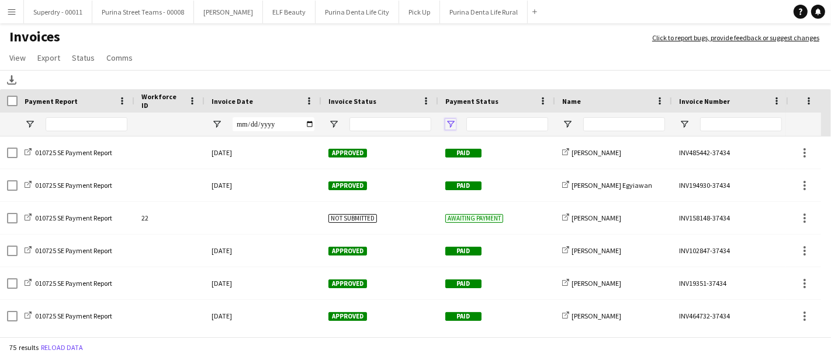
click at [452, 123] on span "Open Filter Menu" at bounding box center [450, 124] width 11 height 11
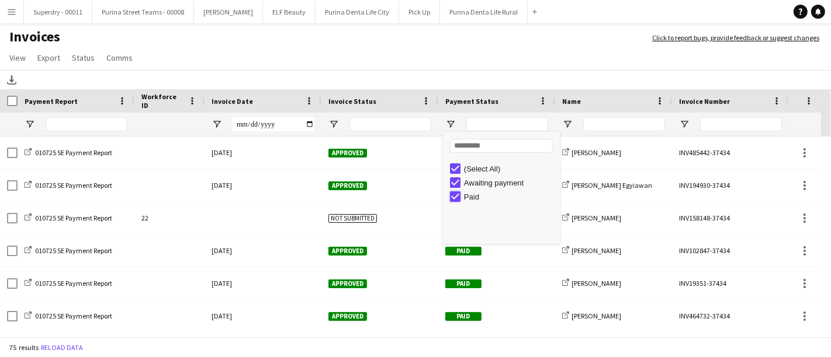
type input "**********"
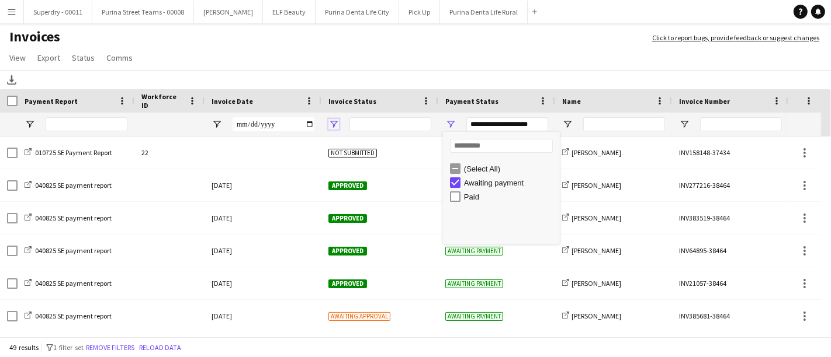
click at [333, 121] on span "Open Filter Menu" at bounding box center [333, 124] width 11 height 11
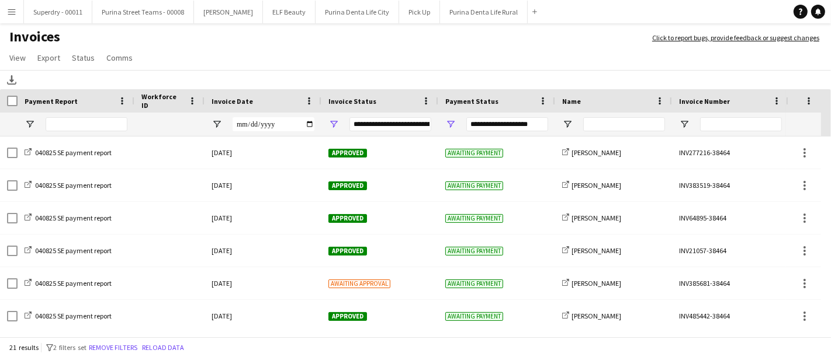
click at [419, 49] on app-page-menu "View Customise view Customise filters Reset Filters Reset View Reset All Export…" at bounding box center [415, 59] width 831 height 22
click at [321, 126] on div "**********" at bounding box center [379, 124] width 117 height 23
click at [331, 126] on span "Open Filter Menu" at bounding box center [333, 124] width 11 height 11
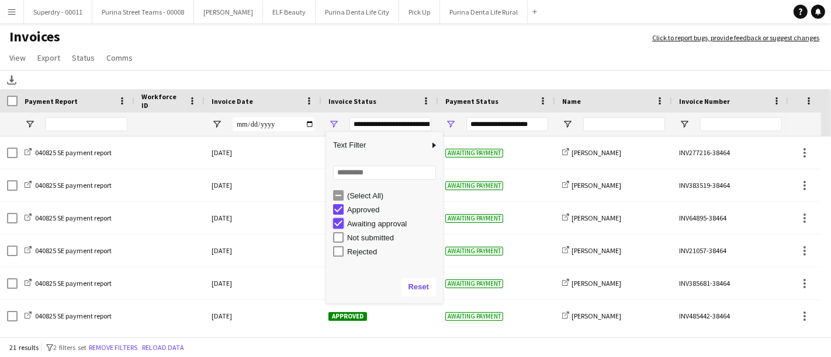
type input "**********"
click at [391, 79] on div "Download" at bounding box center [415, 79] width 831 height 19
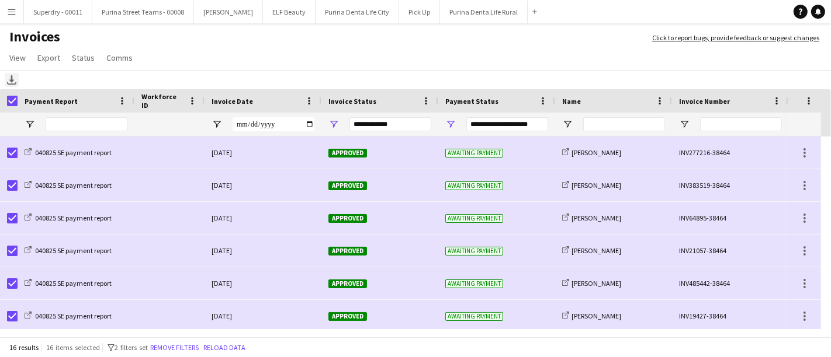
click at [8, 79] on icon "Download" at bounding box center [11, 79] width 9 height 9
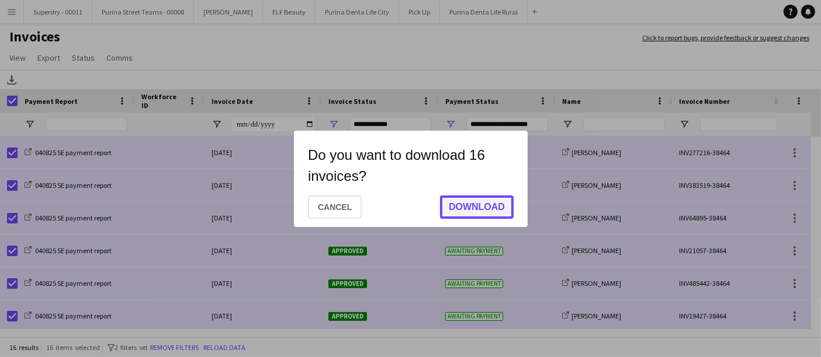
click at [470, 210] on button "Download" at bounding box center [477, 207] width 74 height 23
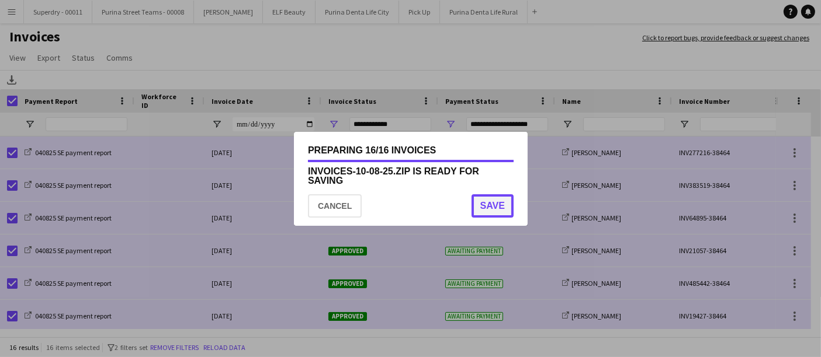
click at [498, 207] on button "Save" at bounding box center [492, 206] width 42 height 23
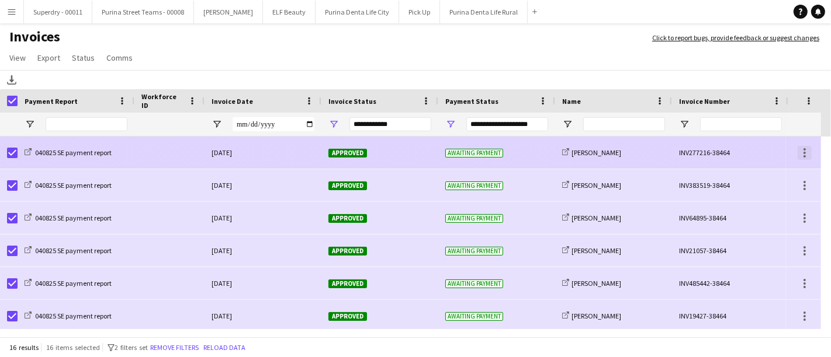
click at [806, 152] on div at bounding box center [804, 153] width 14 height 14
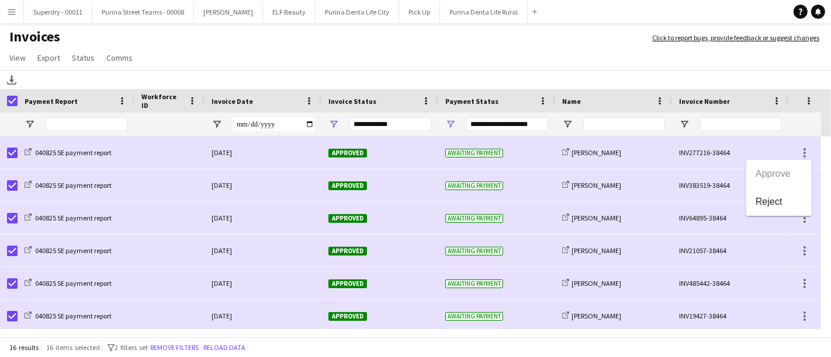
click at [487, 46] on div at bounding box center [415, 178] width 831 height 357
click at [18, 18] on button "Menu" at bounding box center [11, 11] width 23 height 23
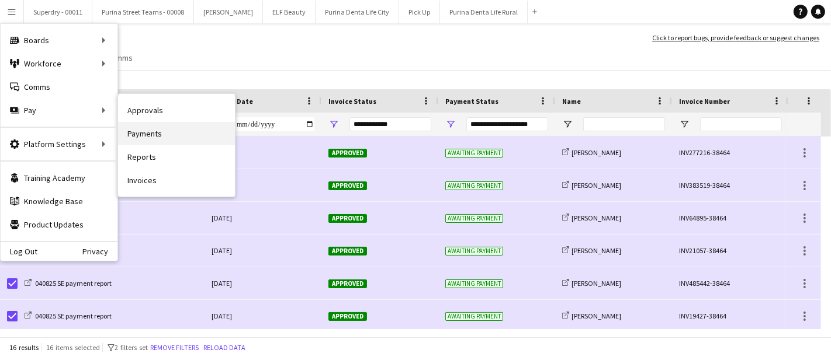
click at [178, 138] on link "Payments" at bounding box center [176, 133] width 117 height 23
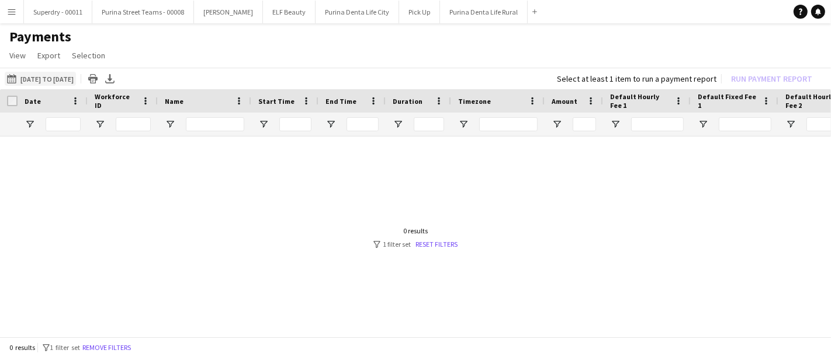
click at [61, 77] on button "01-06-2025 to 09-08-2025 01-06-2025 to 09-08-2025" at bounding box center [40, 79] width 71 height 14
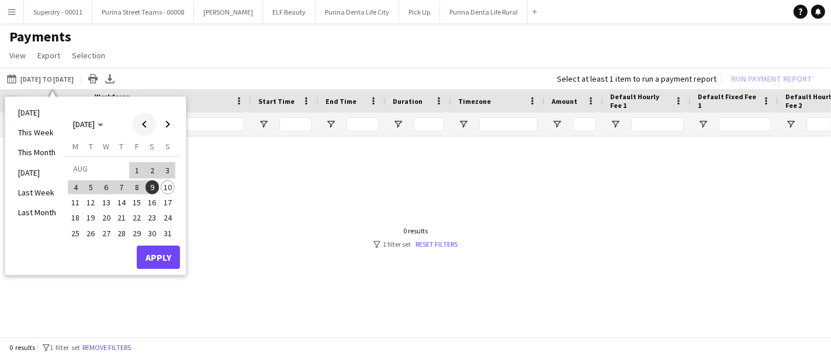
click at [143, 121] on span "Previous month" at bounding box center [144, 124] width 23 height 23
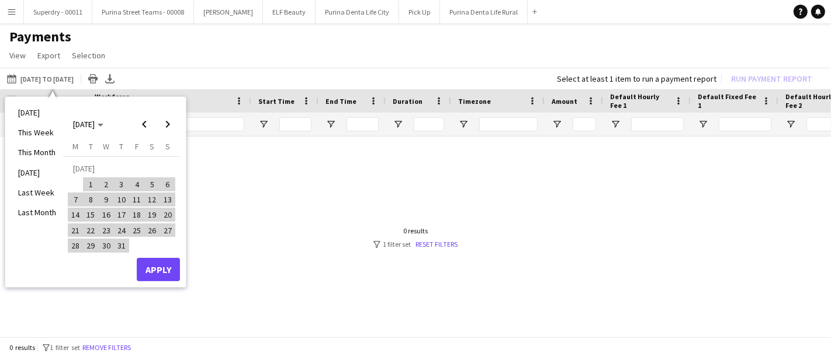
click at [86, 180] on span "1" at bounding box center [91, 185] width 14 height 14
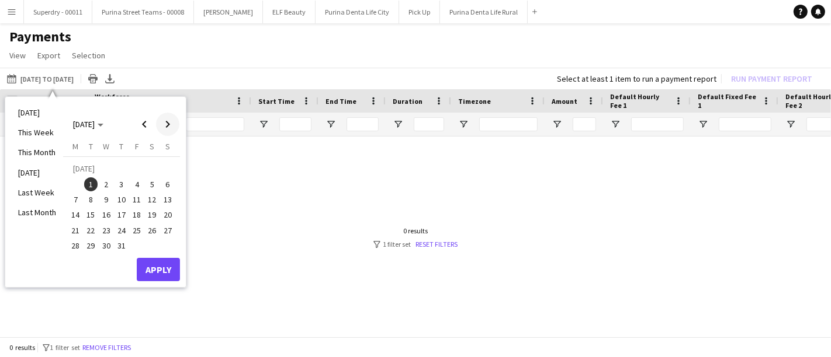
click at [165, 126] on span "Next month" at bounding box center [167, 124] width 23 height 23
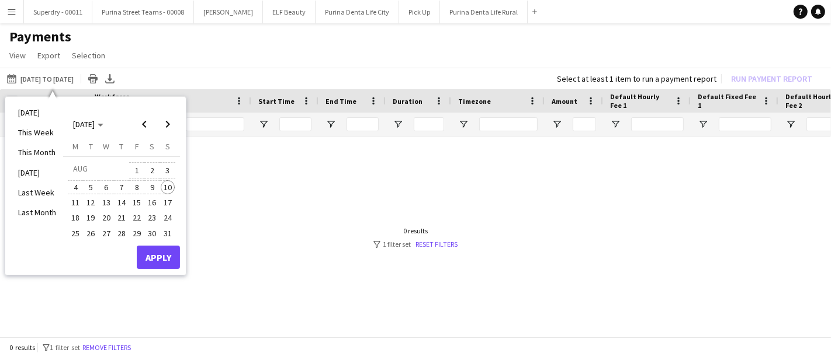
click at [165, 184] on span "10" at bounding box center [168, 187] width 14 height 14
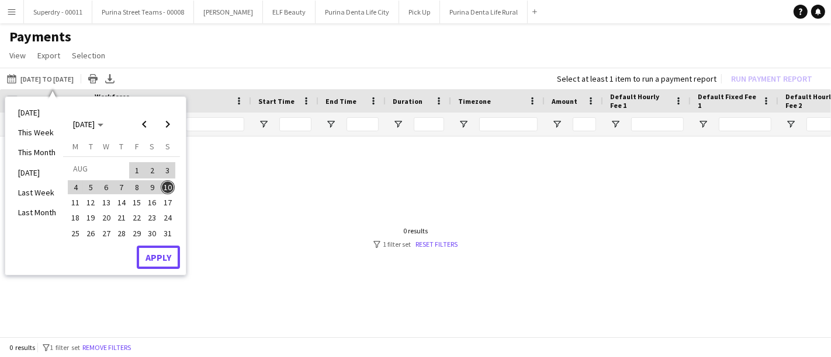
click at [159, 263] on button "Apply" at bounding box center [158, 257] width 43 height 23
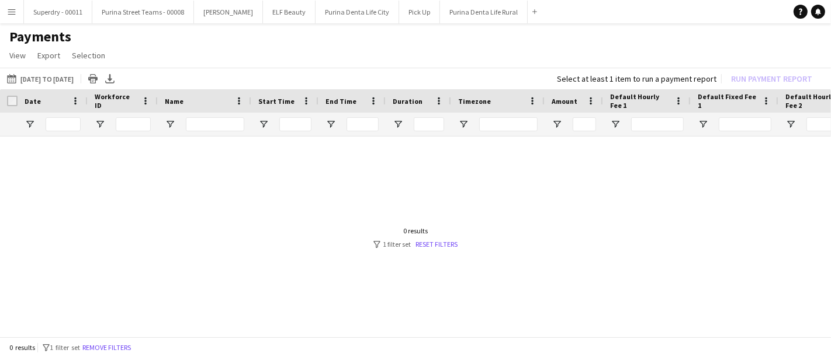
click at [6, 13] on button "Menu" at bounding box center [11, 11] width 23 height 23
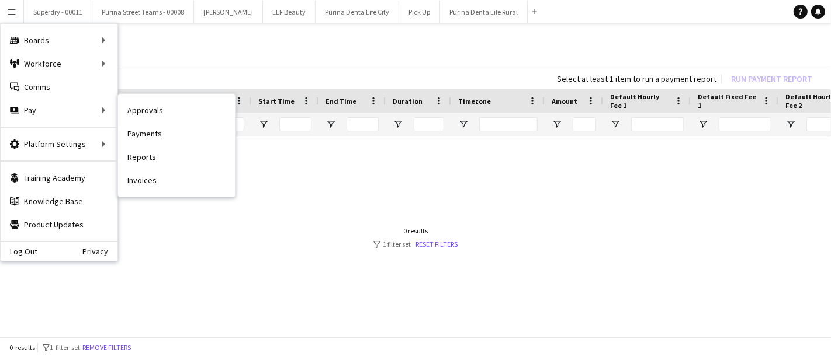
click at [190, 183] on link "Invoices" at bounding box center [176, 180] width 117 height 23
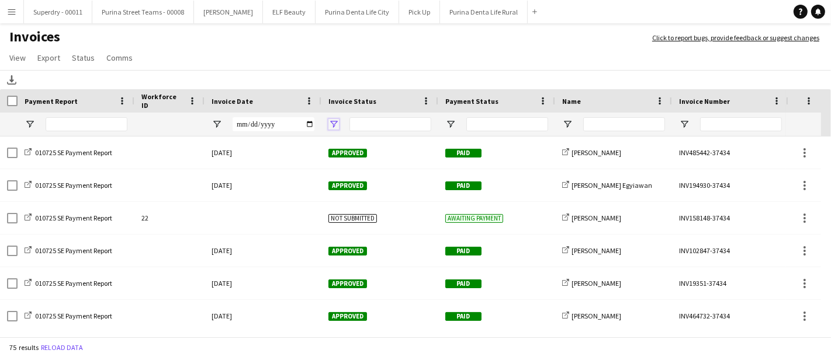
click at [332, 125] on span "Open Filter Menu" at bounding box center [333, 124] width 11 height 11
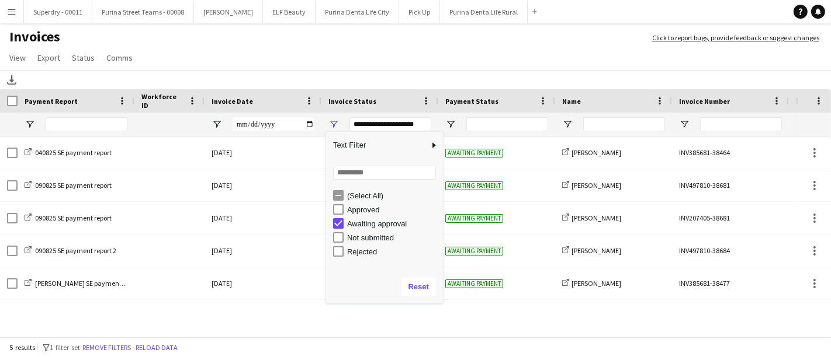
click at [350, 45] on h1 "Invoices" at bounding box center [320, 38] width 640 height 20
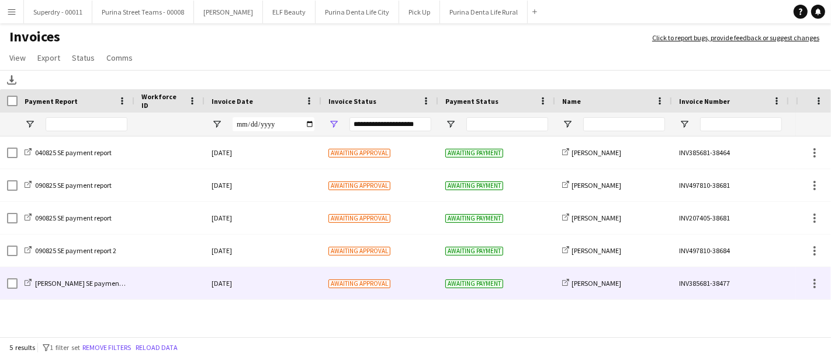
click at [112, 275] on div "[PERSON_NAME] SE payment report" at bounding box center [76, 284] width 117 height 32
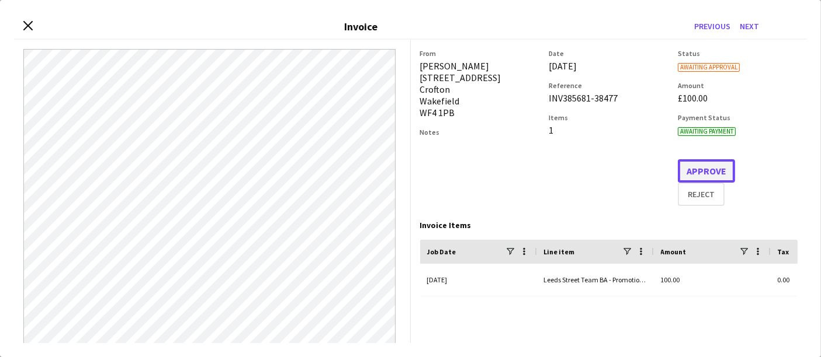
click at [688, 166] on button "Approve" at bounding box center [706, 170] width 57 height 23
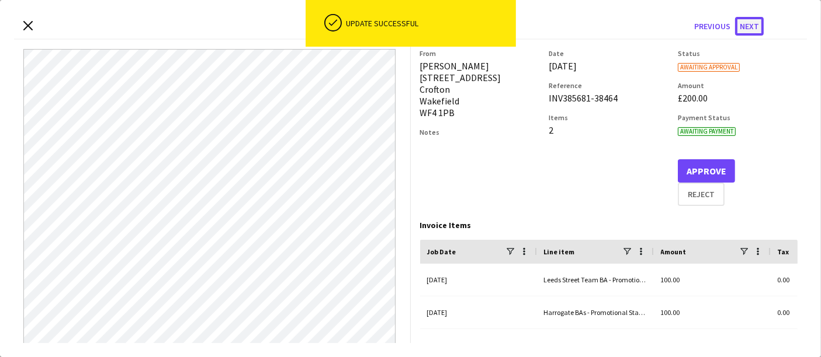
click at [748, 24] on button "Next" at bounding box center [749, 26] width 29 height 19
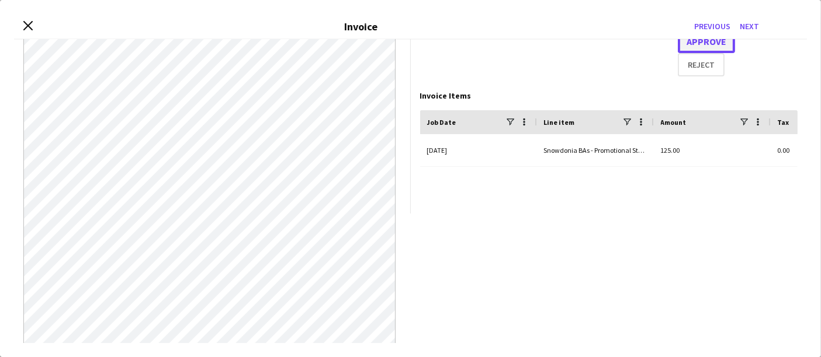
click at [711, 48] on button "Approve" at bounding box center [706, 41] width 57 height 23
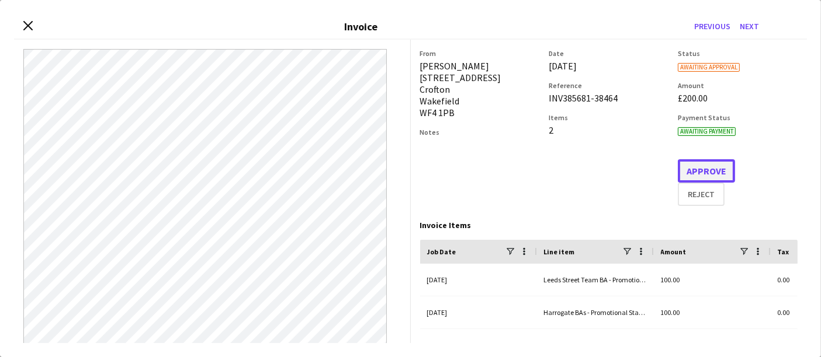
click at [694, 169] on button "Approve" at bounding box center [706, 170] width 57 height 23
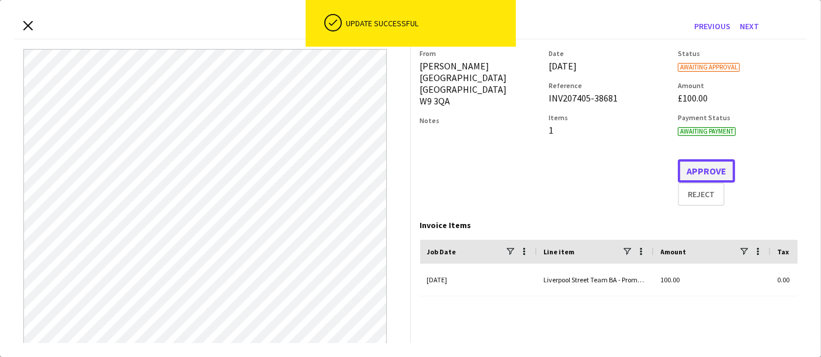
click at [692, 169] on button "Approve" at bounding box center [706, 170] width 57 height 23
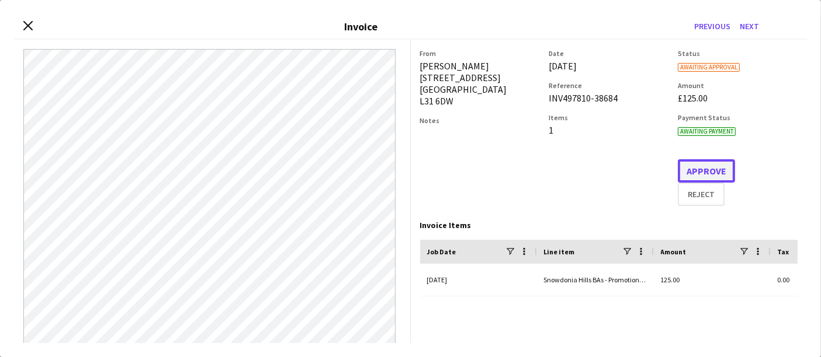
click at [682, 164] on button "Approve" at bounding box center [706, 170] width 57 height 23
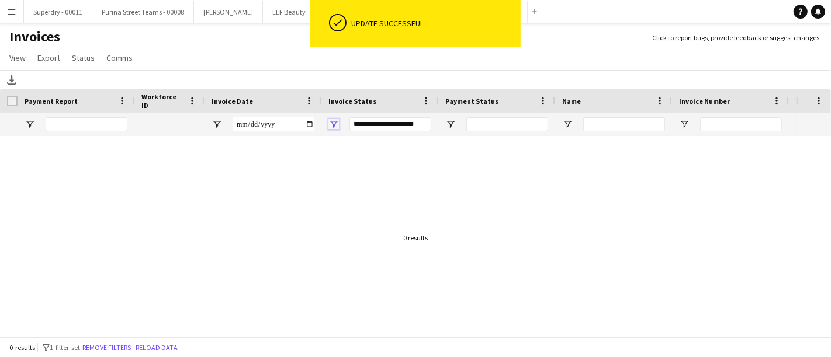
click at [335, 124] on span "Open Filter Menu" at bounding box center [333, 124] width 11 height 11
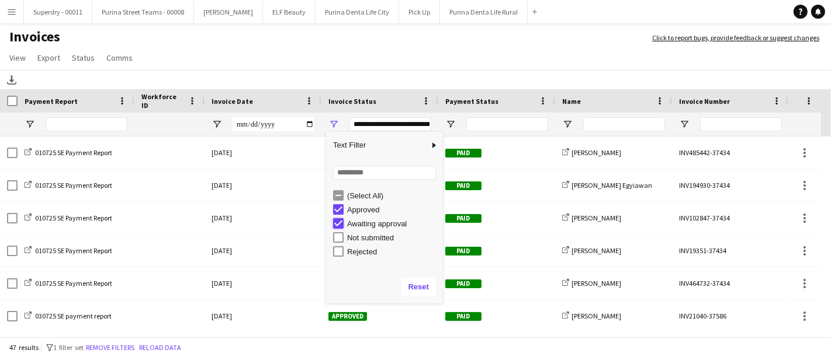
type input "**********"
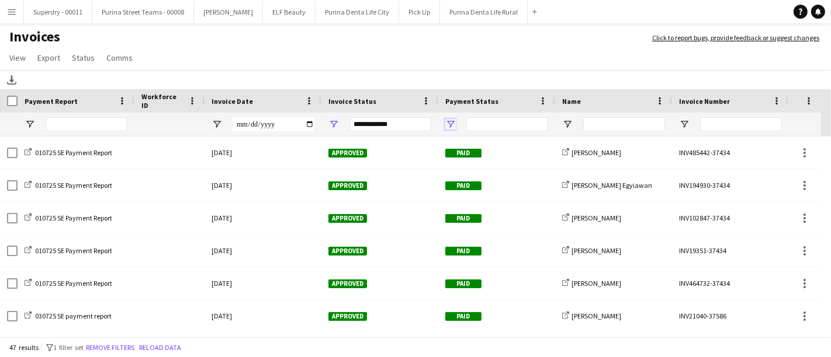
click at [449, 124] on span "Open Filter Menu" at bounding box center [450, 124] width 11 height 11
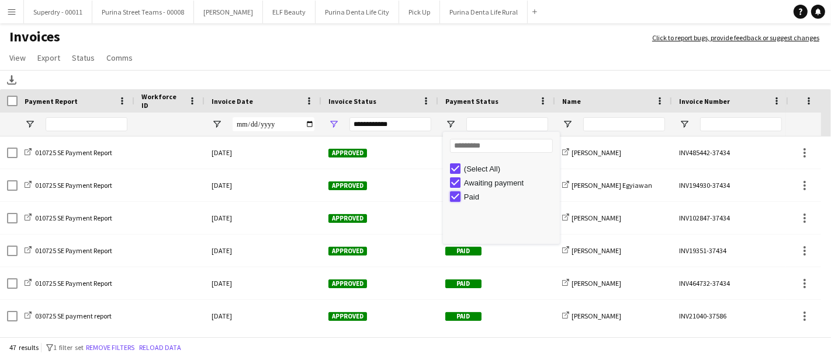
type input "**********"
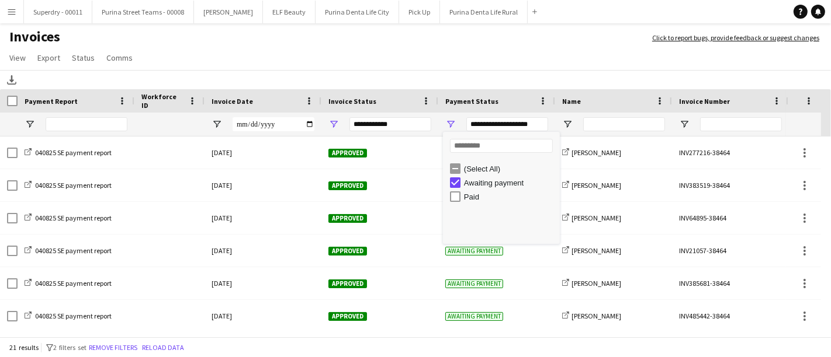
click at [426, 61] on app-page-menu "View Customise view Customise filters Reset Filters Reset View Reset All Export…" at bounding box center [415, 59] width 831 height 22
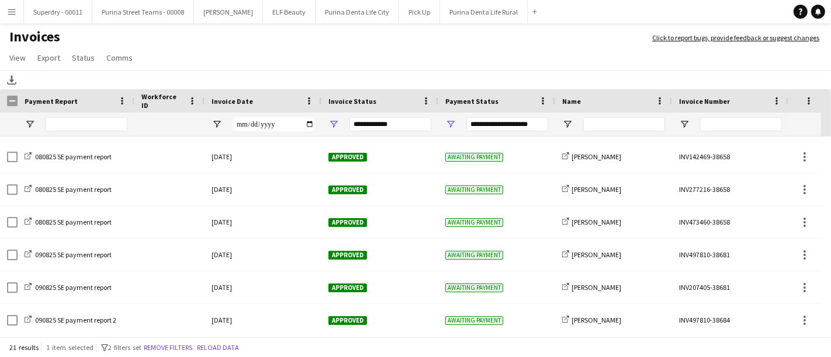
scroll to position [259, 0]
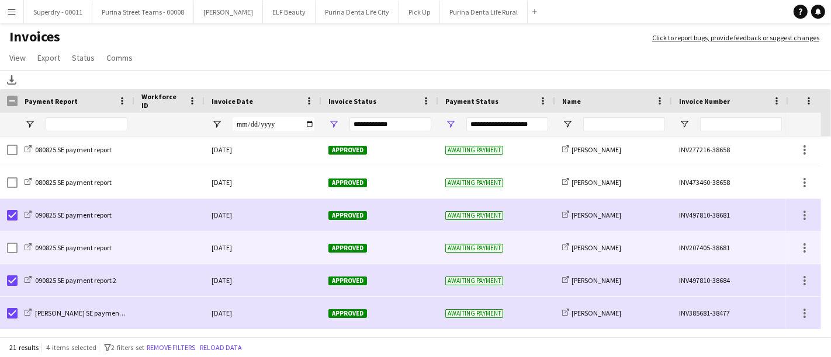
click at [5, 249] on div at bounding box center [9, 248] width 18 height 32
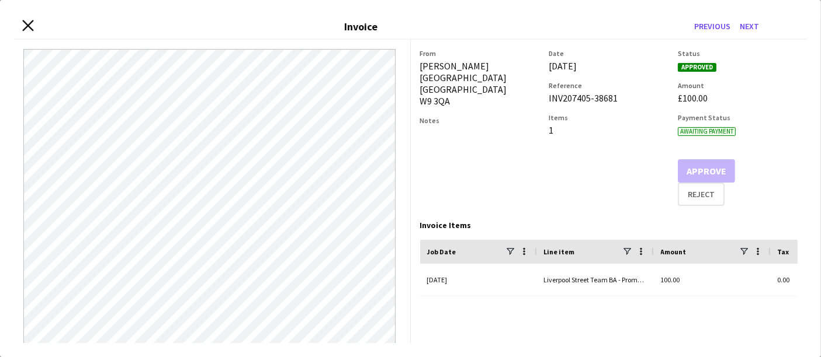
click at [31, 29] on icon at bounding box center [27, 25] width 11 height 11
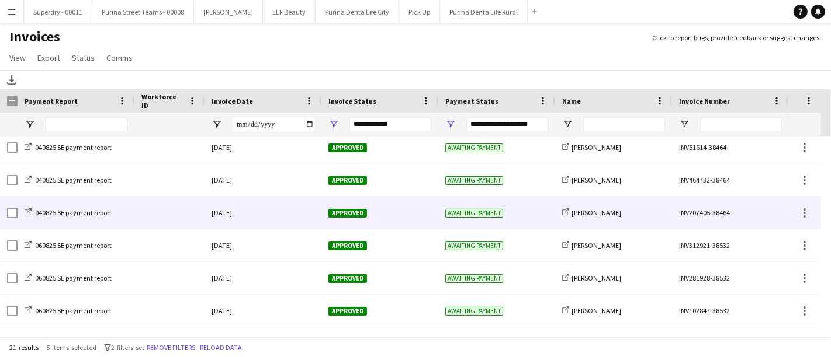
click at [173, 214] on div at bounding box center [169, 213] width 70 height 32
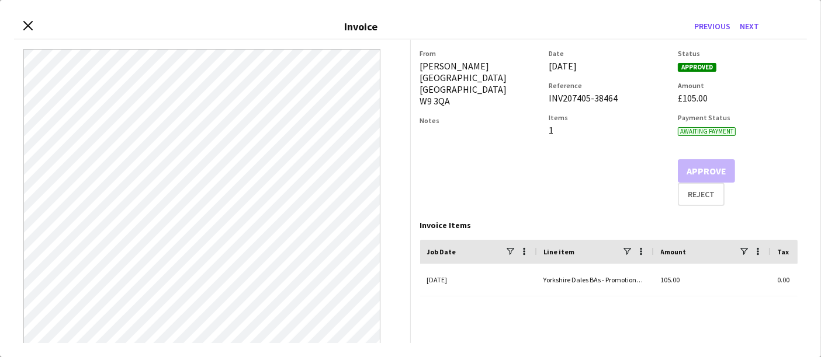
click at [34, 30] on div "Close invoice dialog Invoice Previous Next" at bounding box center [410, 27] width 793 height 26
drag, startPoint x: 27, startPoint y: 26, endPoint x: 39, endPoint y: 34, distance: 15.1
click at [28, 26] on icon at bounding box center [27, 25] width 9 height 9
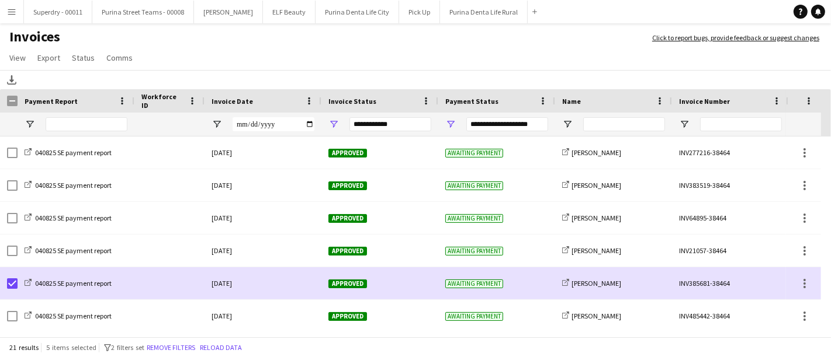
scroll to position [324, 0]
click at [12, 81] on icon at bounding box center [11, 78] width 5 height 7
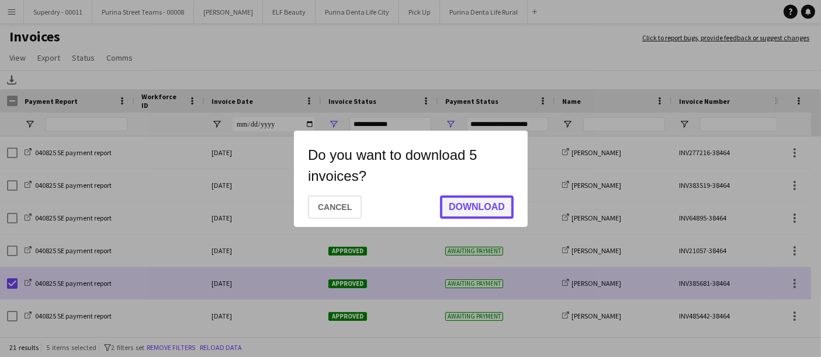
click at [482, 206] on button "Download" at bounding box center [477, 207] width 74 height 23
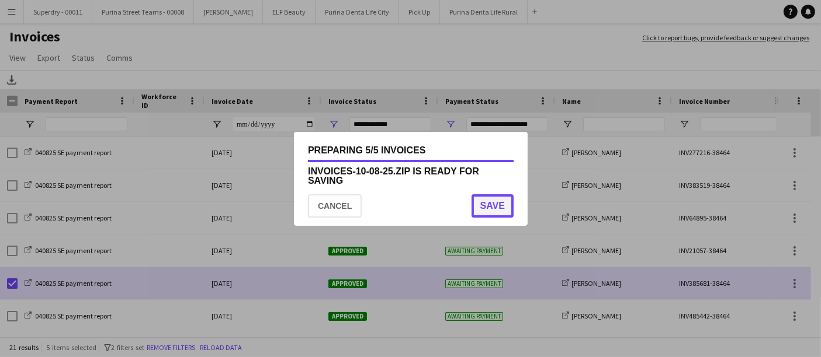
click at [482, 206] on button "Save" at bounding box center [492, 206] width 42 height 23
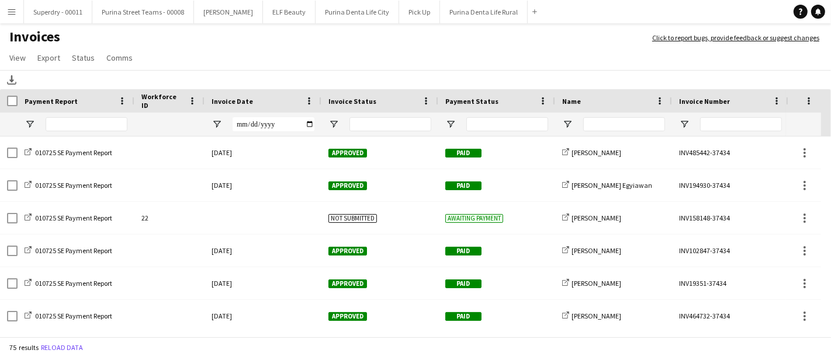
click at [444, 124] on div at bounding box center [496, 124] width 117 height 23
click at [452, 124] on span "Open Filter Menu" at bounding box center [450, 124] width 11 height 11
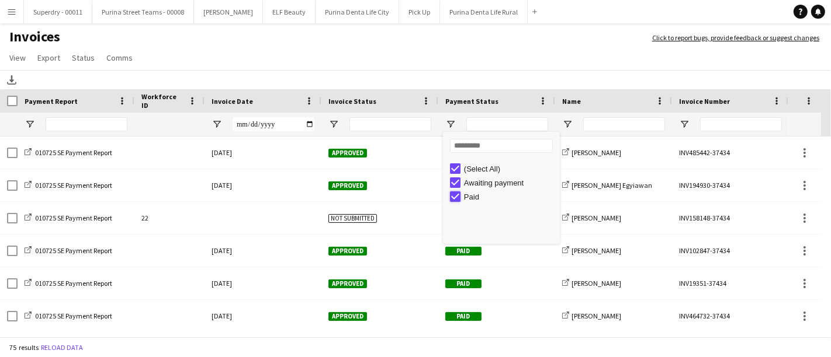
type input "**********"
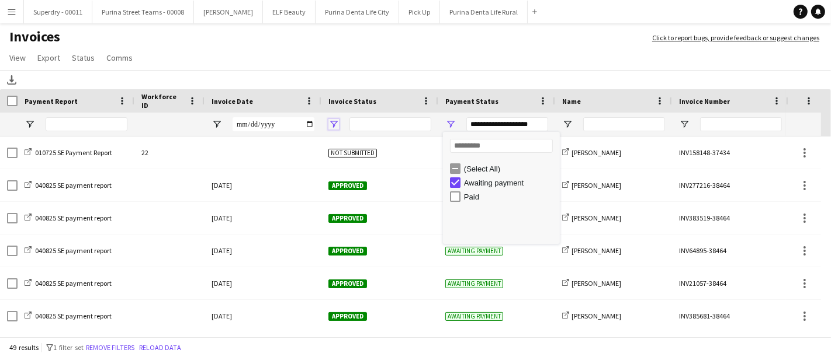
click at [335, 123] on span "Open Filter Menu" at bounding box center [333, 124] width 11 height 11
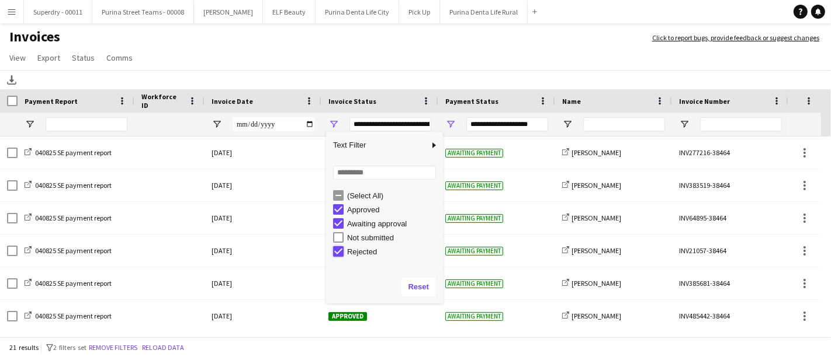
type input "**********"
click at [447, 57] on app-page-menu "View Customise view Customise filters Reset Filters Reset View Reset All Export…" at bounding box center [415, 59] width 831 height 22
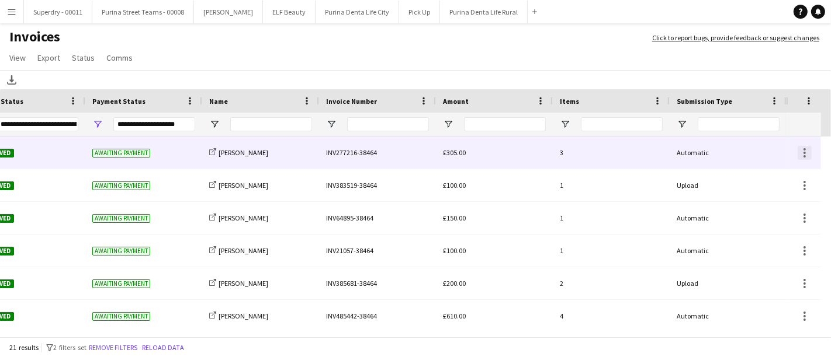
click at [806, 152] on div at bounding box center [804, 153] width 14 height 14
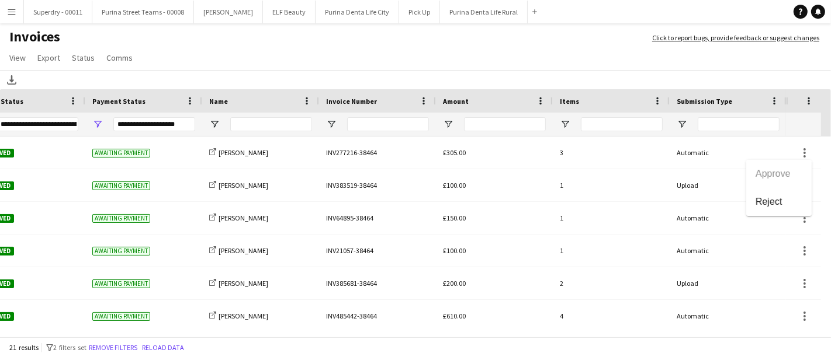
click at [807, 101] on div at bounding box center [415, 178] width 831 height 357
click at [777, 103] on span at bounding box center [774, 101] width 11 height 11
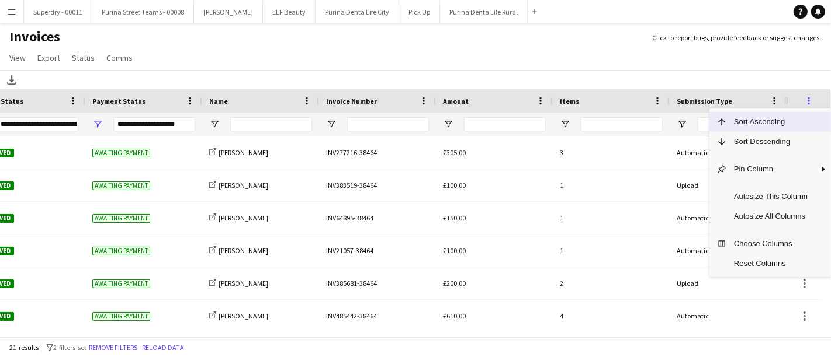
click at [810, 100] on span at bounding box center [808, 101] width 11 height 11
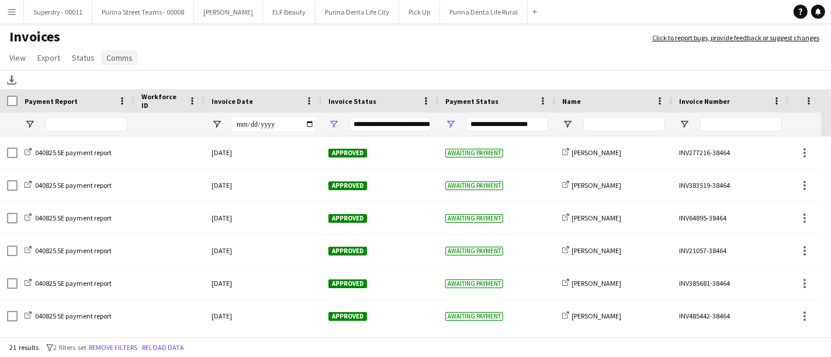
click at [118, 57] on span "Comms" at bounding box center [119, 58] width 26 height 11
click at [81, 53] on span "Status" at bounding box center [83, 58] width 23 height 11
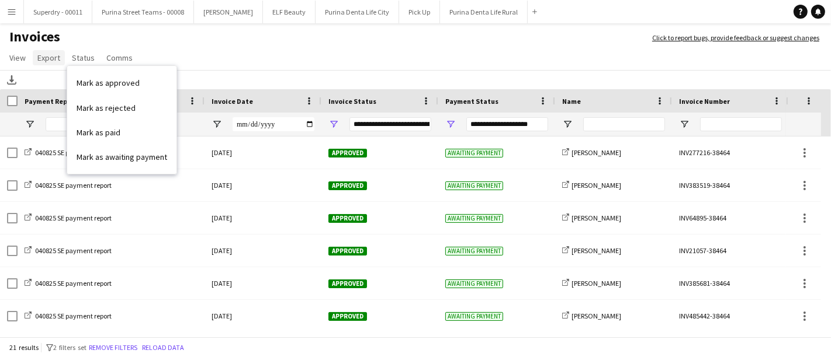
click at [44, 63] on link "Export" at bounding box center [49, 57] width 32 height 15
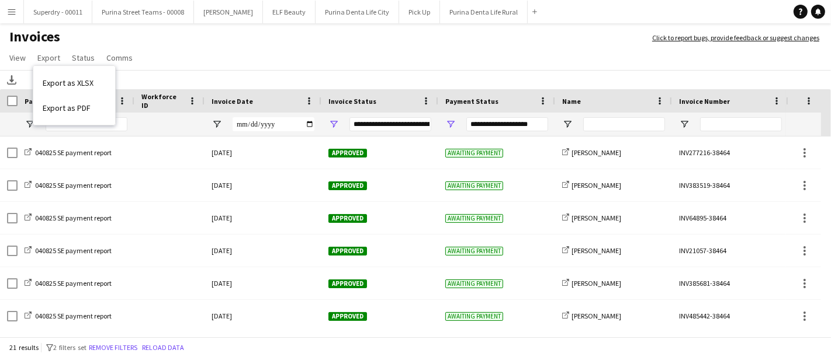
click at [4, 61] on app-page-menu "View Customise view Customise filters Reset Filters Reset View Reset All Export…" at bounding box center [415, 59] width 831 height 22
click at [18, 58] on span "View" at bounding box center [17, 58] width 16 height 11
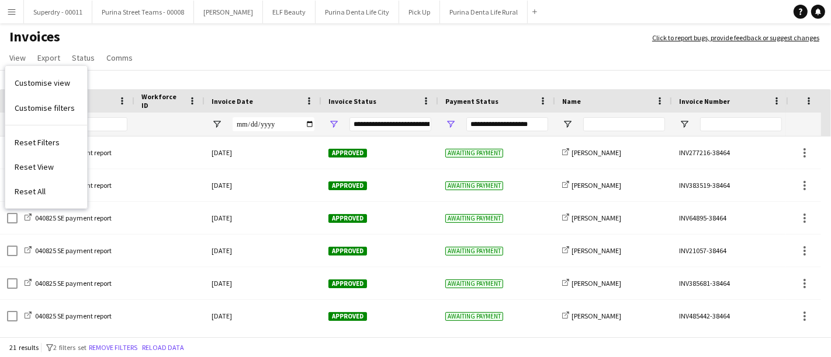
click at [13, 15] on app-icon "Menu" at bounding box center [11, 11] width 9 height 9
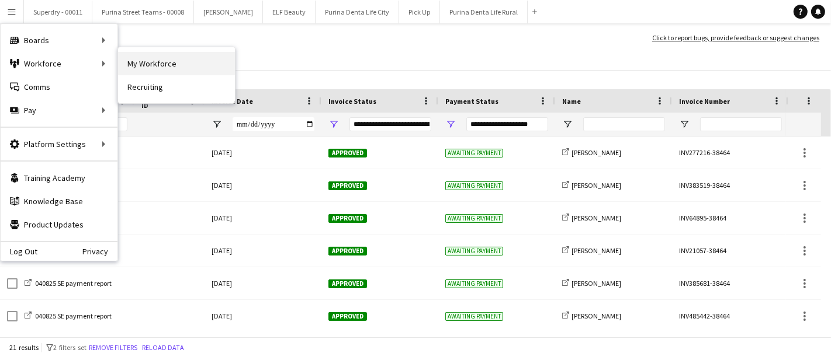
click at [137, 64] on link "My Workforce" at bounding box center [176, 63] width 117 height 23
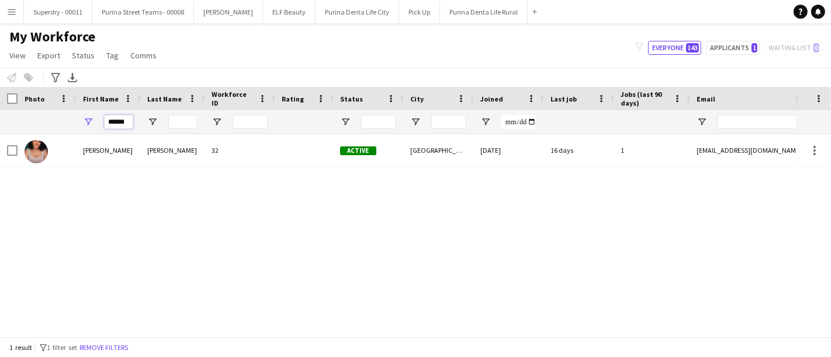
click at [111, 122] on input "******" at bounding box center [118, 122] width 29 height 14
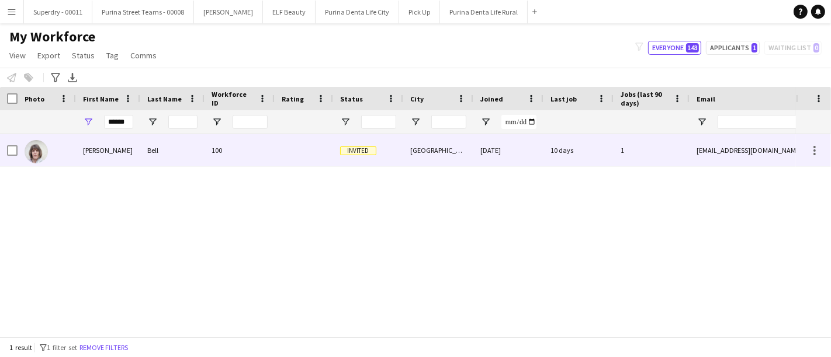
click at [111, 151] on div "[PERSON_NAME]" at bounding box center [108, 150] width 64 height 32
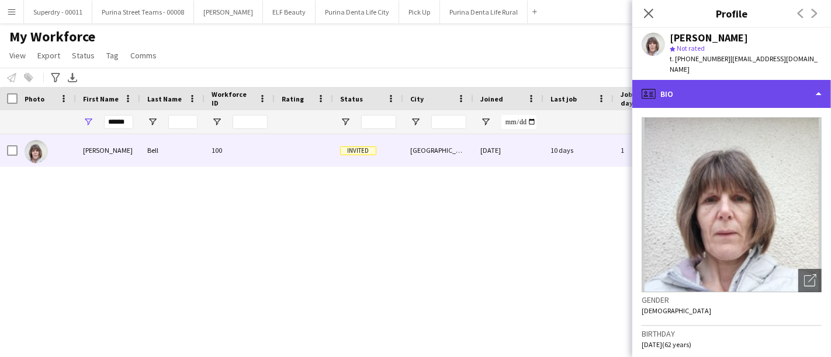
click at [796, 80] on div "profile Bio" at bounding box center [731, 94] width 199 height 28
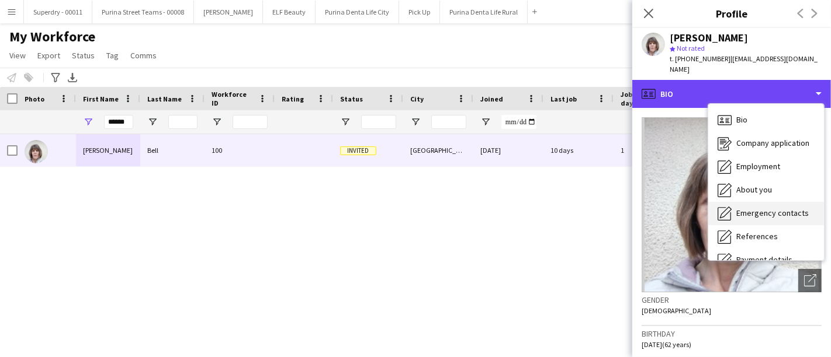
scroll to position [133, 0]
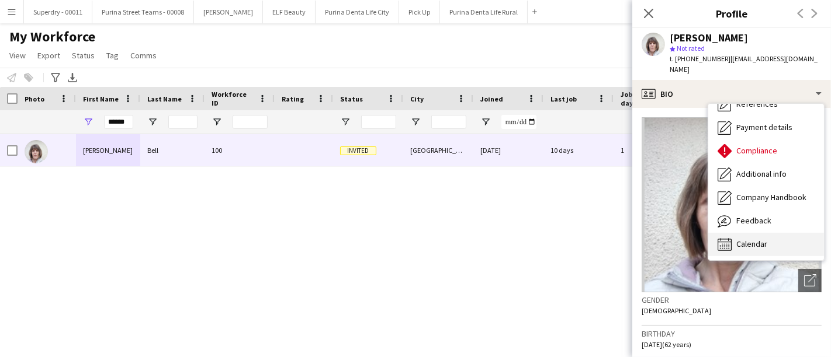
click at [767, 233] on div "Calendar Calendar" at bounding box center [766, 244] width 116 height 23
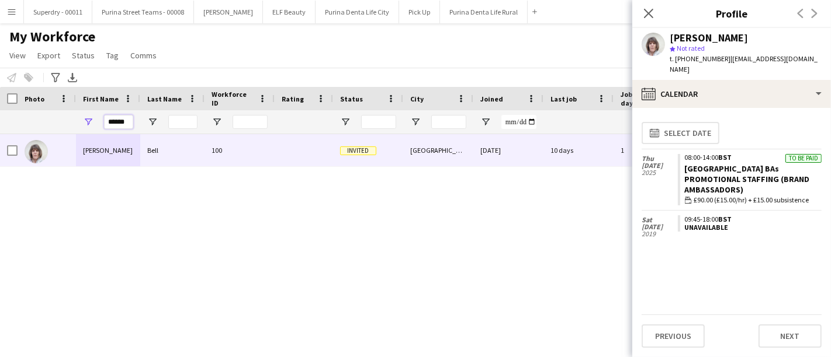
click at [121, 116] on input "******" at bounding box center [118, 122] width 29 height 14
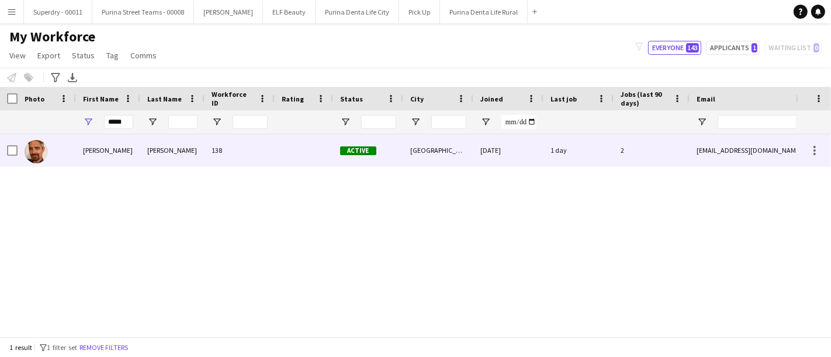
click at [140, 154] on div "[PERSON_NAME]" at bounding box center [172, 150] width 64 height 32
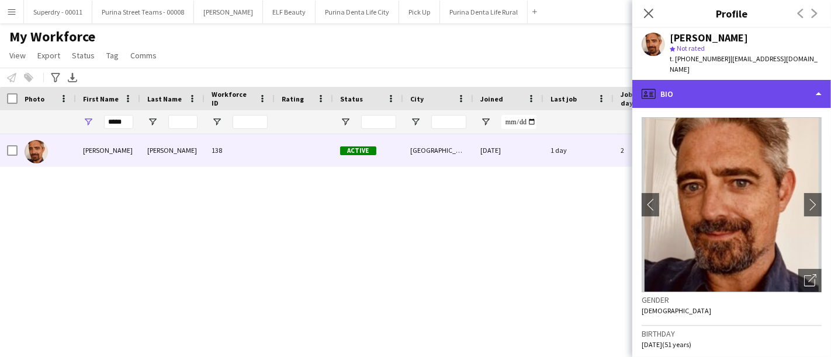
click at [805, 92] on div "profile Bio" at bounding box center [731, 94] width 199 height 28
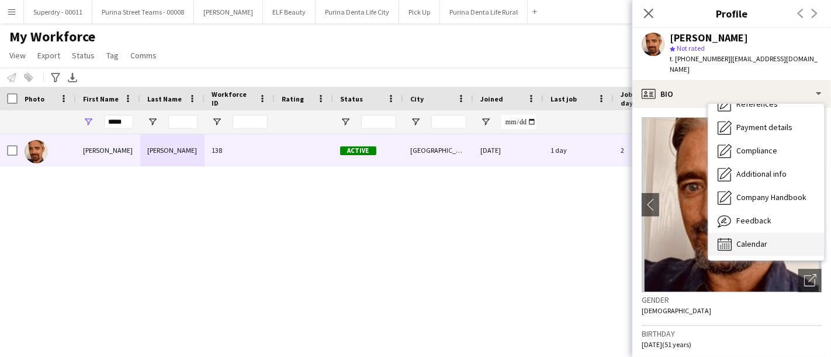
click at [765, 239] on span "Calendar" at bounding box center [751, 244] width 31 height 11
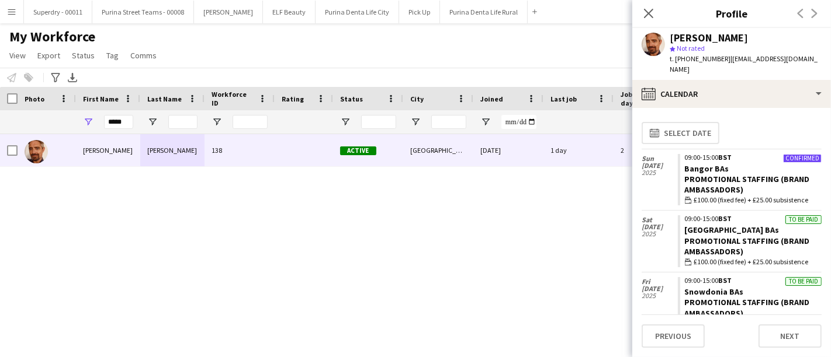
scroll to position [7, 0]
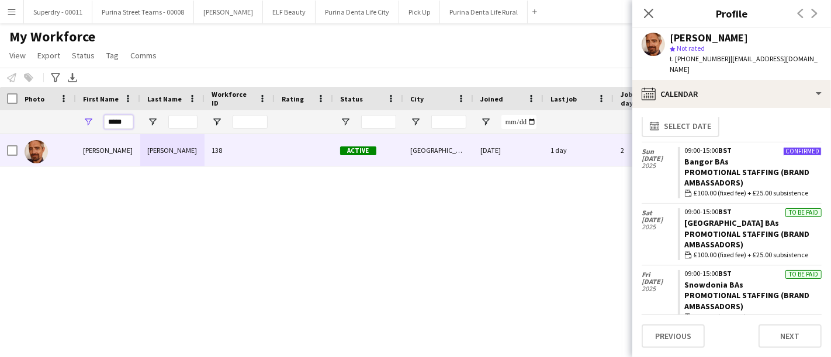
click at [118, 119] on input "*****" at bounding box center [118, 122] width 29 height 14
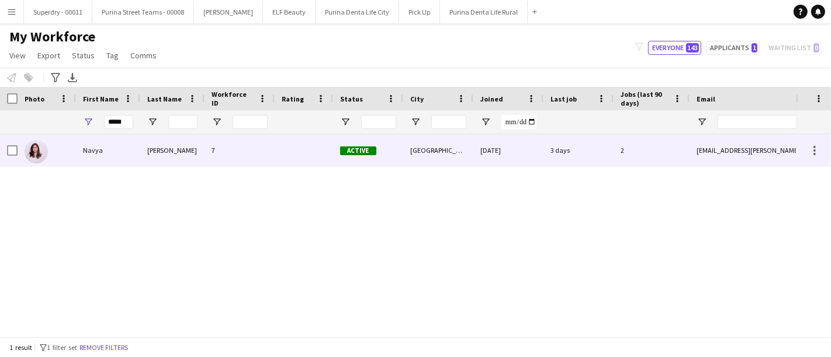
click at [108, 147] on div "Navya" at bounding box center [108, 150] width 64 height 32
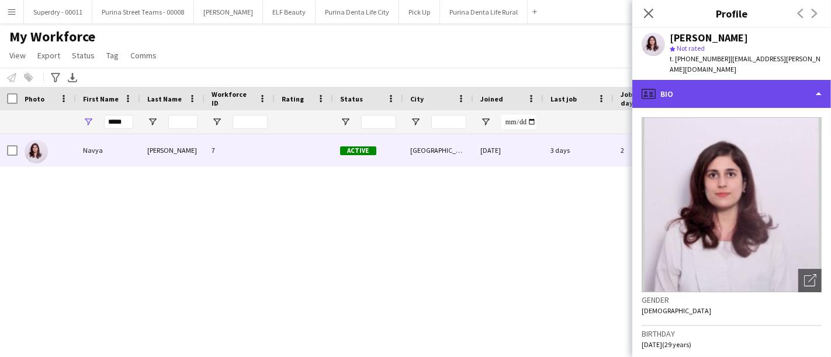
click at [777, 82] on div "profile Bio" at bounding box center [731, 94] width 199 height 28
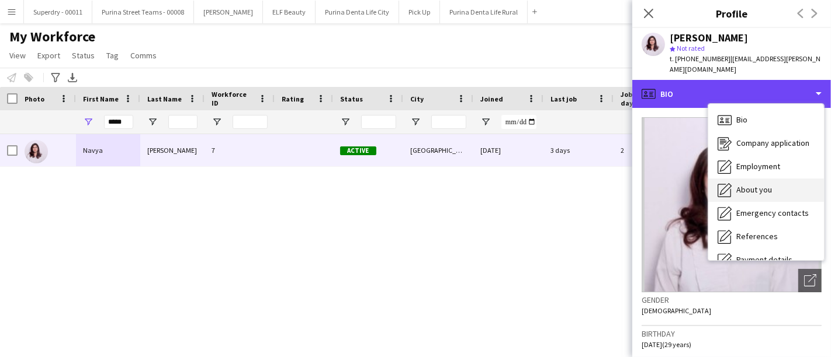
scroll to position [133, 0]
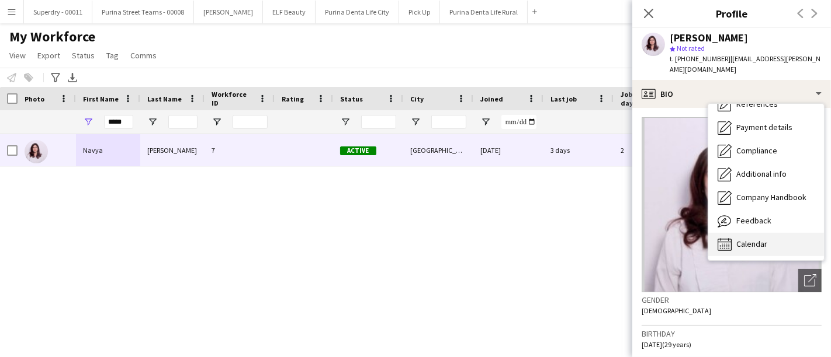
click at [754, 239] on span "Calendar" at bounding box center [751, 244] width 31 height 11
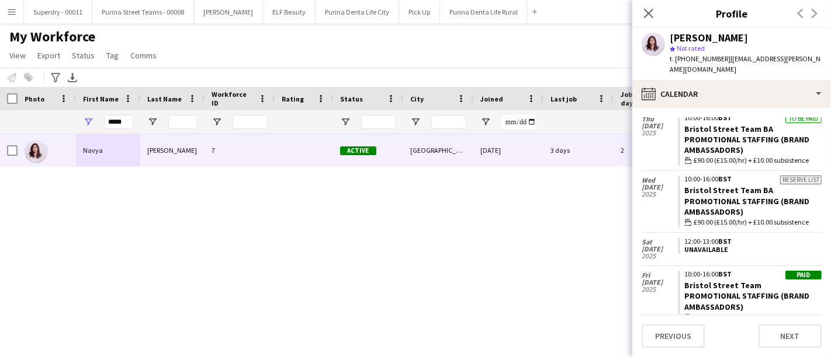
scroll to position [0, 0]
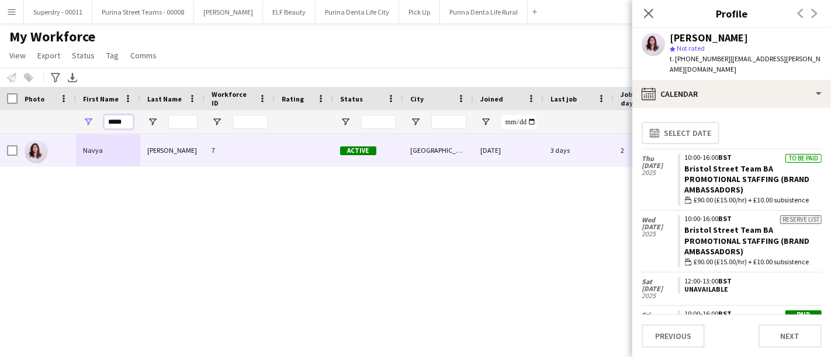
click at [121, 123] on input "*****" at bounding box center [118, 122] width 29 height 14
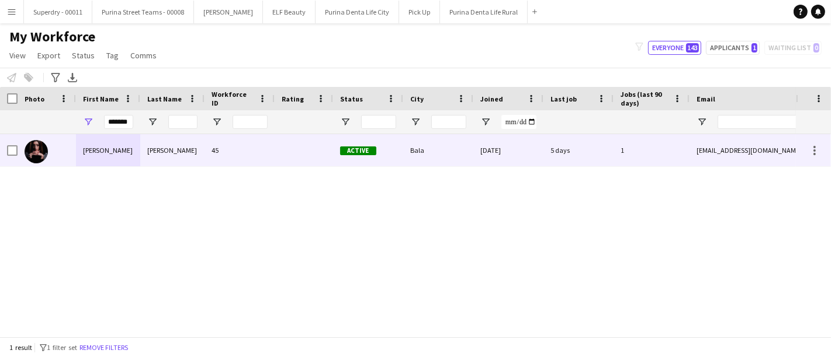
click at [112, 158] on div "[PERSON_NAME]" at bounding box center [108, 150] width 64 height 32
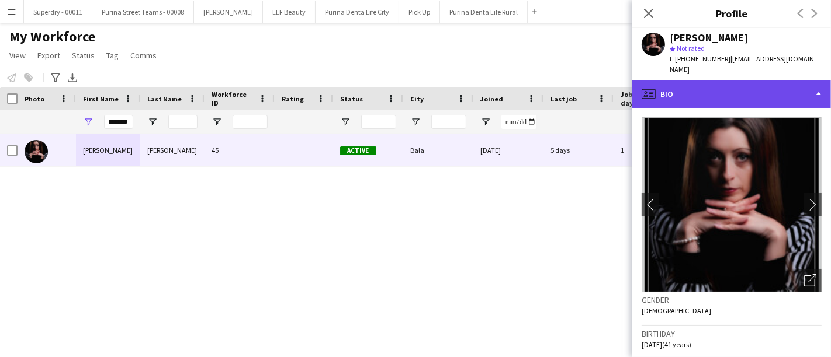
click at [703, 81] on div "profile Bio" at bounding box center [731, 94] width 199 height 28
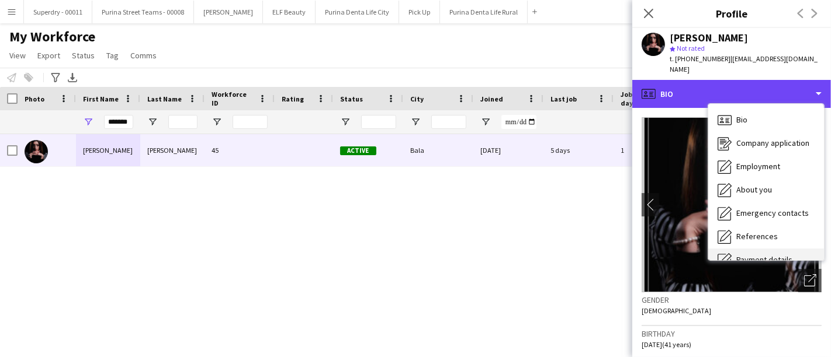
scroll to position [133, 0]
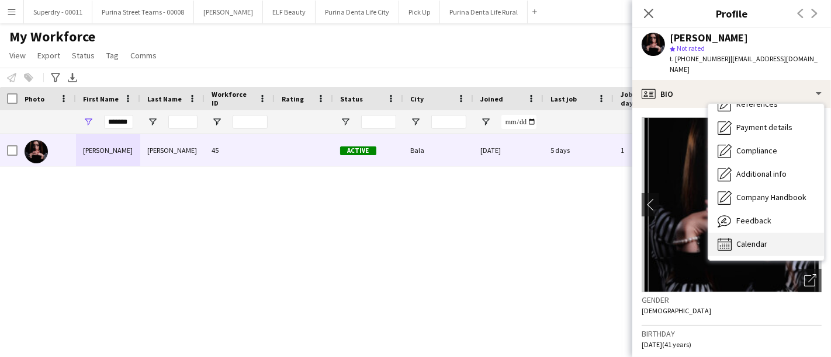
click at [745, 239] on span "Calendar" at bounding box center [751, 244] width 31 height 11
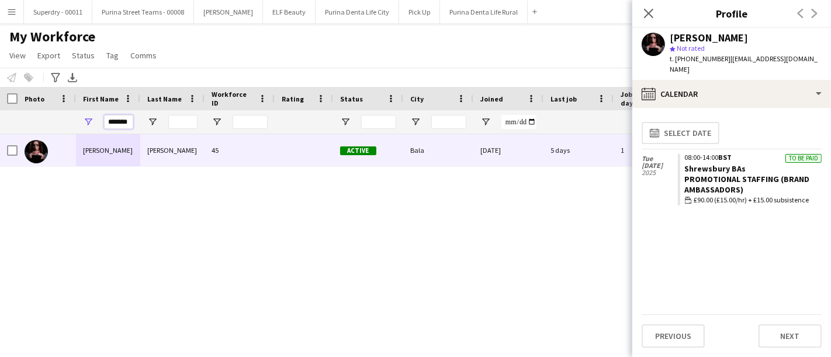
click at [117, 121] on input "*******" at bounding box center [118, 122] width 29 height 14
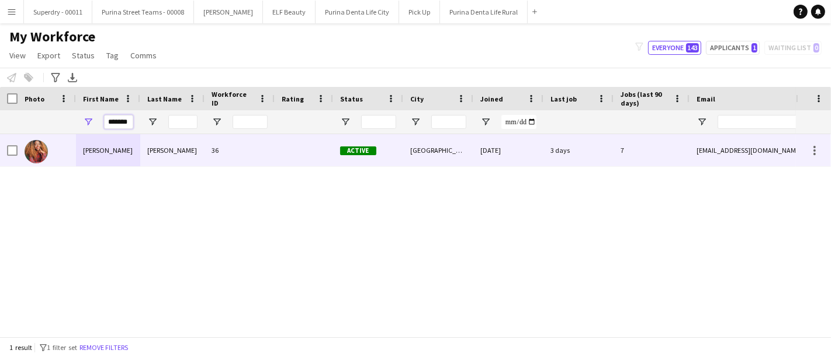
type input "*******"
click at [116, 140] on div "[PERSON_NAME]" at bounding box center [108, 150] width 64 height 32
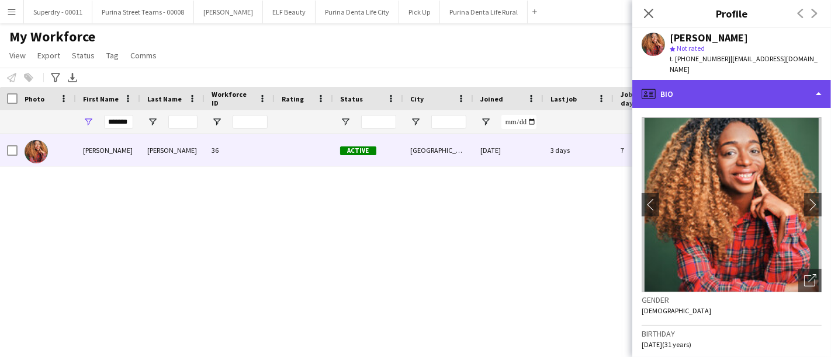
click at [720, 82] on div "profile Bio" at bounding box center [731, 94] width 199 height 28
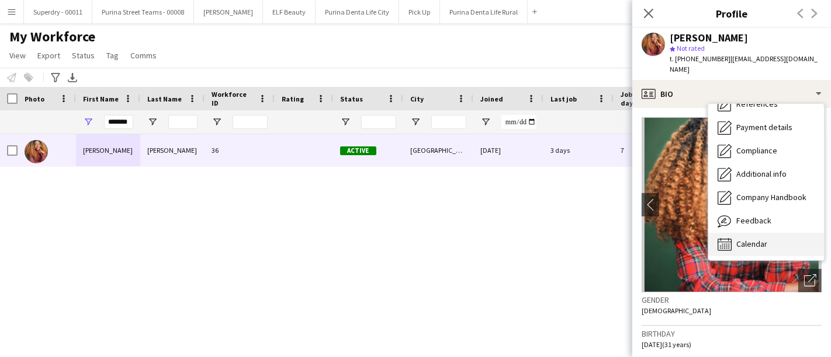
click at [752, 239] on div "Calendar Calendar" at bounding box center [766, 244] width 116 height 23
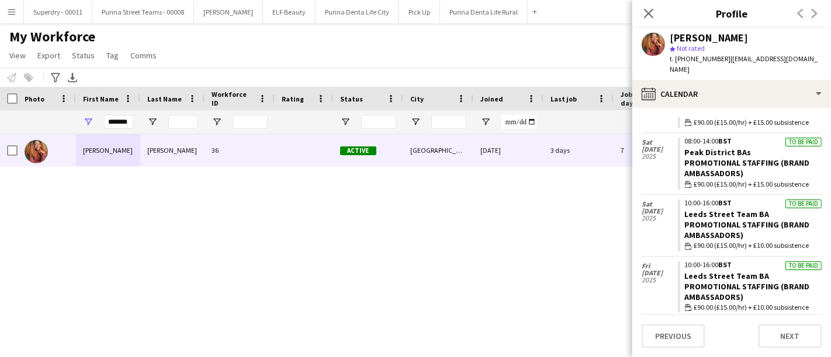
scroll to position [203, 0]
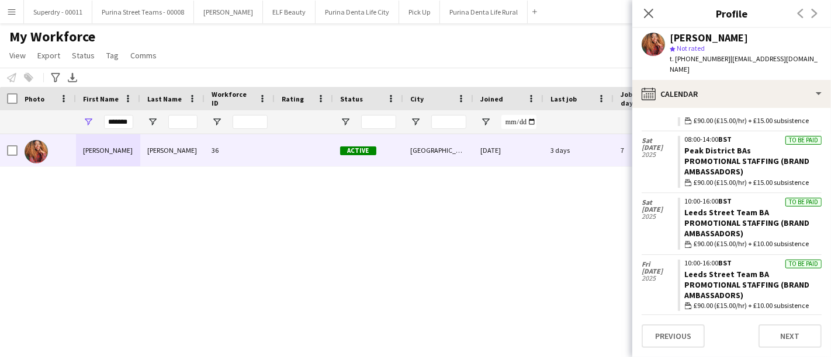
click at [10, 19] on button "Menu" at bounding box center [11, 11] width 23 height 23
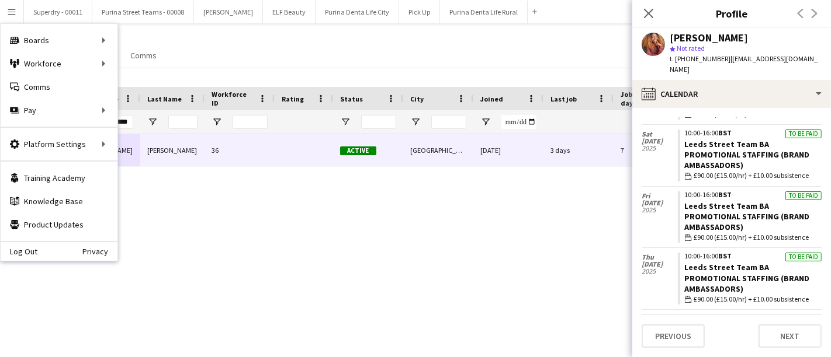
scroll to position [273, 0]
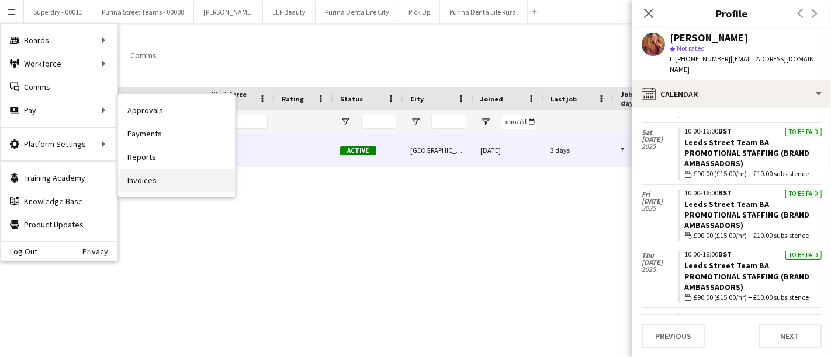
click at [148, 183] on link "Invoices" at bounding box center [176, 180] width 117 height 23
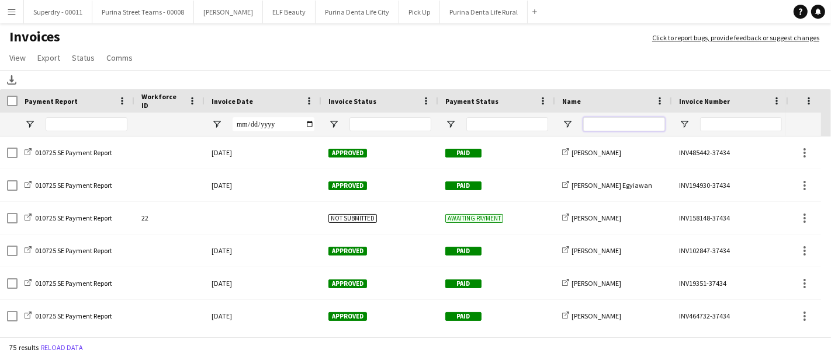
click at [624, 127] on input "Name Filter Input" at bounding box center [624, 124] width 82 height 14
type input "*******"
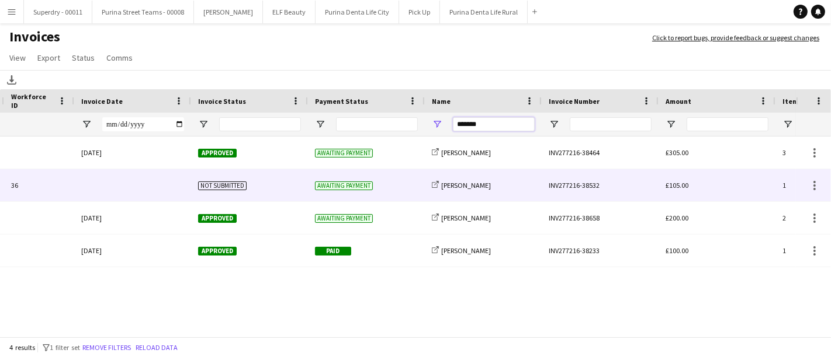
scroll to position [0, 240]
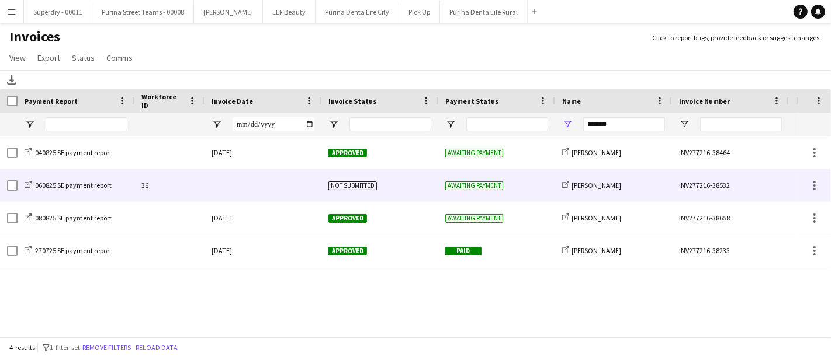
click at [255, 172] on div at bounding box center [262, 185] width 117 height 32
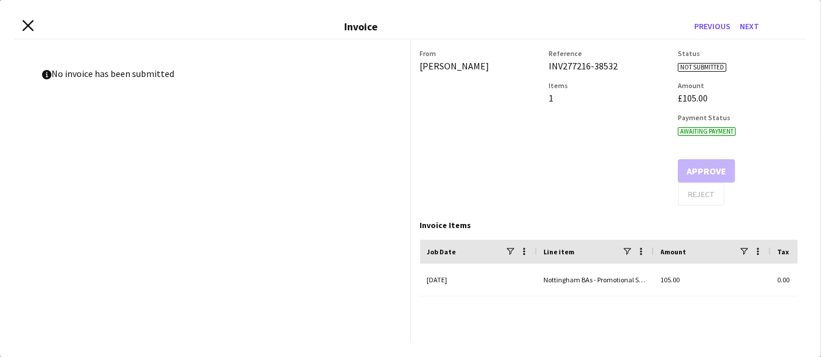
click at [23, 30] on icon at bounding box center [27, 25] width 11 height 11
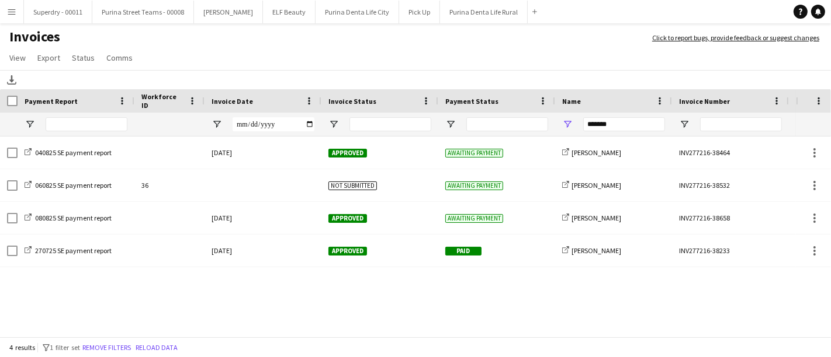
click at [9, 11] on app-icon "Menu" at bounding box center [11, 11] width 9 height 9
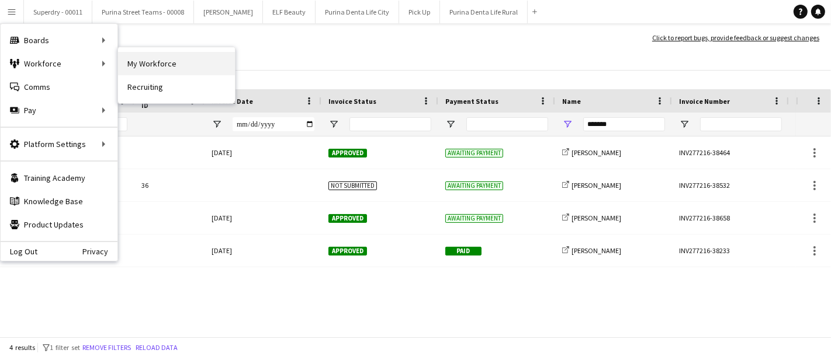
click at [154, 57] on link "My Workforce" at bounding box center [176, 63] width 117 height 23
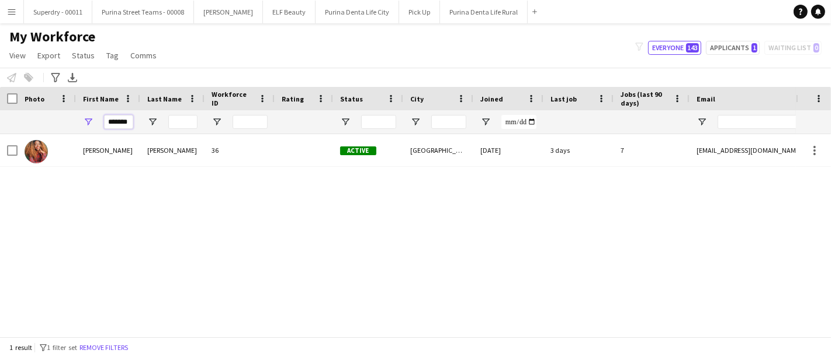
click at [116, 120] on input "*******" at bounding box center [118, 122] width 29 height 14
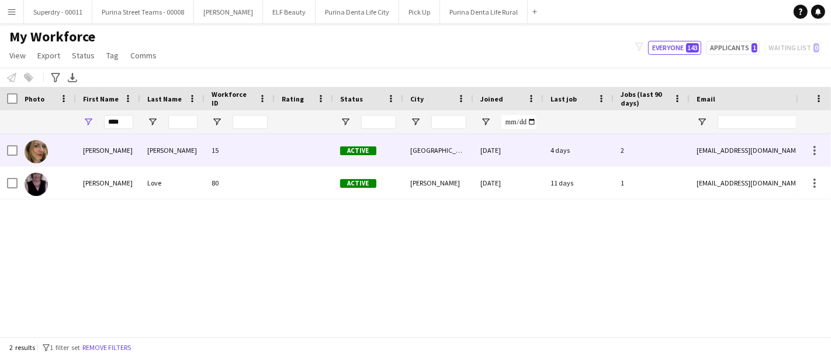
click at [115, 152] on div "[PERSON_NAME]" at bounding box center [108, 150] width 64 height 32
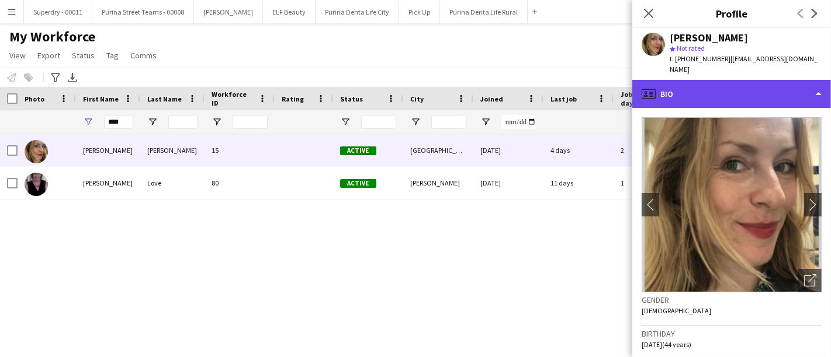
click at [775, 93] on div "profile Bio" at bounding box center [731, 94] width 199 height 28
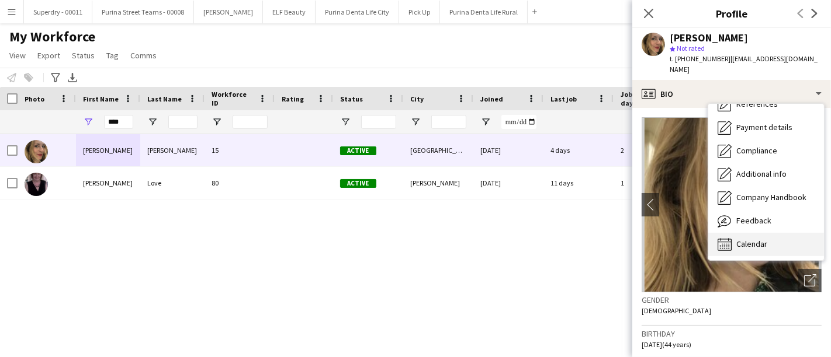
click at [762, 240] on div "Calendar Calendar" at bounding box center [766, 244] width 116 height 23
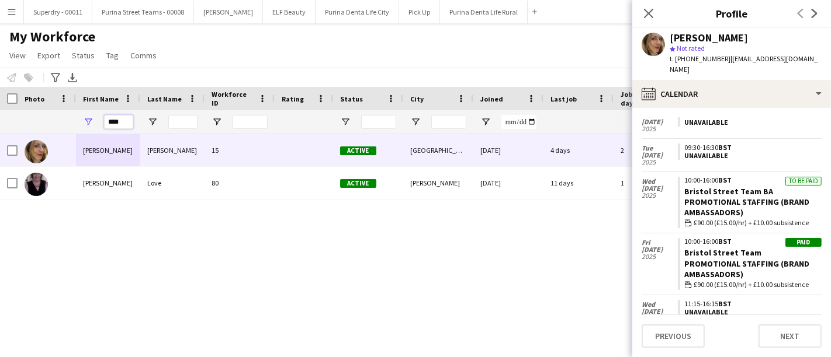
click at [115, 127] on input "****" at bounding box center [118, 122] width 29 height 14
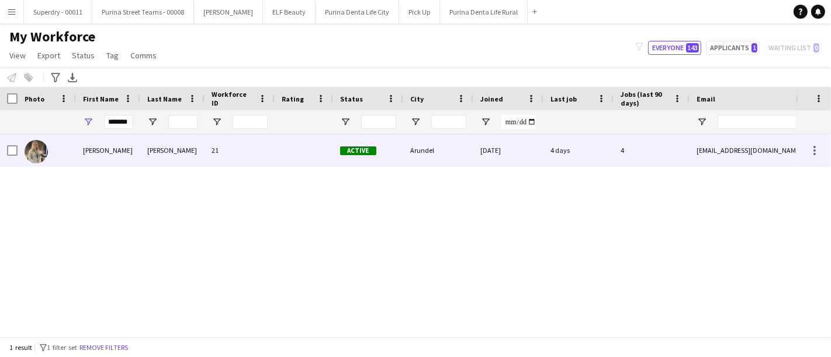
click at [113, 154] on div "[PERSON_NAME]" at bounding box center [108, 150] width 64 height 32
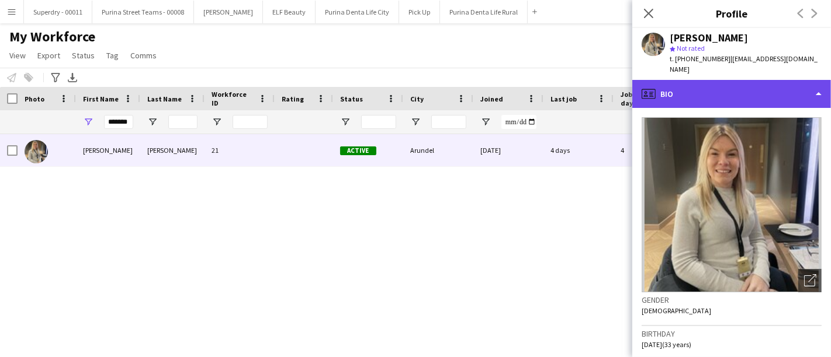
click at [764, 86] on div "profile Bio" at bounding box center [731, 94] width 199 height 28
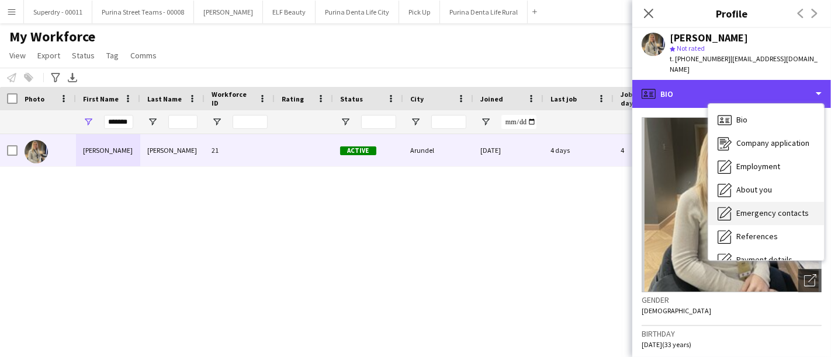
scroll to position [133, 0]
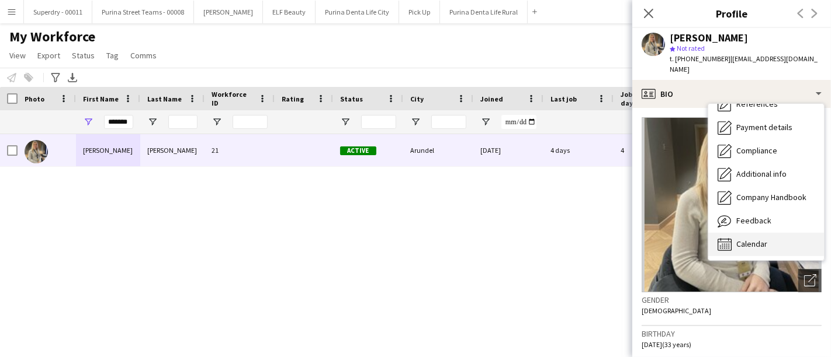
click at [757, 239] on span "Calendar" at bounding box center [751, 244] width 31 height 11
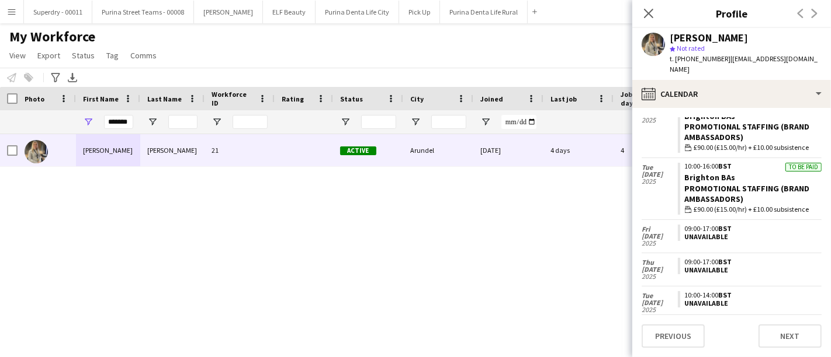
scroll to position [398, 0]
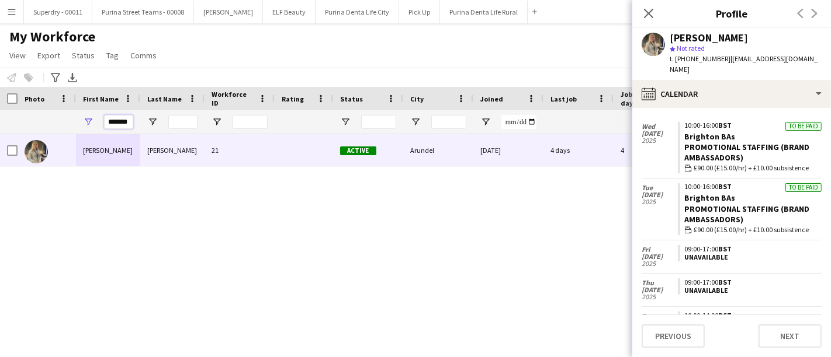
click at [110, 121] on input "*******" at bounding box center [118, 122] width 29 height 14
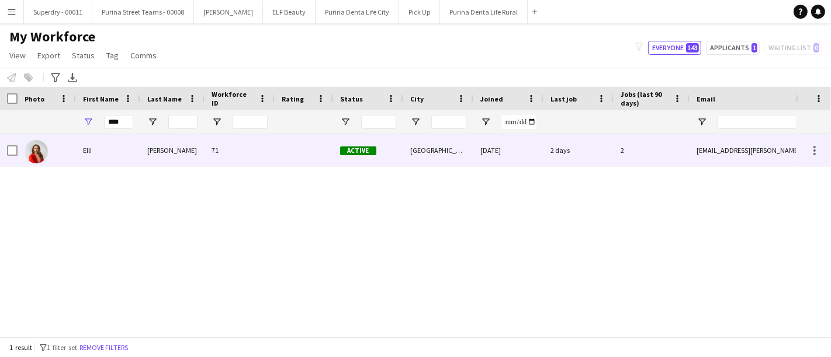
click at [108, 147] on div "Elli" at bounding box center [108, 150] width 64 height 32
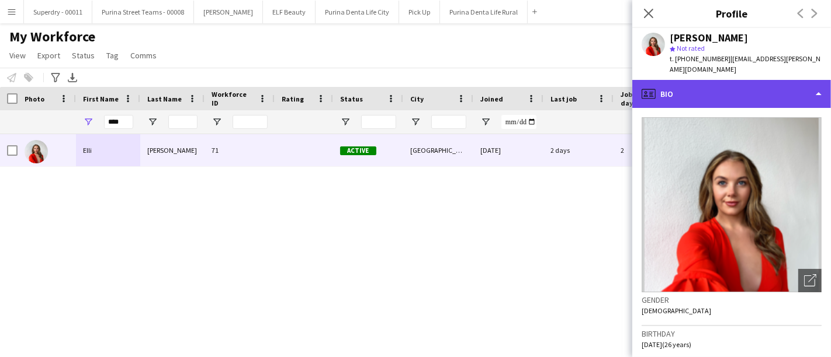
click at [776, 80] on div "profile Bio" at bounding box center [731, 94] width 199 height 28
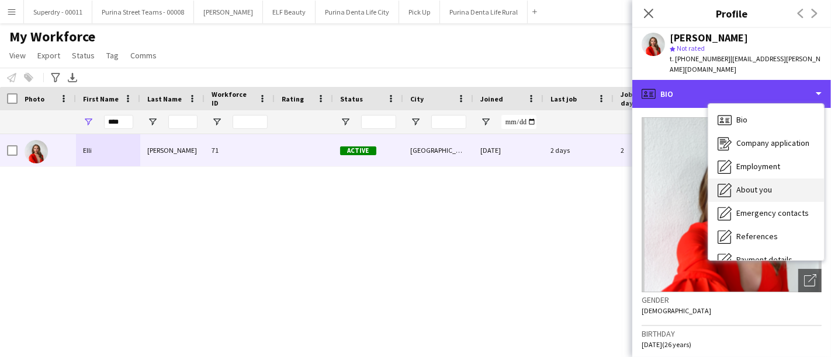
scroll to position [133, 0]
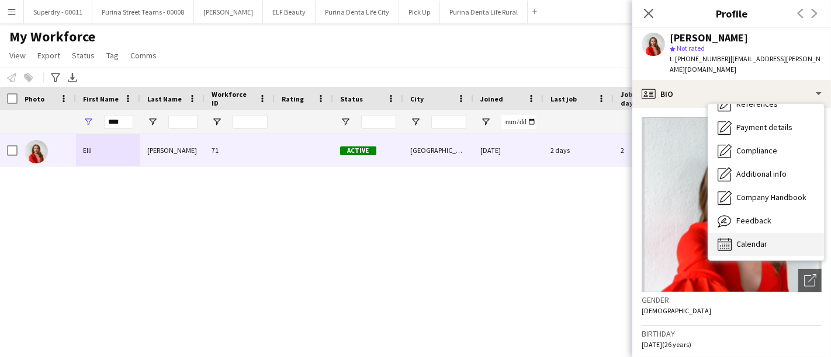
click at [776, 233] on div "Calendar Calendar" at bounding box center [766, 244] width 116 height 23
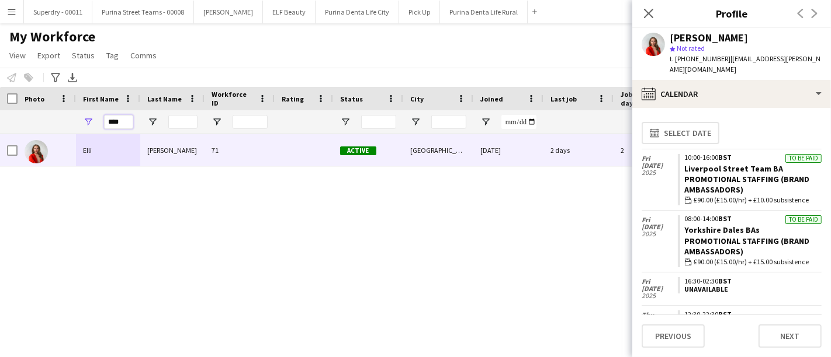
click at [113, 117] on input "****" at bounding box center [118, 122] width 29 height 14
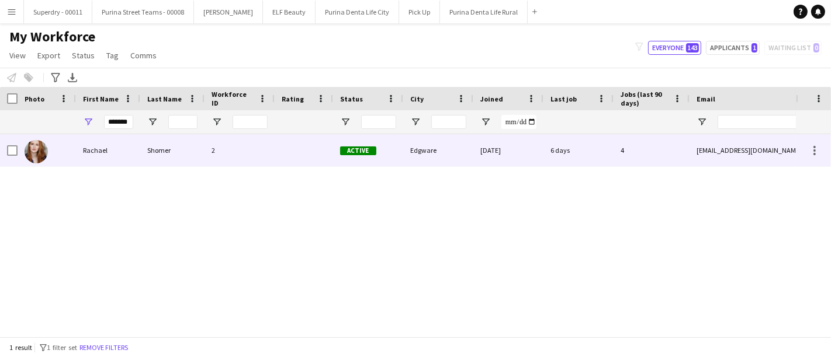
click at [103, 152] on div "Rachael" at bounding box center [108, 150] width 64 height 32
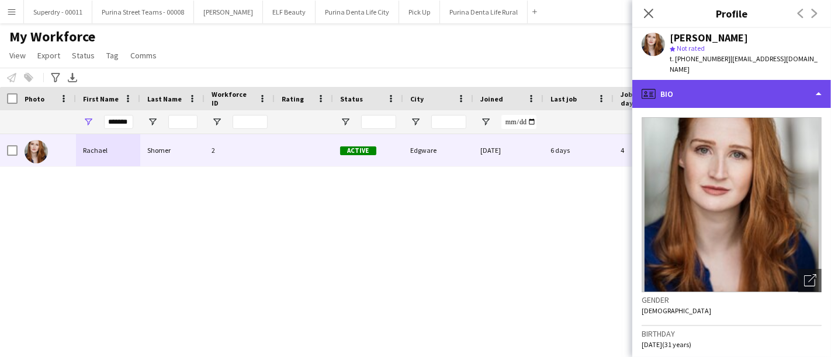
click at [770, 80] on div "profile Bio" at bounding box center [731, 94] width 199 height 28
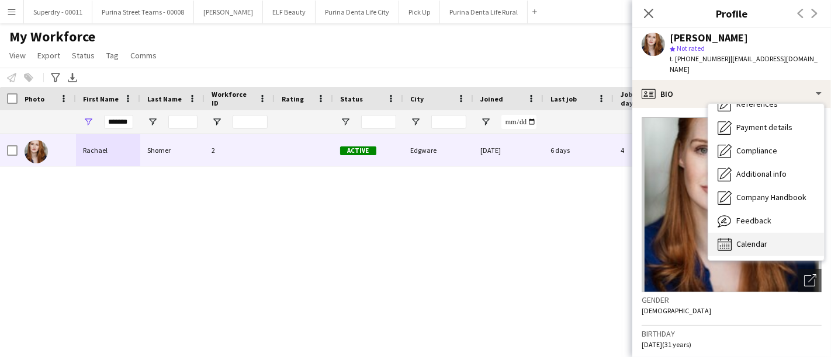
click at [753, 239] on span "Calendar" at bounding box center [751, 244] width 31 height 11
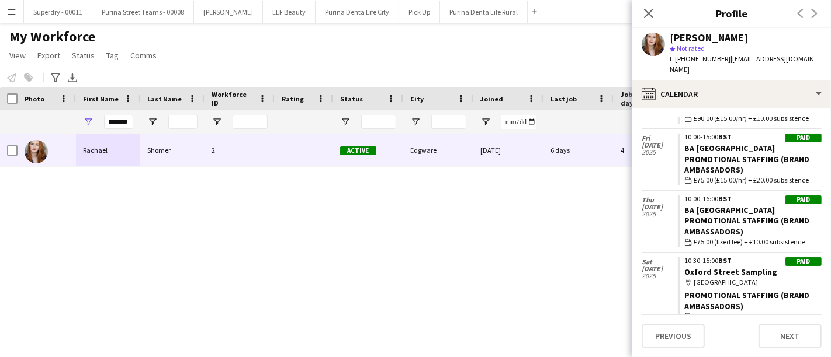
scroll to position [0, 0]
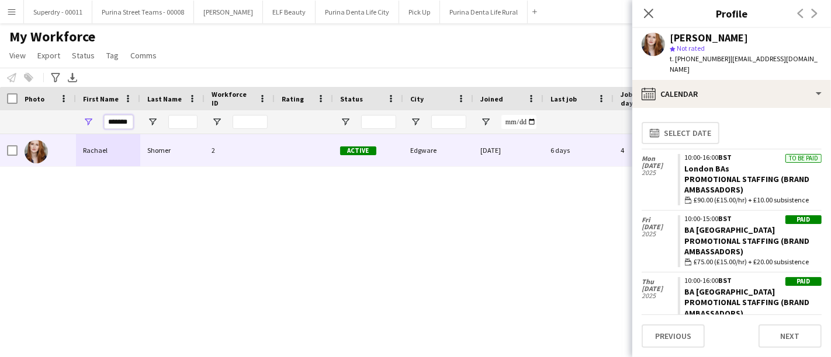
click at [119, 124] on input "*******" at bounding box center [118, 122] width 29 height 14
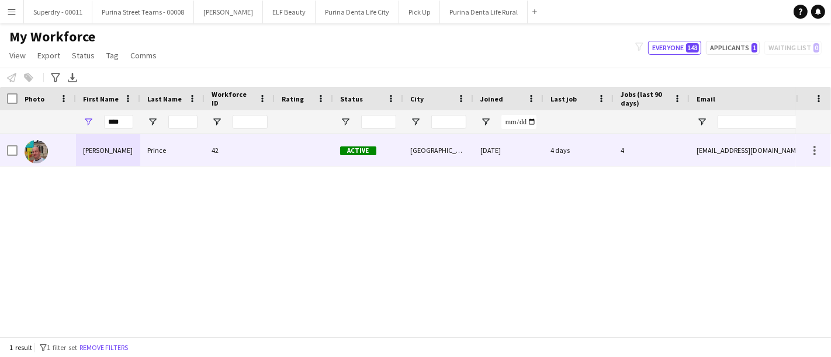
click at [190, 152] on div "Prince" at bounding box center [172, 150] width 64 height 32
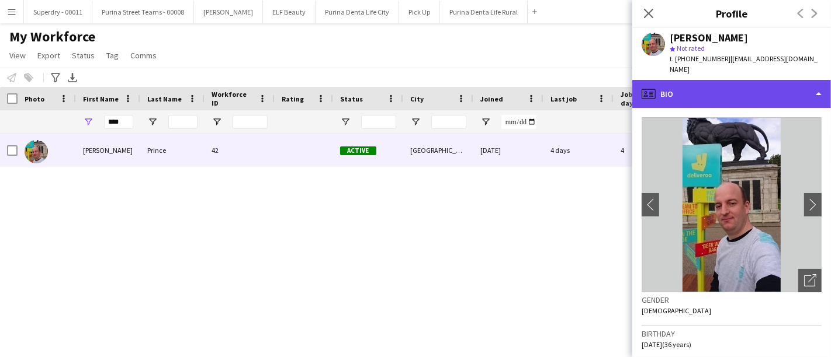
click at [797, 91] on div "profile Bio" at bounding box center [731, 94] width 199 height 28
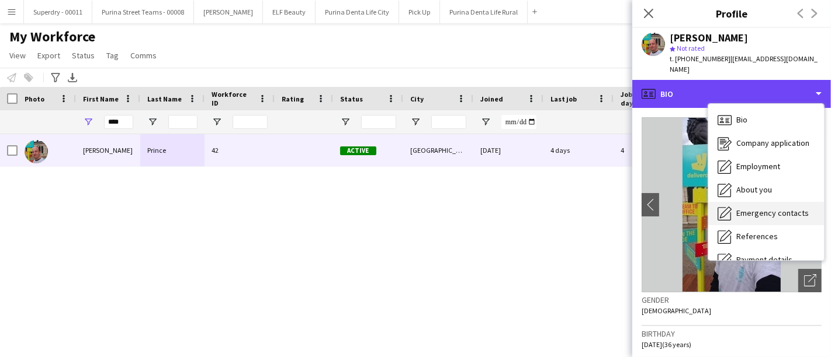
scroll to position [133, 0]
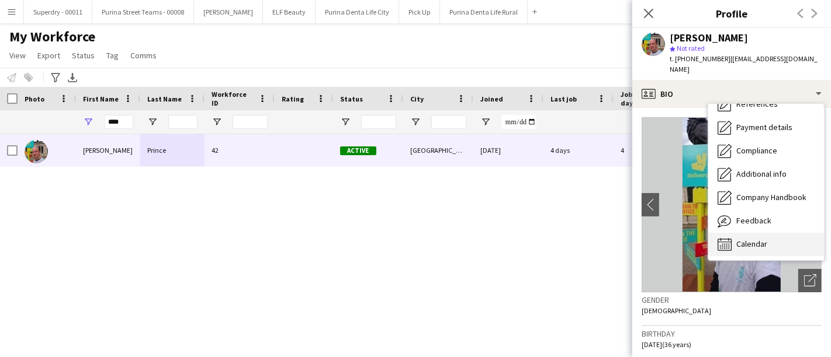
click at [755, 239] on span "Calendar" at bounding box center [751, 244] width 31 height 11
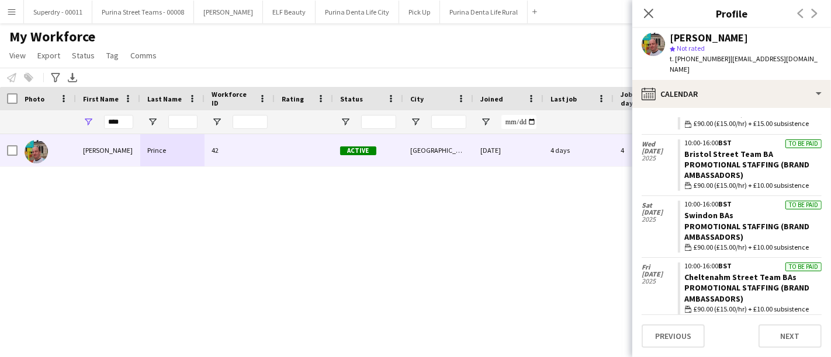
scroll to position [185, 0]
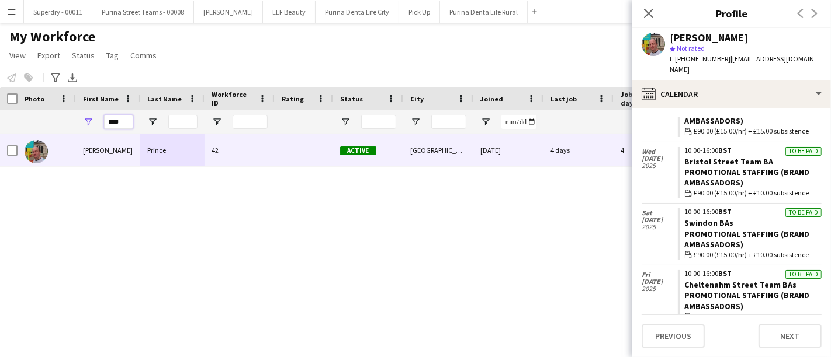
click at [113, 123] on input "****" at bounding box center [118, 122] width 29 height 14
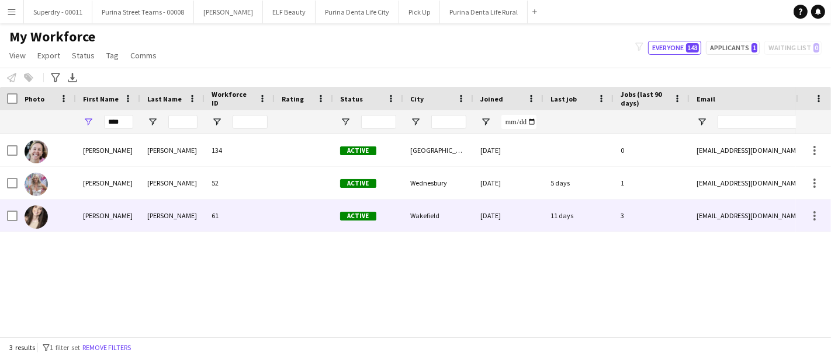
click at [109, 223] on div "[PERSON_NAME]" at bounding box center [108, 216] width 64 height 32
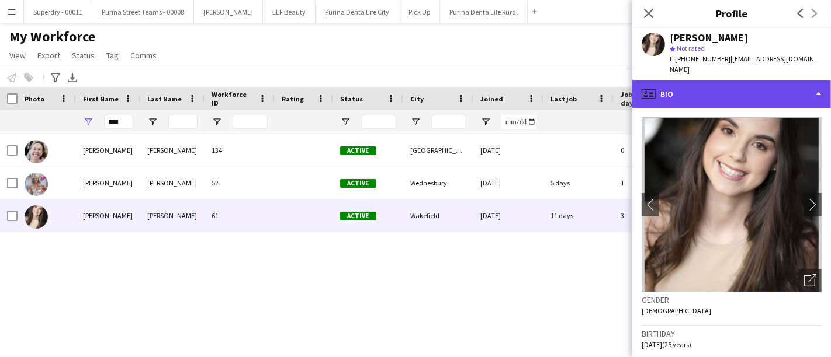
click at [779, 90] on div "profile Bio" at bounding box center [731, 94] width 199 height 28
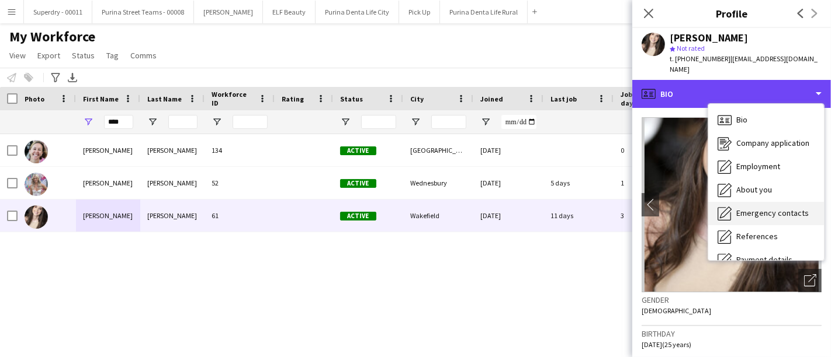
scroll to position [133, 0]
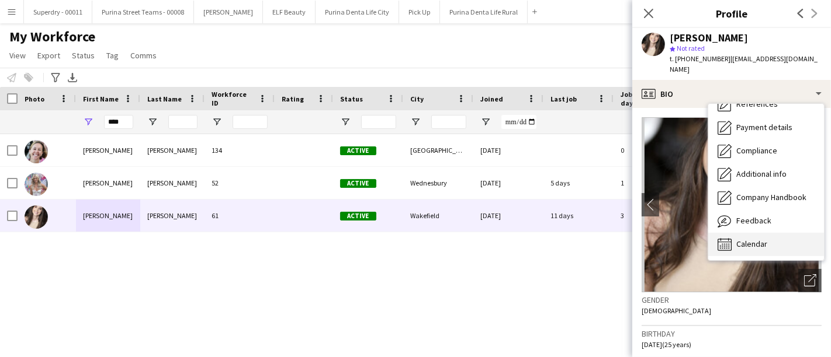
click at [770, 237] on div "Calendar Calendar" at bounding box center [766, 244] width 116 height 23
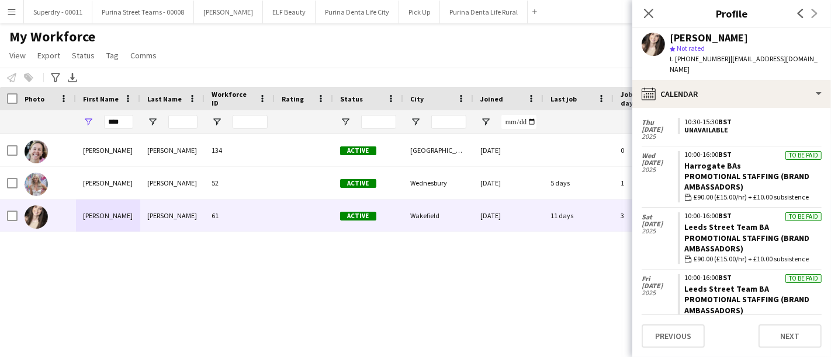
scroll to position [239, 0]
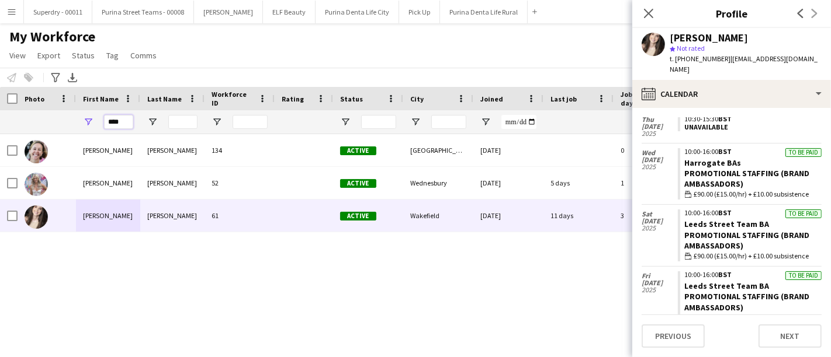
click at [120, 124] on input "****" at bounding box center [118, 122] width 29 height 14
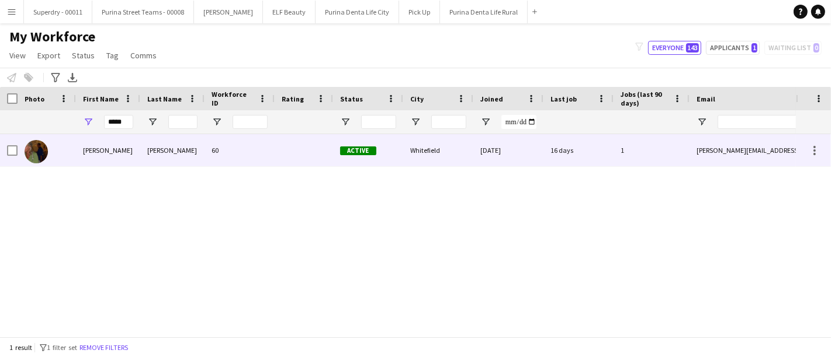
click at [115, 144] on div "[PERSON_NAME]" at bounding box center [108, 150] width 64 height 32
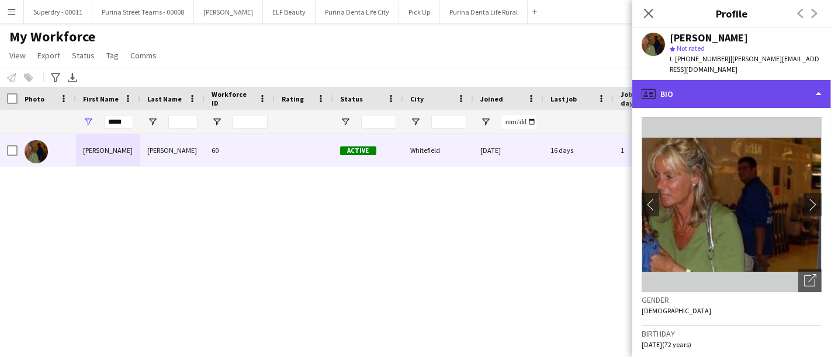
click at [730, 84] on div "profile Bio" at bounding box center [731, 94] width 199 height 28
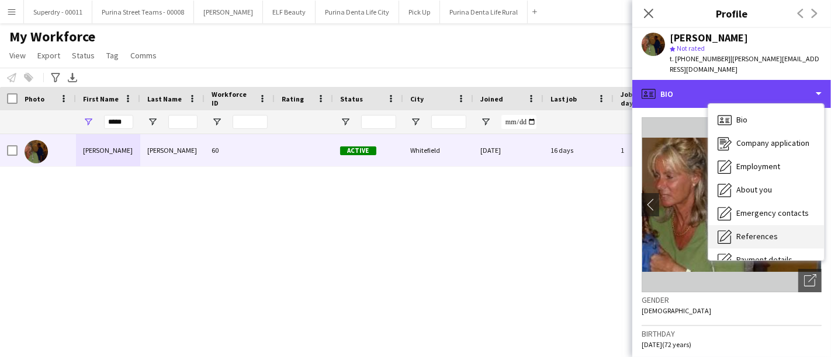
scroll to position [133, 0]
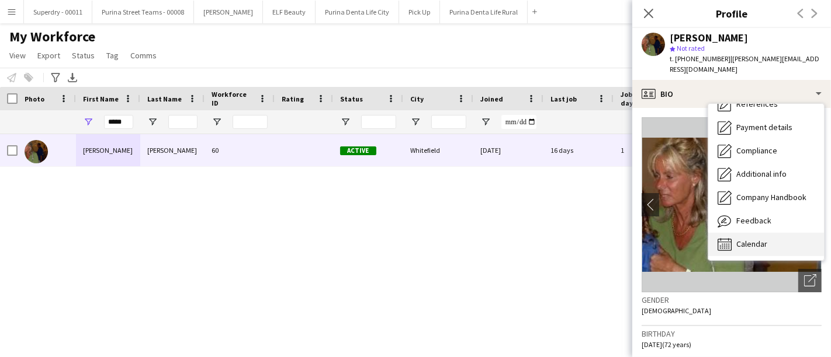
click at [764, 239] on span "Calendar" at bounding box center [751, 244] width 31 height 11
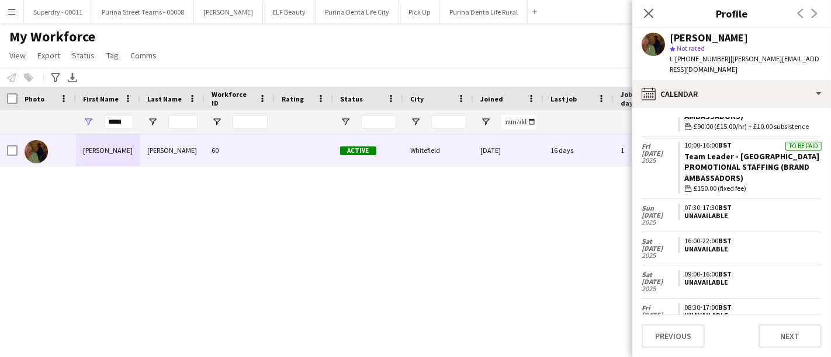
scroll to position [245, 0]
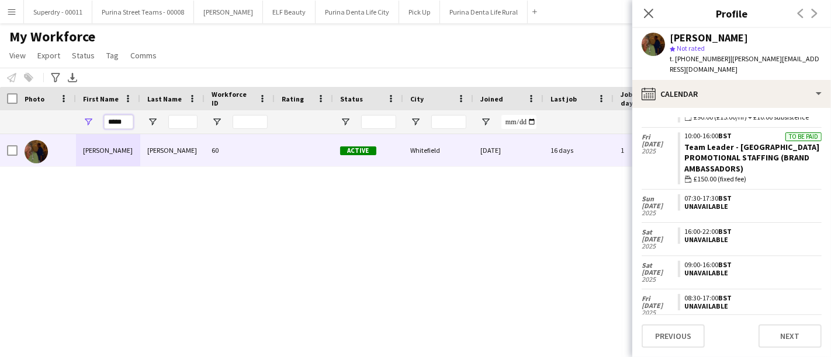
click at [129, 122] on input "*****" at bounding box center [118, 122] width 29 height 14
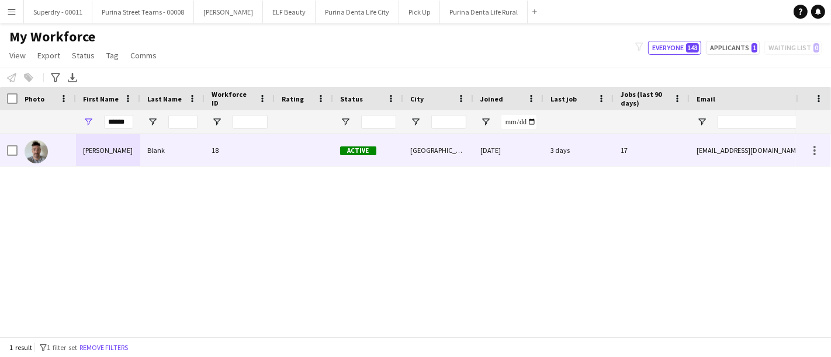
click at [111, 147] on div "[PERSON_NAME]" at bounding box center [108, 150] width 64 height 32
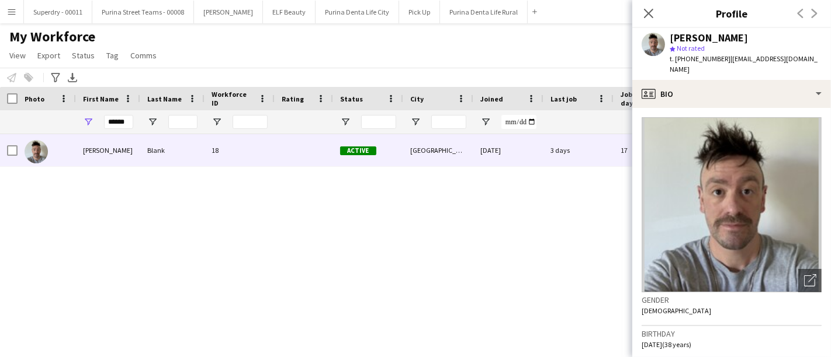
click at [748, 65] on div "[PERSON_NAME] star Not rated t. [PHONE_NUMBER] | [EMAIL_ADDRESS][DOMAIN_NAME]" at bounding box center [731, 54] width 199 height 52
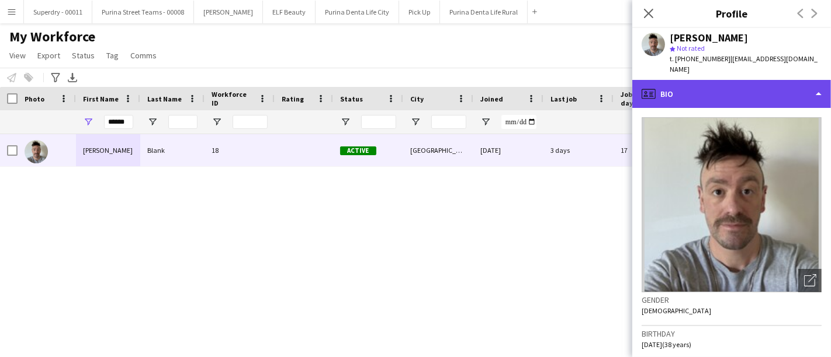
click at [746, 90] on div "profile Bio" at bounding box center [731, 94] width 199 height 28
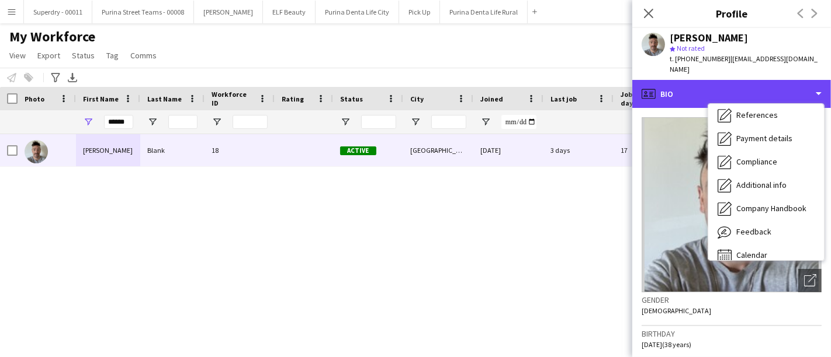
scroll to position [133, 0]
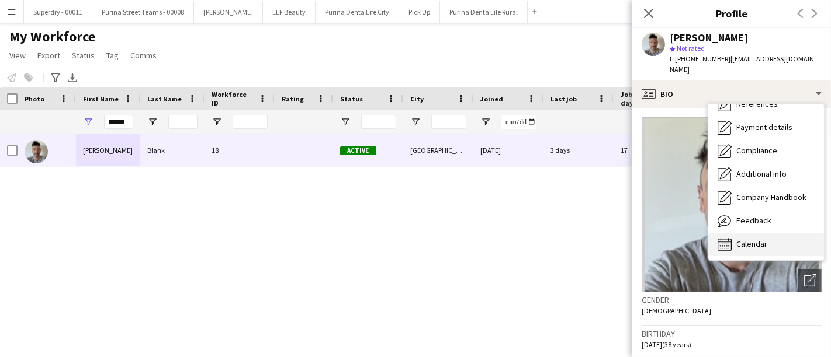
click at [768, 233] on div "Calendar Calendar" at bounding box center [766, 244] width 116 height 23
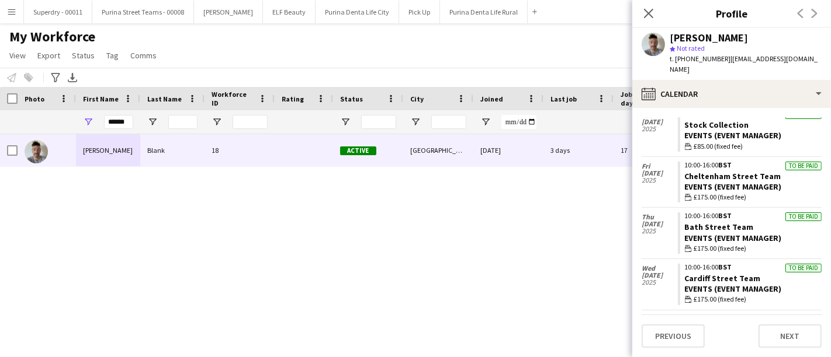
scroll to position [467, 0]
click at [115, 127] on input "******" at bounding box center [118, 122] width 29 height 14
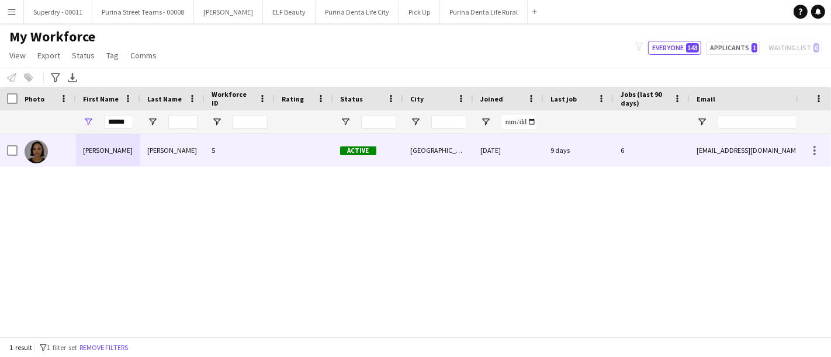
click at [112, 156] on div "[PERSON_NAME]" at bounding box center [108, 150] width 64 height 32
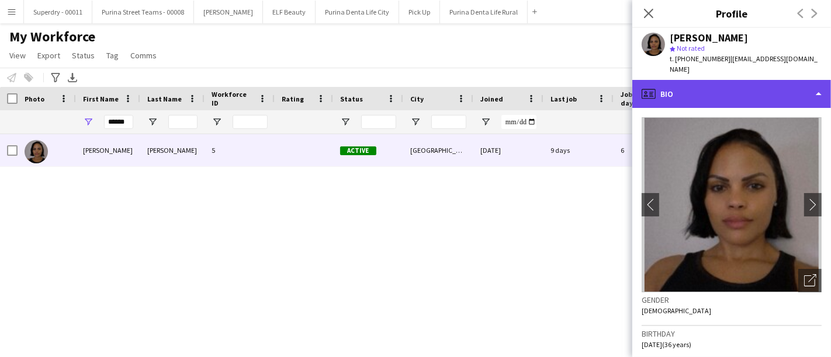
click at [760, 81] on div "profile Bio" at bounding box center [731, 94] width 199 height 28
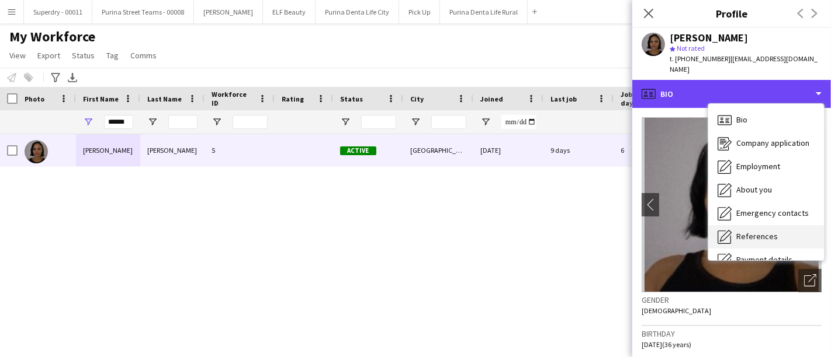
scroll to position [133, 0]
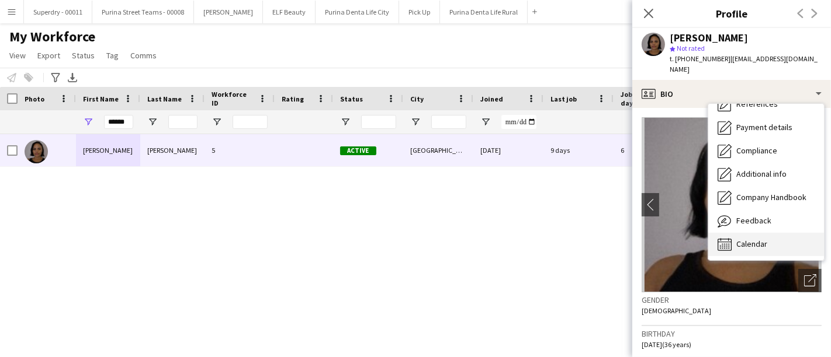
click at [744, 239] on span "Calendar" at bounding box center [751, 244] width 31 height 11
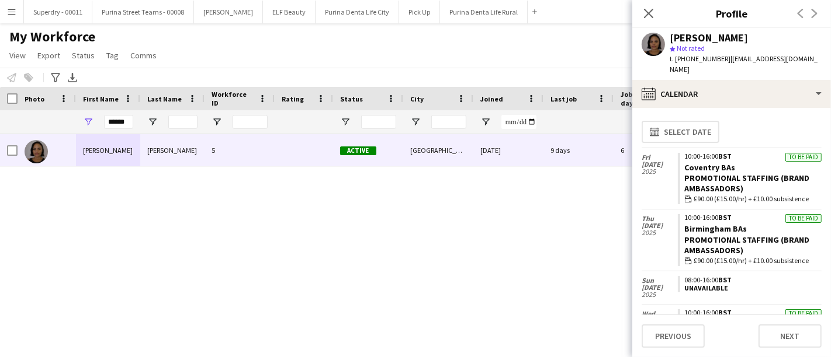
scroll to position [0, 0]
click at [116, 120] on input "******" at bounding box center [118, 122] width 29 height 14
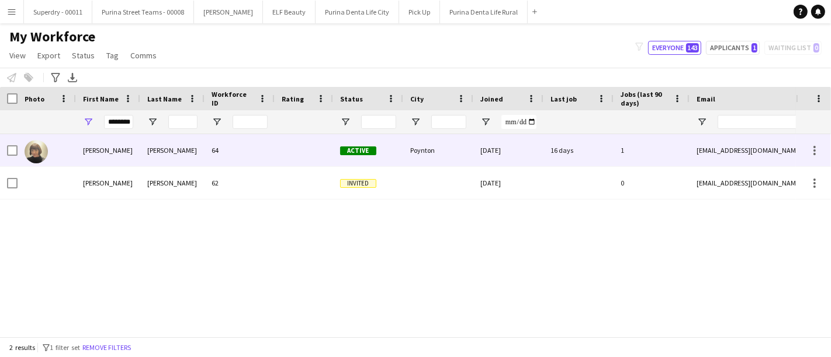
click at [116, 157] on div "[PERSON_NAME]" at bounding box center [108, 150] width 64 height 32
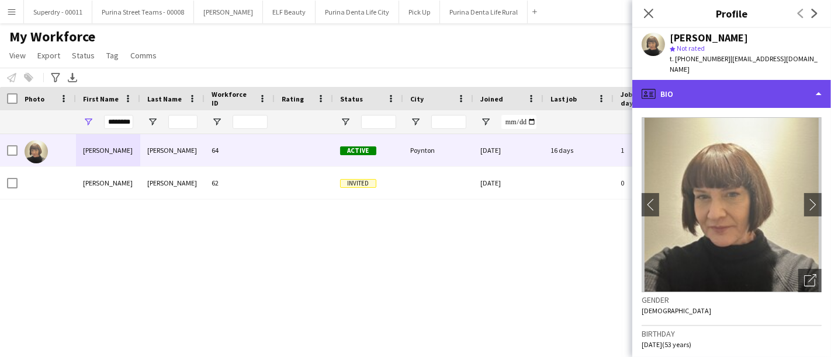
click at [776, 92] on div "profile Bio" at bounding box center [731, 94] width 199 height 28
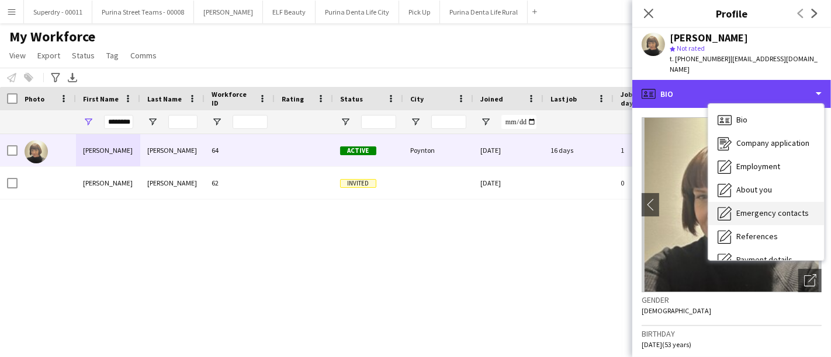
scroll to position [133, 0]
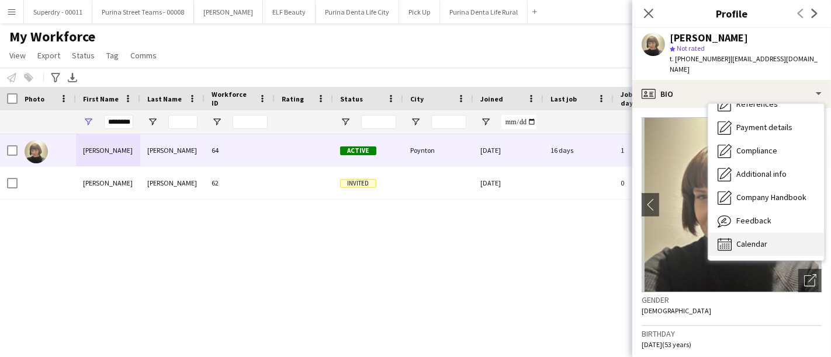
click at [764, 239] on span "Calendar" at bounding box center [751, 244] width 31 height 11
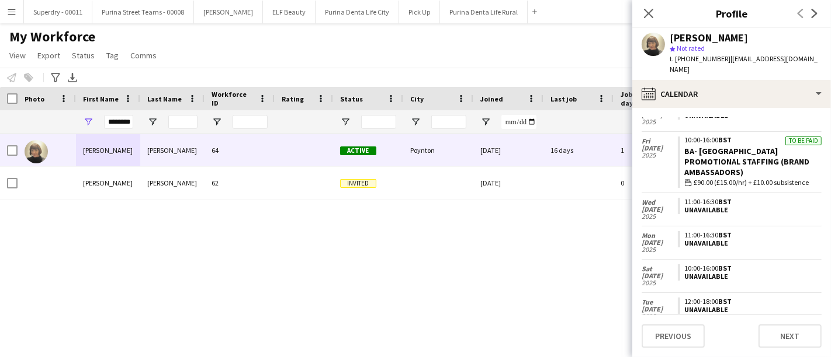
scroll to position [550, 0]
click at [123, 120] on input "********" at bounding box center [118, 122] width 29 height 14
type input "******"
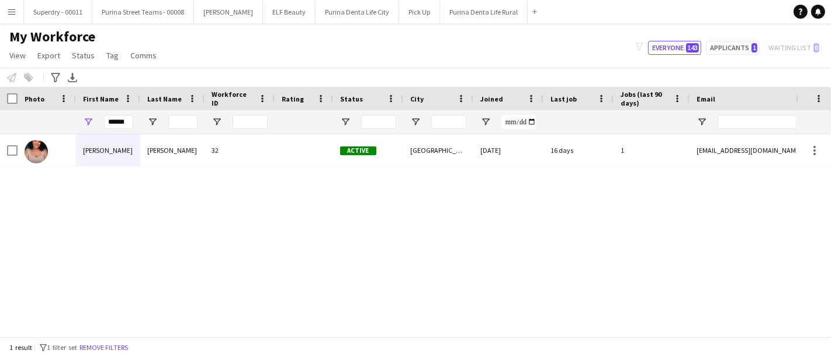
click at [105, 173] on div "[PERSON_NAME] 32 Active [GEOGRAPHIC_DATA] [DATE] 16 days 1 [EMAIL_ADDRESS][DOMA…" at bounding box center [398, 230] width 796 height 193
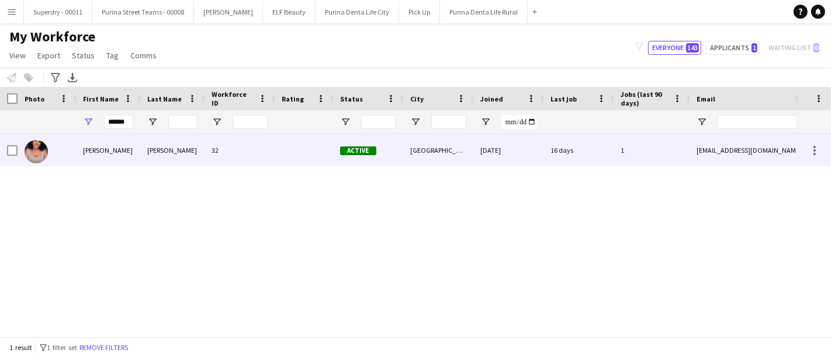
click at [102, 158] on div "[PERSON_NAME]" at bounding box center [108, 150] width 64 height 32
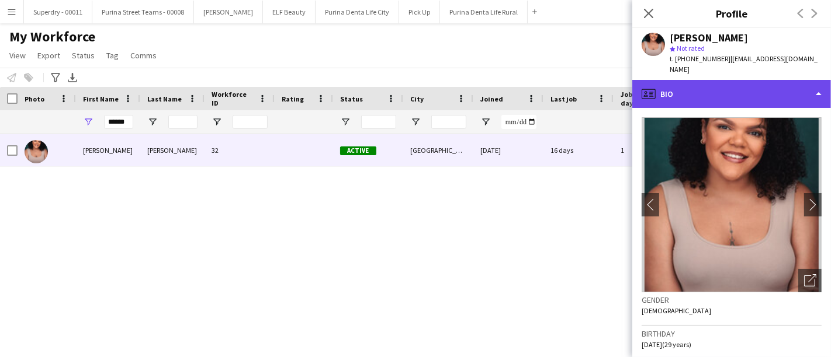
click at [780, 93] on div "profile Bio" at bounding box center [731, 94] width 199 height 28
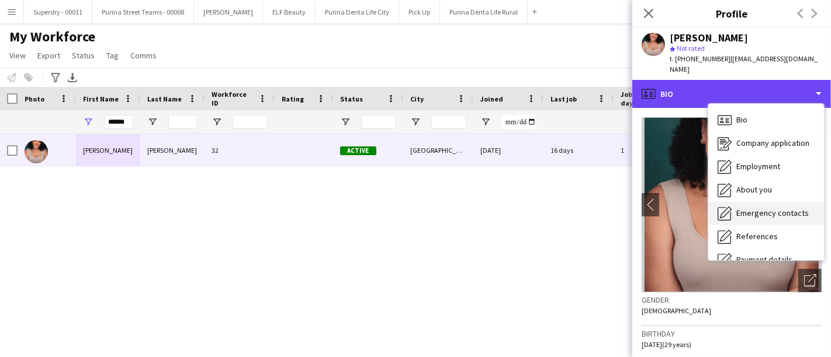
scroll to position [133, 0]
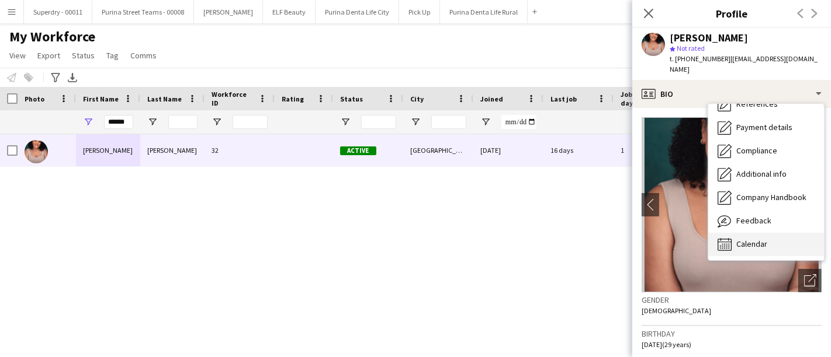
click at [755, 239] on span "Calendar" at bounding box center [751, 244] width 31 height 11
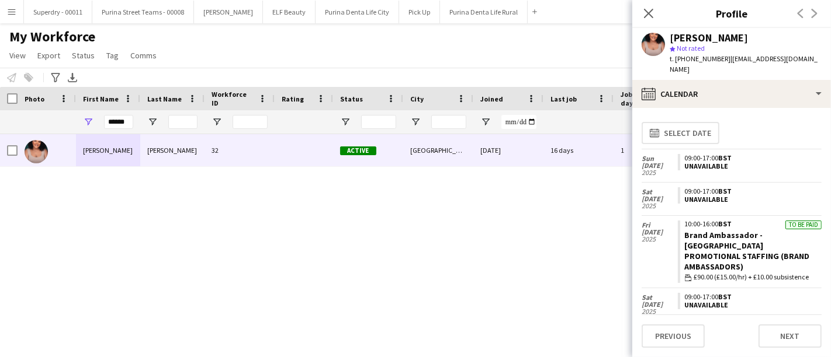
click at [8, 19] on button "Menu" at bounding box center [11, 11] width 23 height 23
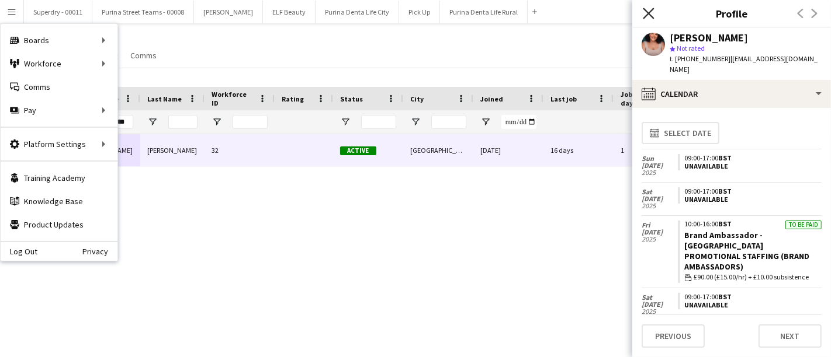
click at [647, 8] on icon "Close pop-in" at bounding box center [648, 13] width 11 height 11
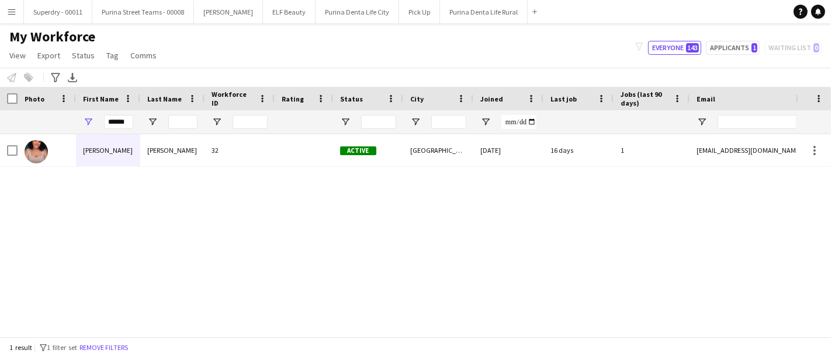
click at [13, 18] on button "Menu" at bounding box center [11, 11] width 23 height 23
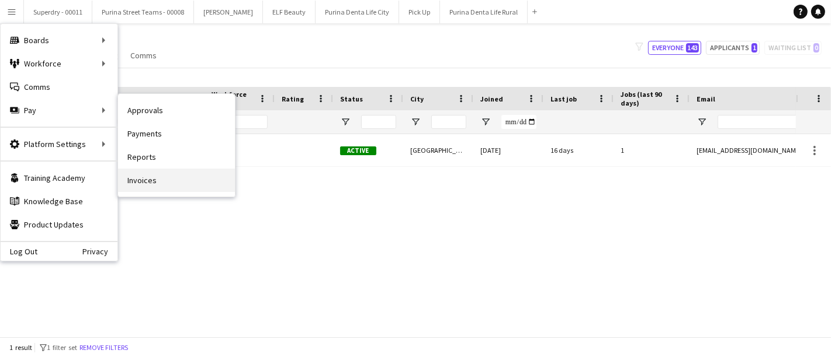
click at [160, 176] on link "Invoices" at bounding box center [176, 180] width 117 height 23
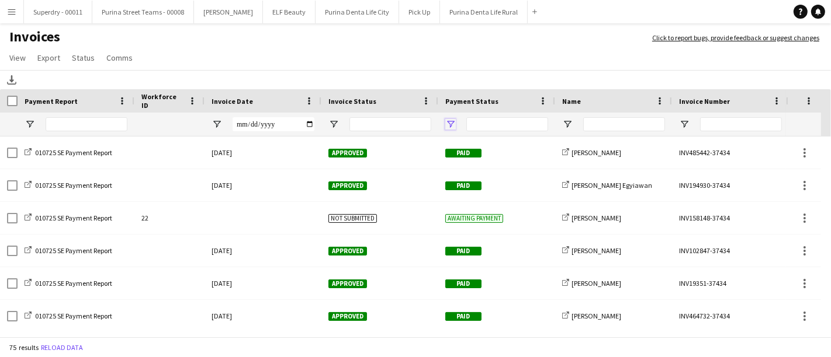
click at [446, 127] on span "Open Filter Menu" at bounding box center [450, 124] width 11 height 11
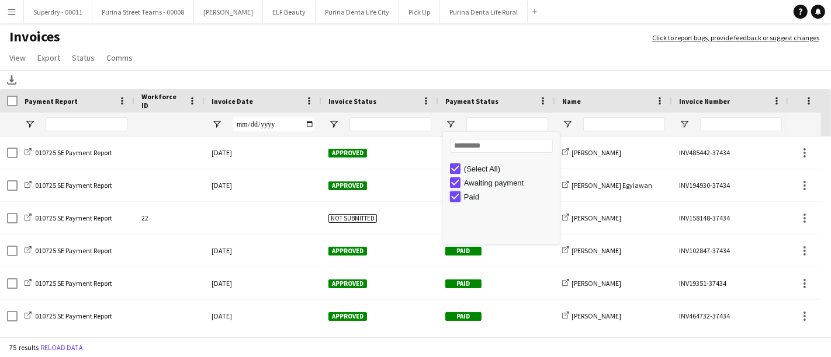
type input "**********"
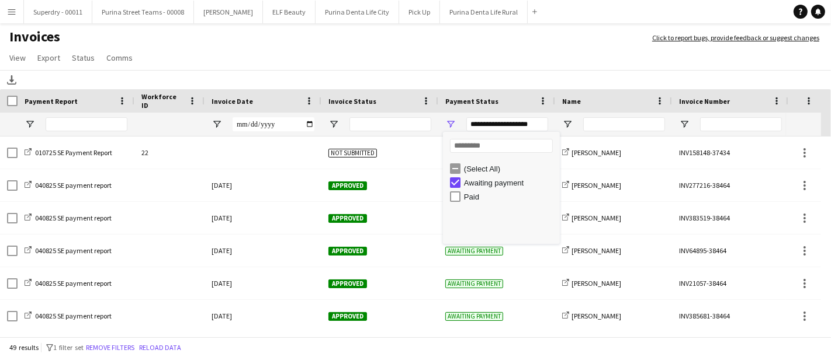
click at [469, 68] on app-page-menu "View Customise view Customise filters Reset Filters Reset View Reset All Export…" at bounding box center [415, 59] width 831 height 22
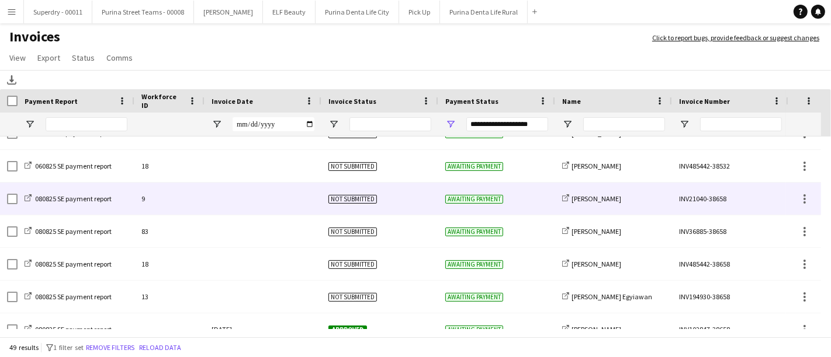
scroll to position [813, 0]
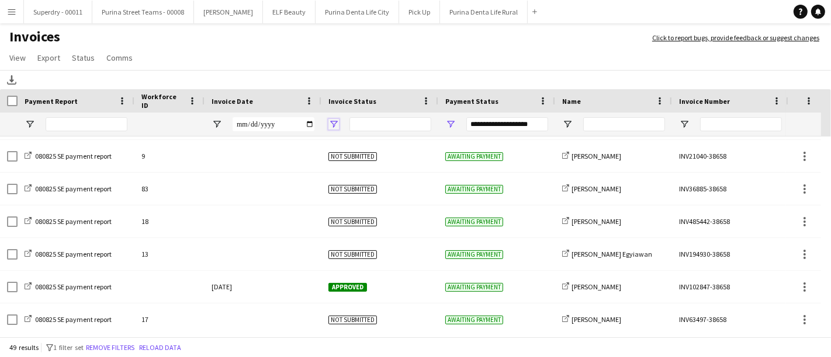
click at [334, 124] on span "Open Filter Menu" at bounding box center [333, 124] width 11 height 11
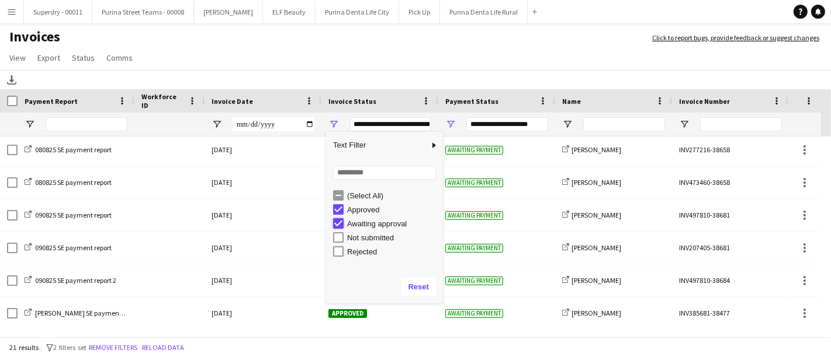
type input "**********"
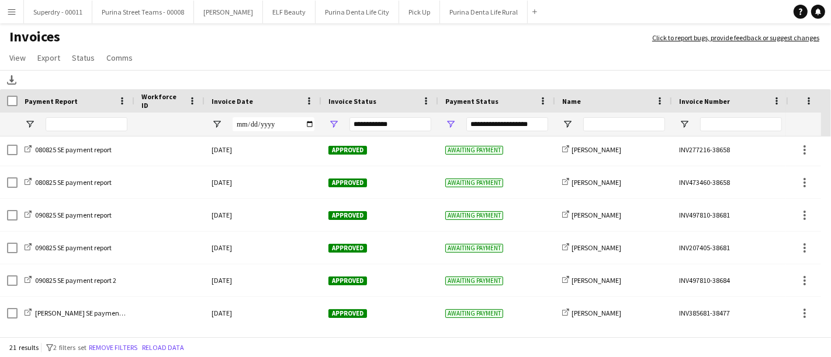
click at [440, 65] on app-page-menu "View Customise view Customise filters Reset Filters Reset View Reset All Export…" at bounding box center [415, 59] width 831 height 22
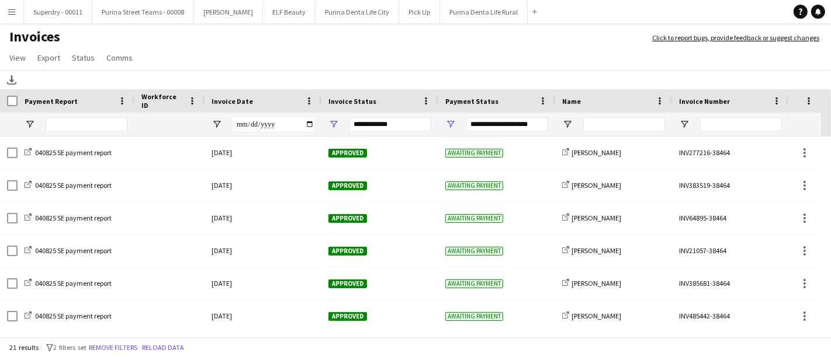
click at [8, 19] on button "Menu" at bounding box center [11, 11] width 23 height 23
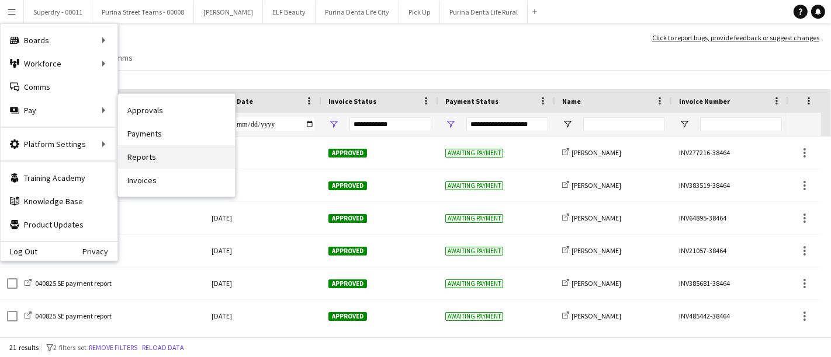
click at [168, 152] on link "Reports" at bounding box center [176, 156] width 117 height 23
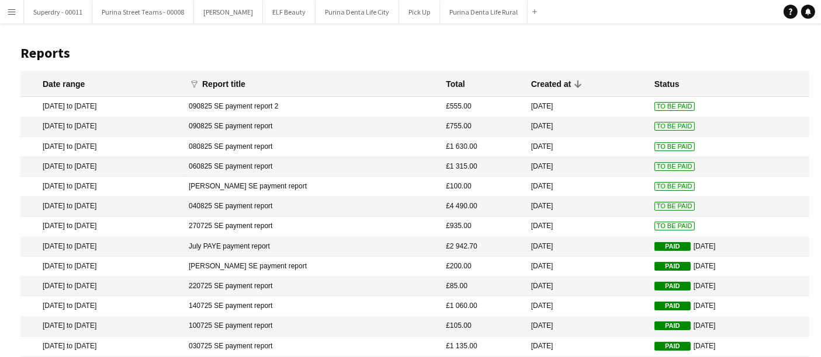
scroll to position [129, 0]
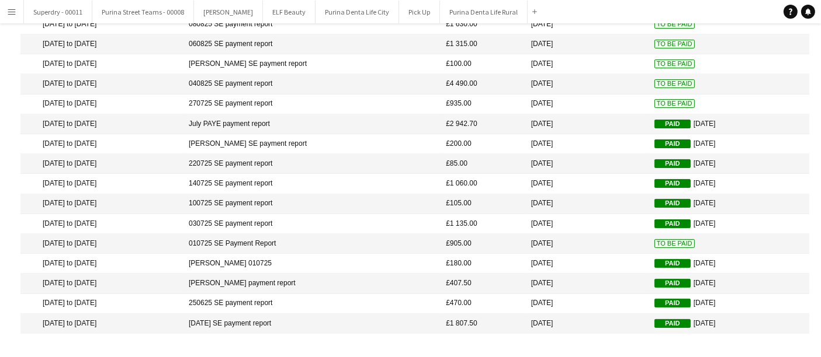
click at [275, 240] on mat-cell "010725 SE Payment Report" at bounding box center [311, 244] width 257 height 20
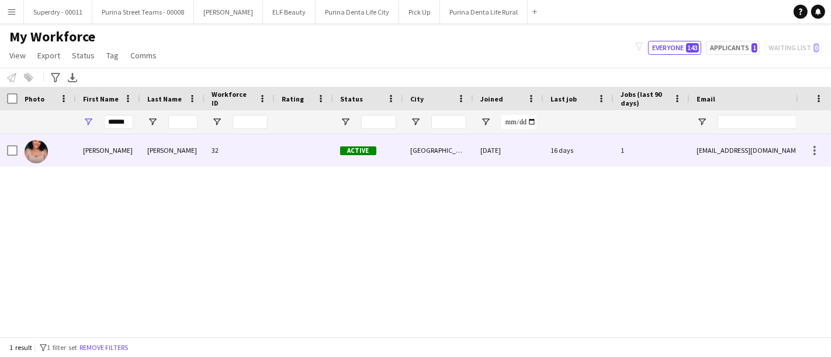
click at [197, 144] on div "[PERSON_NAME]" at bounding box center [172, 150] width 64 height 32
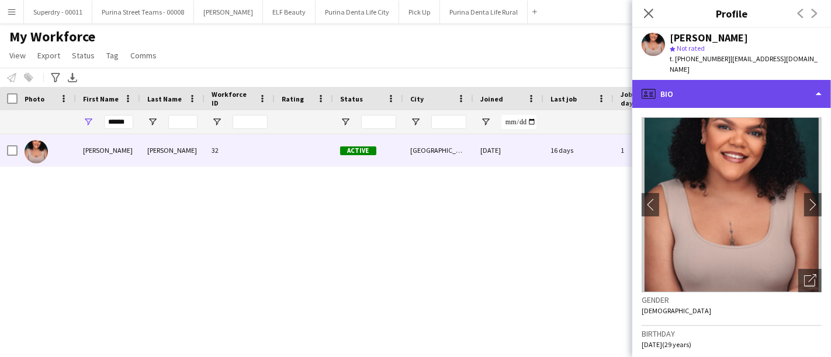
click at [794, 97] on div "profile Bio" at bounding box center [731, 94] width 199 height 28
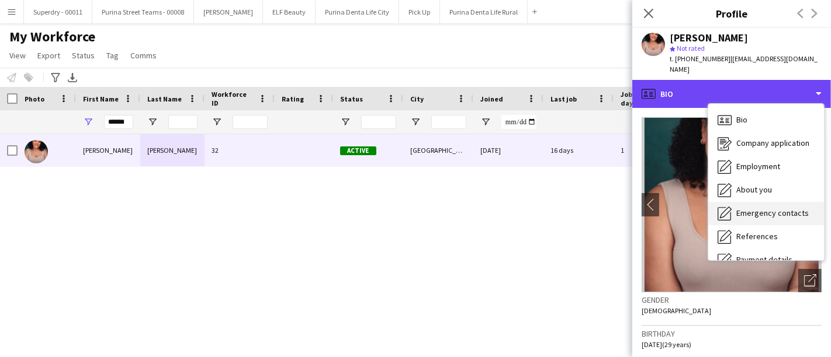
scroll to position [133, 0]
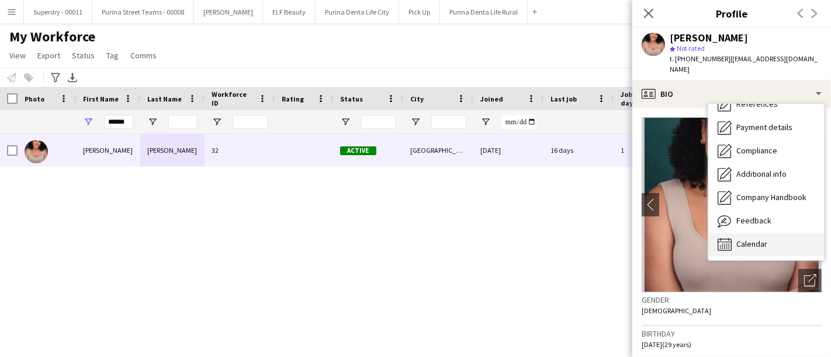
click at [764, 248] on span "Calendar" at bounding box center [751, 244] width 31 height 11
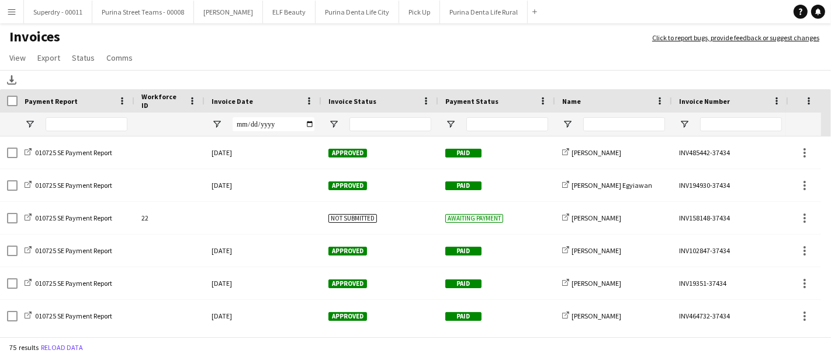
click at [12, 16] on app-icon "Menu" at bounding box center [11, 11] width 9 height 9
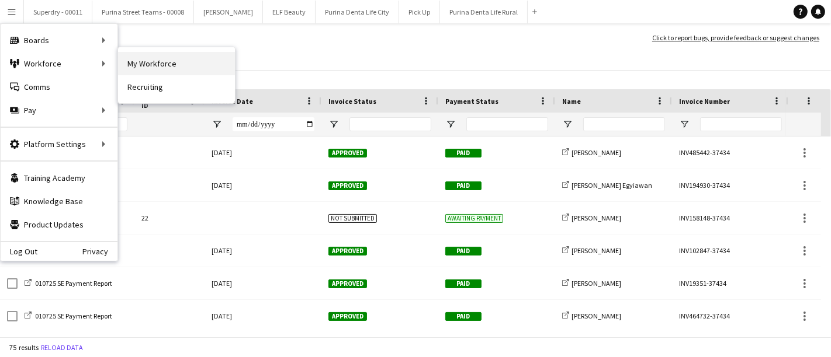
click at [144, 58] on link "My Workforce" at bounding box center [176, 63] width 117 height 23
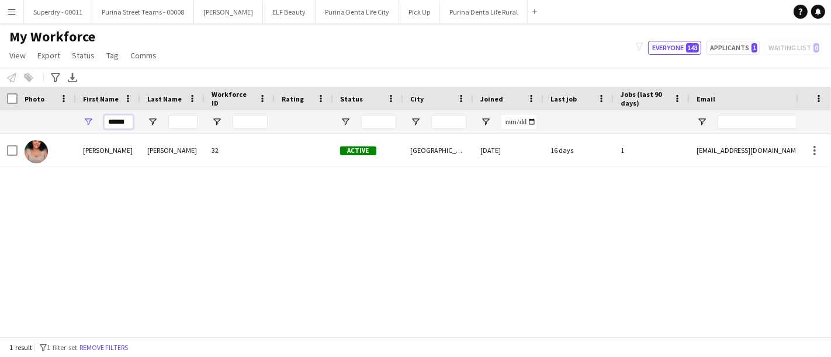
click at [113, 119] on input "******" at bounding box center [118, 122] width 29 height 14
type input "******"
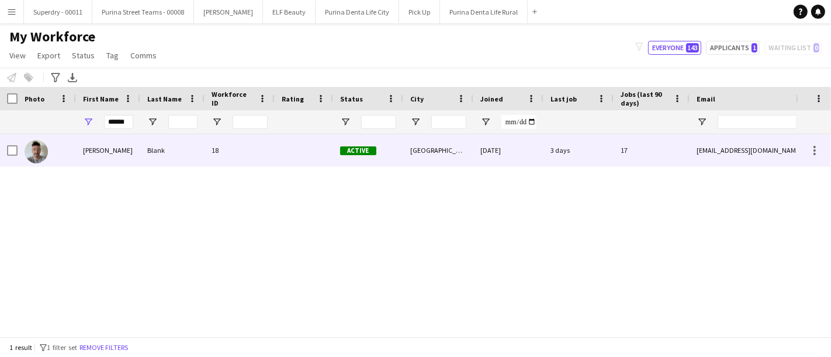
click at [116, 152] on div "[PERSON_NAME]" at bounding box center [108, 150] width 64 height 32
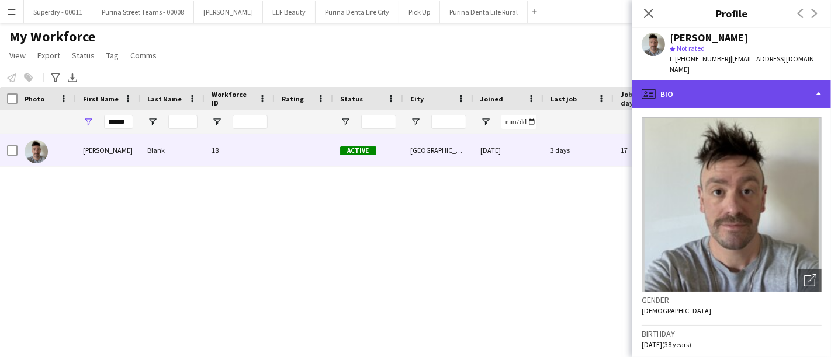
click at [764, 80] on div "profile Bio" at bounding box center [731, 94] width 199 height 28
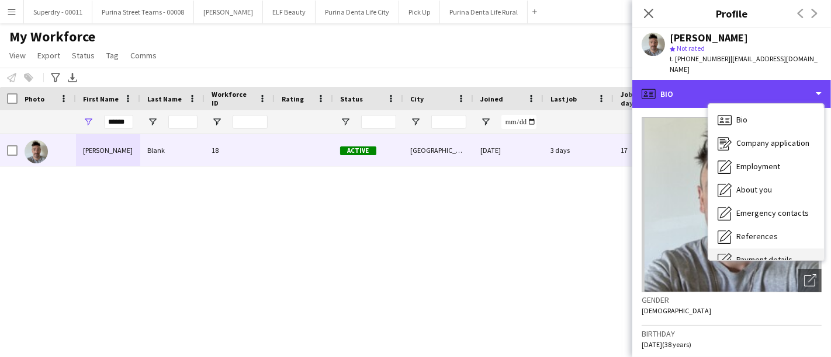
scroll to position [133, 0]
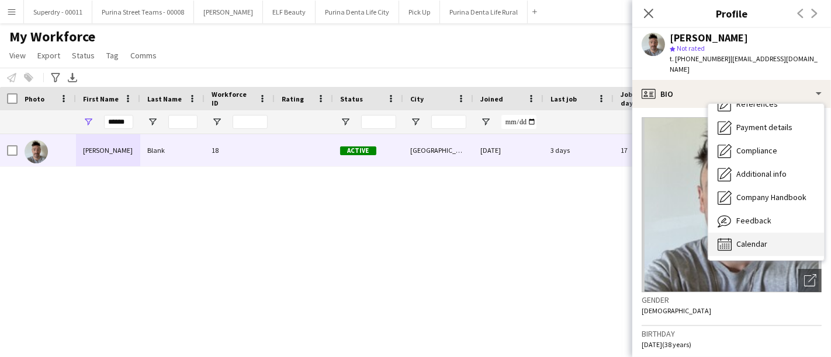
click at [759, 233] on div "Calendar Calendar" at bounding box center [766, 244] width 116 height 23
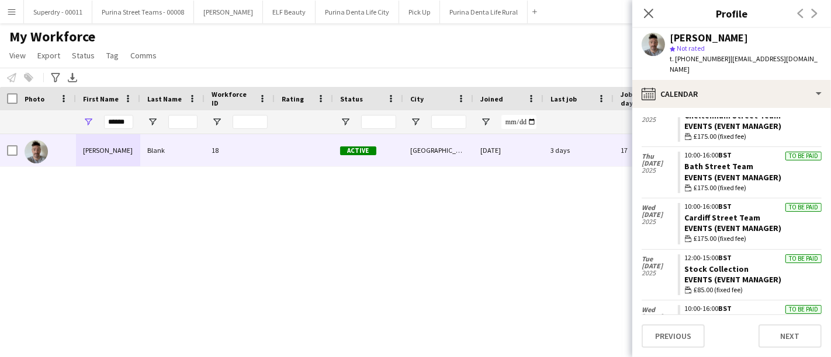
scroll to position [526, 0]
click at [5, 8] on button "Menu" at bounding box center [11, 11] width 23 height 23
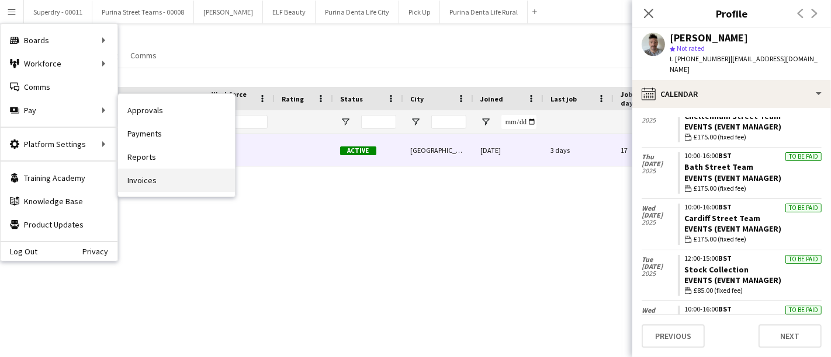
click at [162, 179] on link "Invoices" at bounding box center [176, 180] width 117 height 23
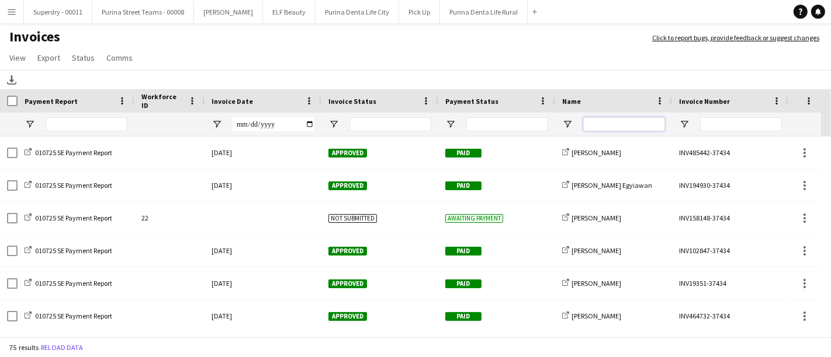
click at [640, 125] on input "Name Filter Input" at bounding box center [624, 124] width 82 height 14
type input "******"
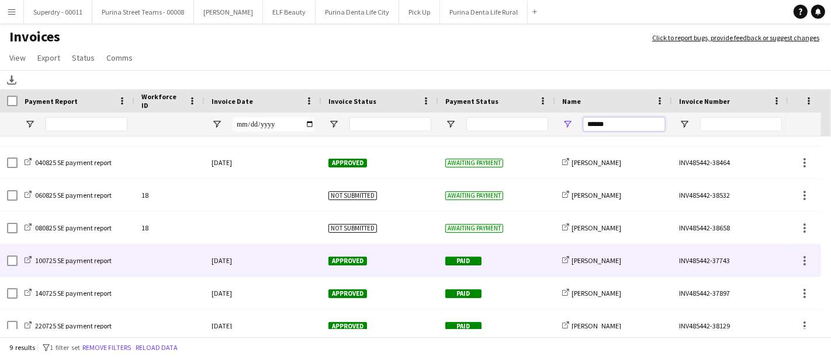
scroll to position [32, 0]
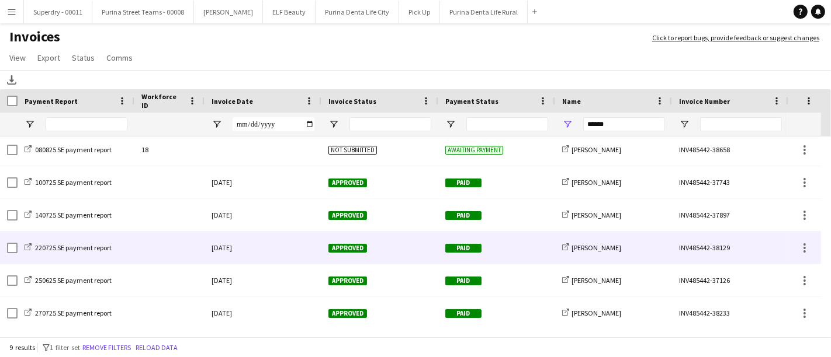
click at [549, 243] on div "Paid" at bounding box center [496, 248] width 117 height 32
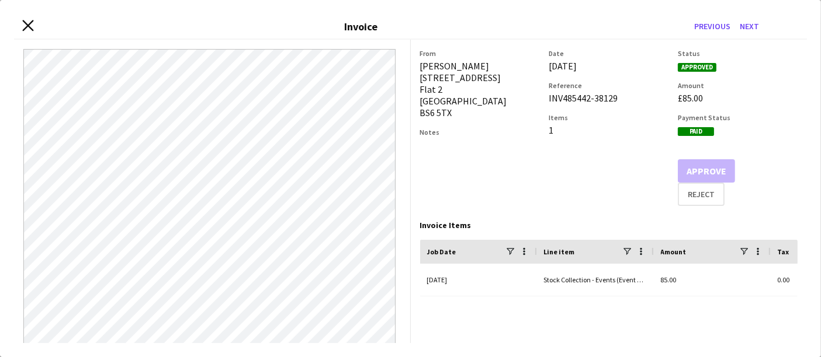
click at [29, 20] on icon "Close invoice dialog" at bounding box center [27, 25] width 11 height 11
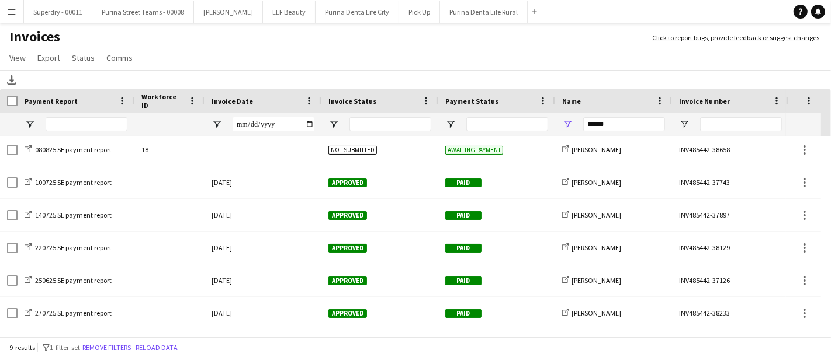
click at [16, 8] on app-icon "Menu" at bounding box center [11, 11] width 9 height 9
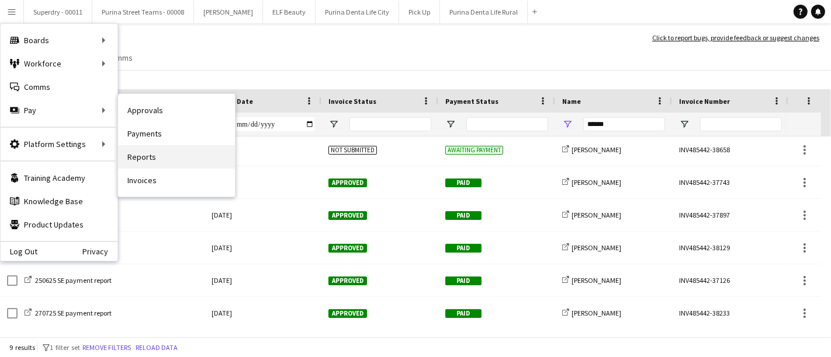
click at [154, 164] on link "Reports" at bounding box center [176, 156] width 117 height 23
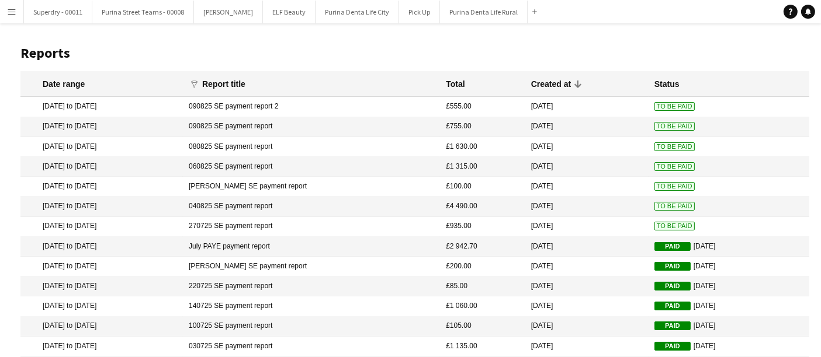
scroll to position [129, 0]
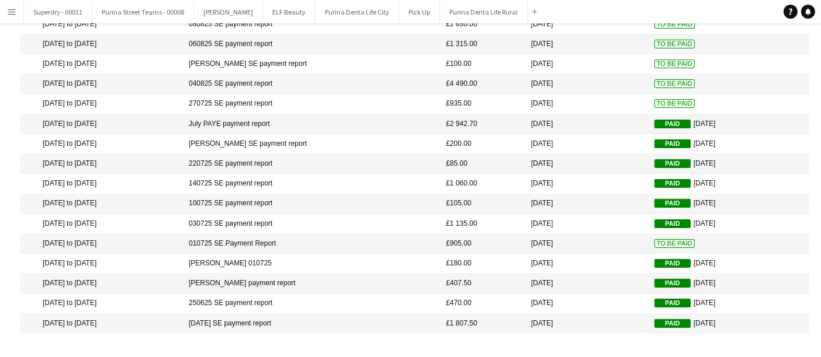
click at [300, 102] on mat-cell "270725 SE payment report" at bounding box center [311, 105] width 257 height 20
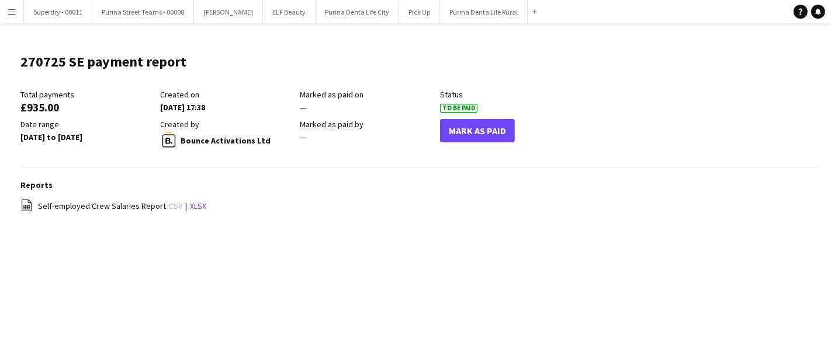
click at [169, 207] on link "csv" at bounding box center [175, 206] width 13 height 11
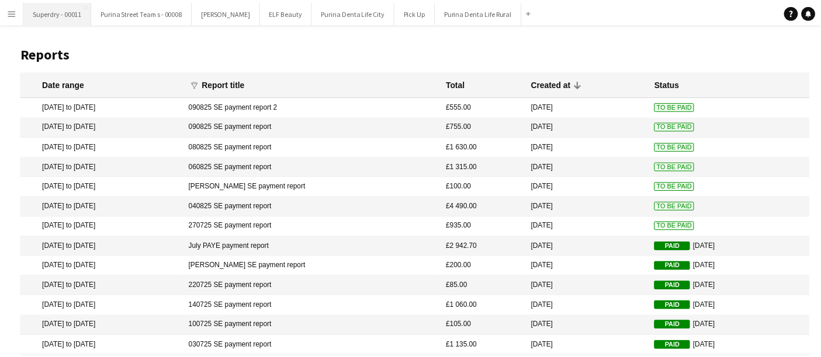
scroll to position [129, 0]
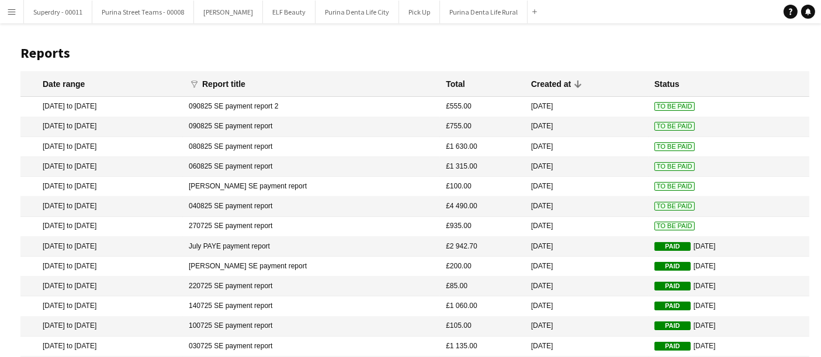
click at [9, 13] on app-icon "Menu" at bounding box center [11, 11] width 9 height 9
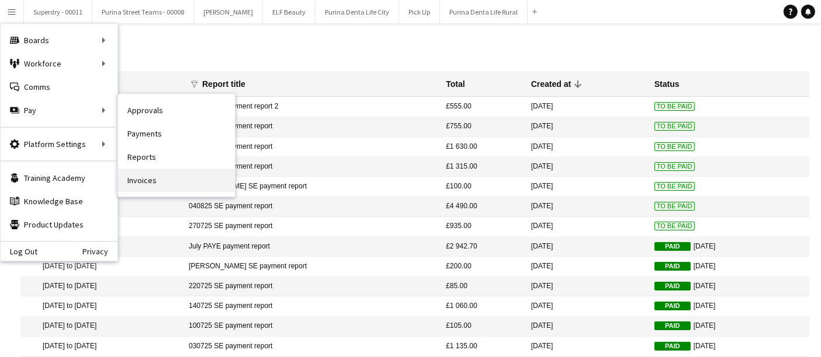
click at [158, 174] on link "Invoices" at bounding box center [176, 180] width 117 height 23
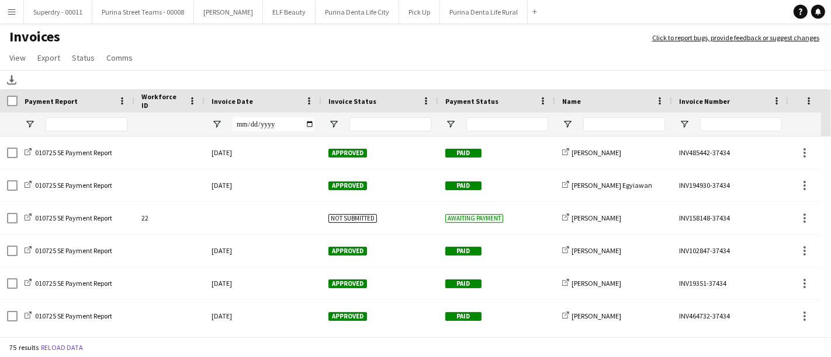
click at [5, 16] on button "Menu" at bounding box center [11, 11] width 23 height 23
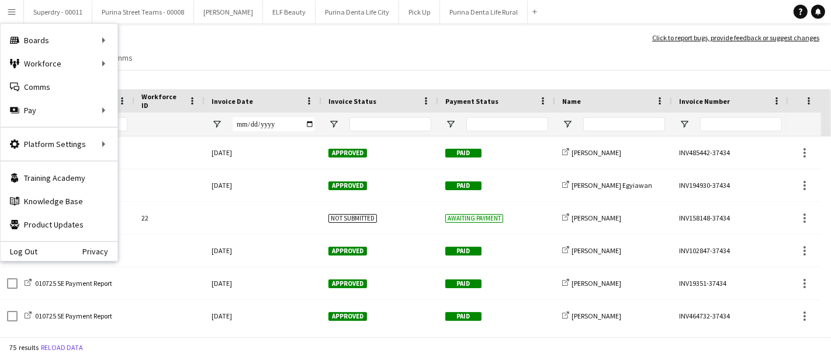
click at [353, 34] on h1 "Invoices" at bounding box center [320, 38] width 640 height 20
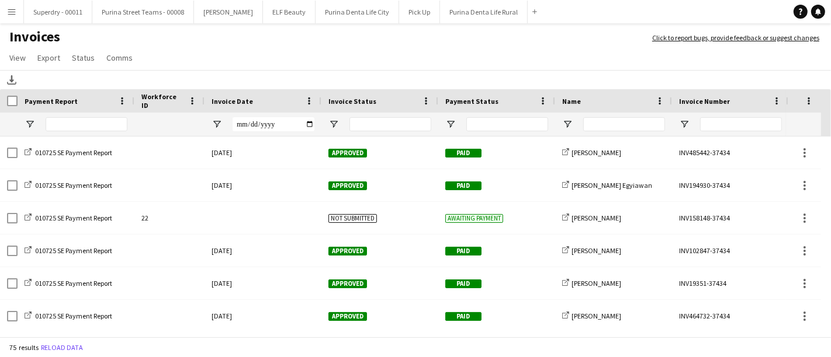
click at [14, 12] on app-icon "Menu" at bounding box center [11, 11] width 9 height 9
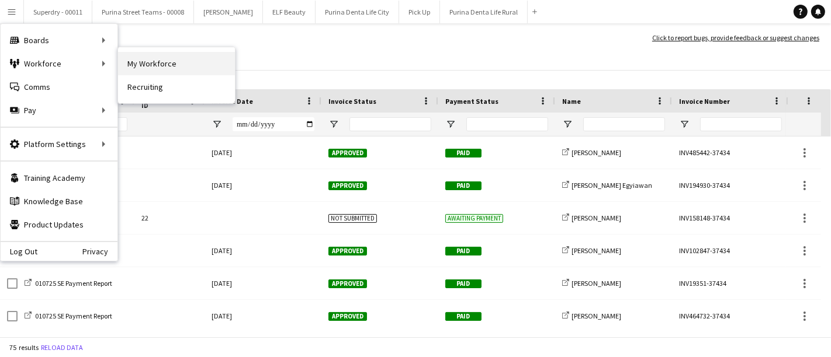
click at [134, 69] on link "My Workforce" at bounding box center [176, 63] width 117 height 23
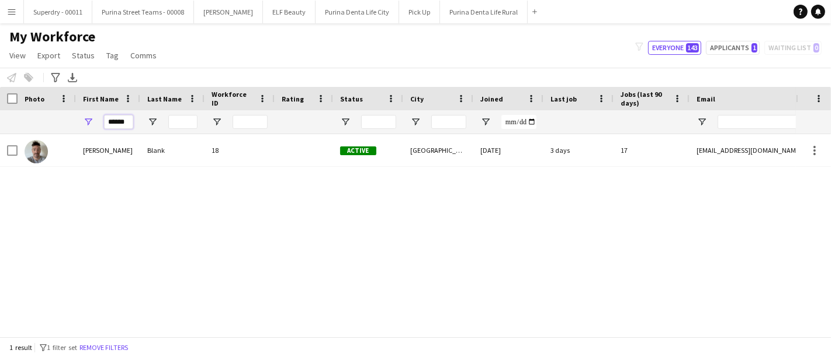
click at [119, 119] on input "******" at bounding box center [118, 122] width 29 height 14
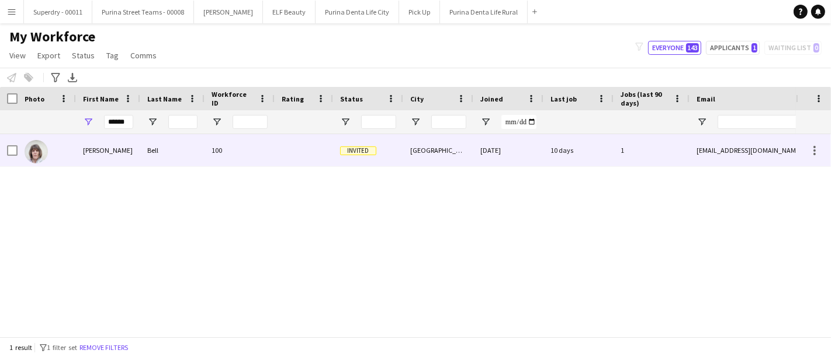
click at [117, 157] on div "[PERSON_NAME]" at bounding box center [108, 150] width 64 height 32
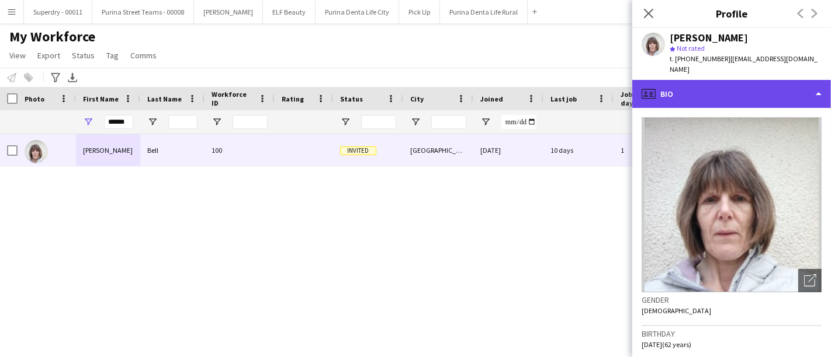
click at [789, 82] on div "profile Bio" at bounding box center [731, 94] width 199 height 28
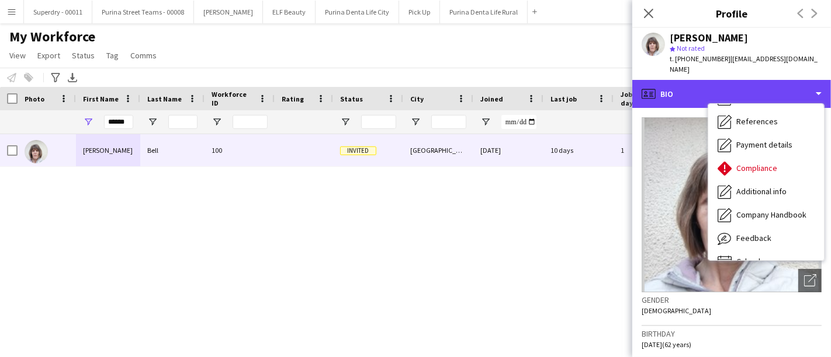
scroll to position [117, 0]
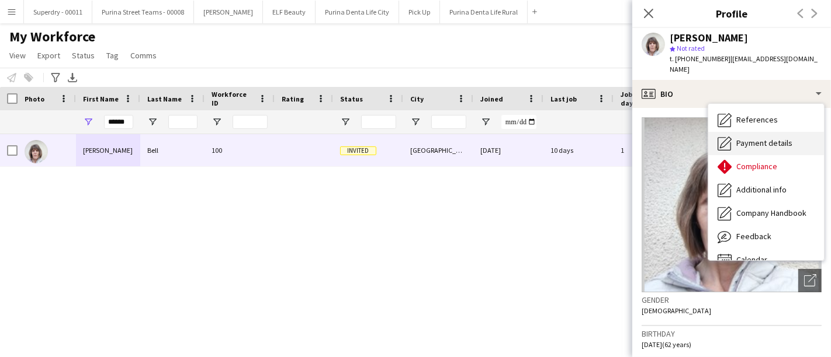
click at [776, 138] on span "Payment details" at bounding box center [764, 143] width 56 height 11
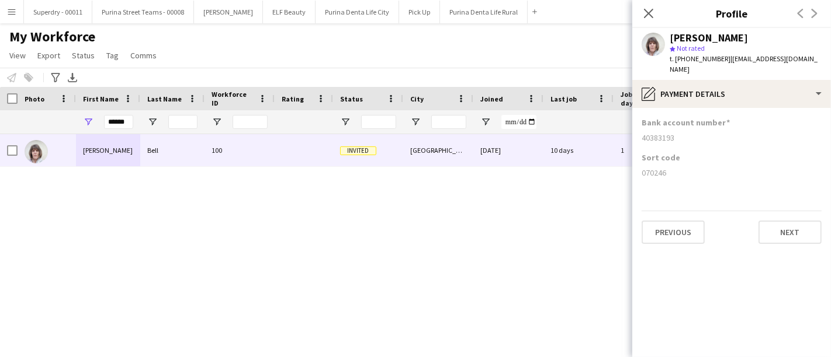
drag, startPoint x: 671, startPoint y: 163, endPoint x: 637, endPoint y: 166, distance: 33.4
click at [637, 166] on app-section-data-types "Bank account number [FINANCIAL_ID] Sort code [FINANCIAL_ID] Previous Next" at bounding box center [731, 232] width 199 height 249
copy div "070246"
drag, startPoint x: 681, startPoint y: 127, endPoint x: 643, endPoint y: 127, distance: 38.6
click at [643, 133] on div "40383193" at bounding box center [731, 138] width 180 height 11
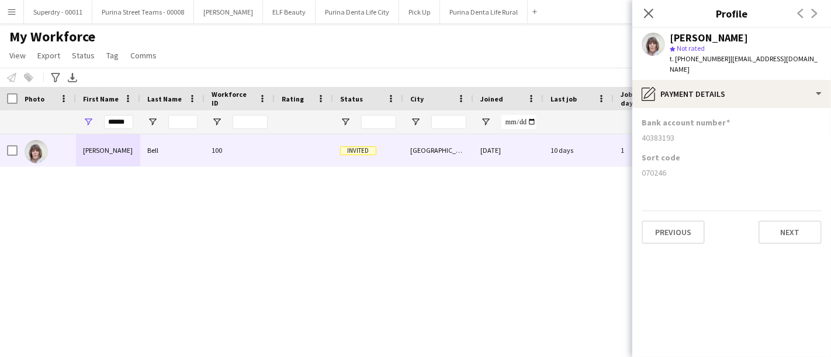
copy div "40383193"
click at [120, 117] on input "******" at bounding box center [118, 122] width 29 height 14
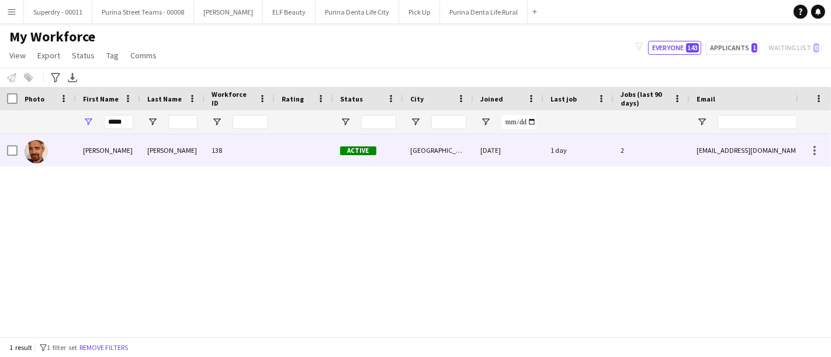
click at [105, 161] on div "[PERSON_NAME]" at bounding box center [108, 150] width 64 height 32
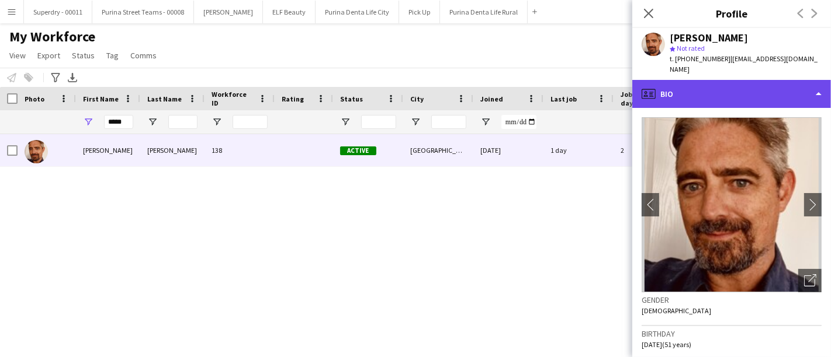
click at [685, 80] on div "profile Bio" at bounding box center [731, 94] width 199 height 28
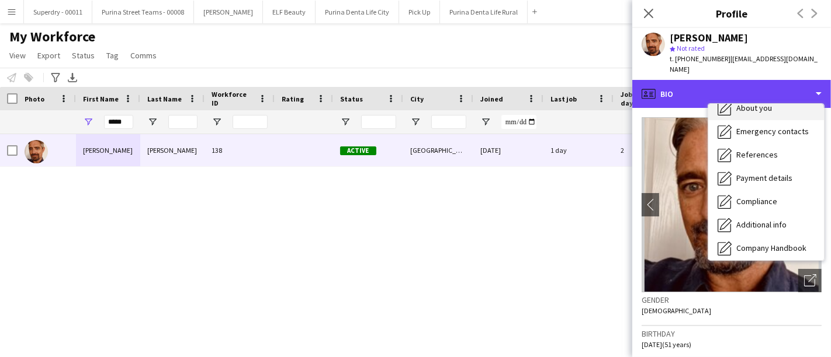
scroll to position [93, 0]
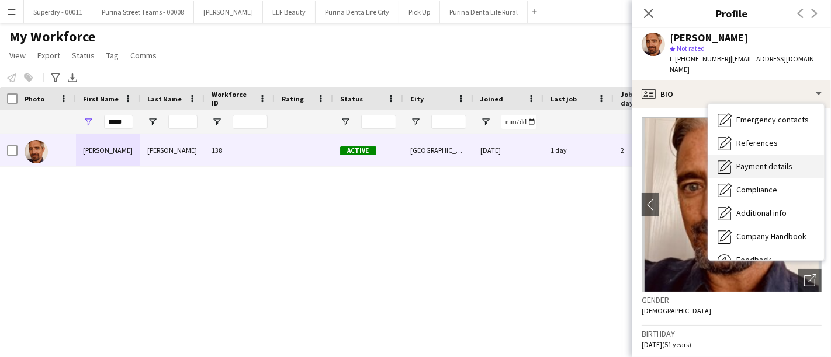
click at [755, 161] on span "Payment details" at bounding box center [764, 166] width 56 height 11
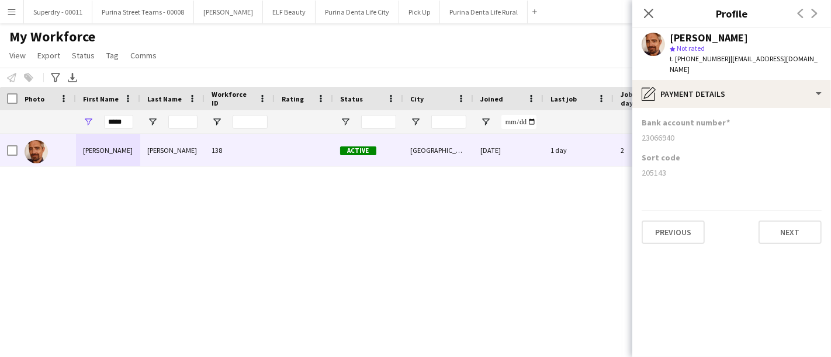
drag, startPoint x: 669, startPoint y: 162, endPoint x: 641, endPoint y: 162, distance: 28.0
click at [641, 168] on div "205143" at bounding box center [731, 173] width 180 height 11
copy div "205143"
drag, startPoint x: 681, startPoint y: 124, endPoint x: 641, endPoint y: 126, distance: 39.2
click at [641, 133] on div "23066940" at bounding box center [731, 138] width 180 height 11
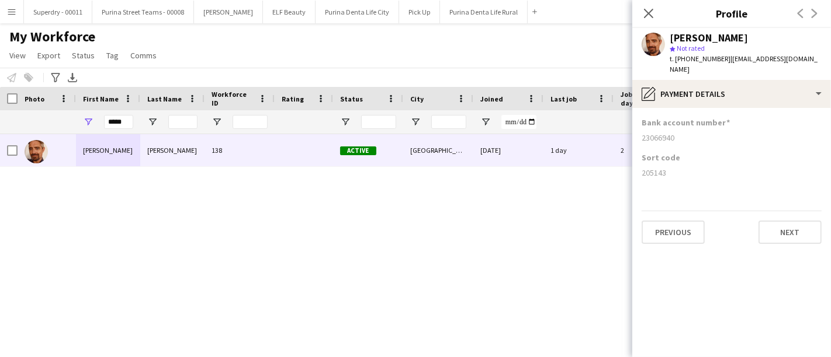
copy div "23066940"
click at [113, 123] on input "*****" at bounding box center [118, 122] width 29 height 14
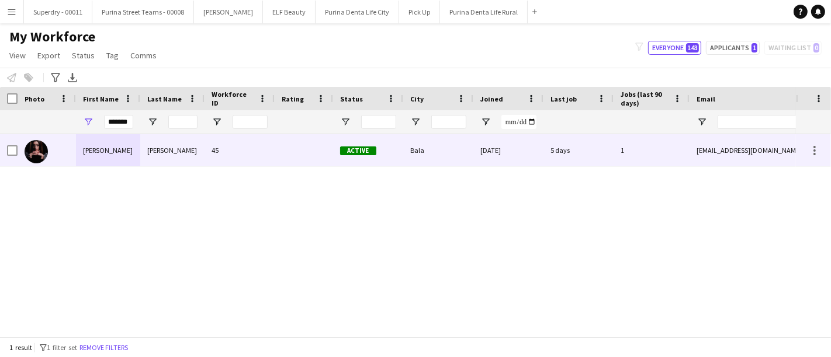
click at [116, 143] on div "[PERSON_NAME]" at bounding box center [108, 150] width 64 height 32
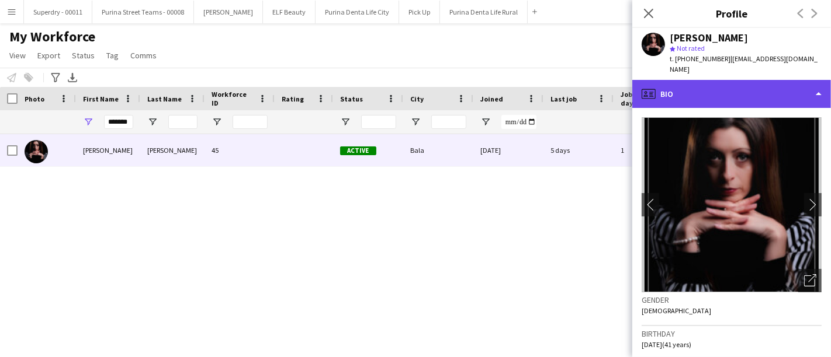
click at [687, 95] on div "profile Bio" at bounding box center [731, 94] width 199 height 28
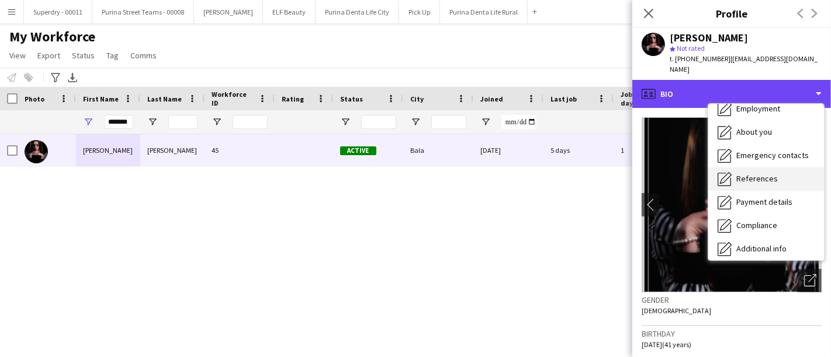
scroll to position [58, 0]
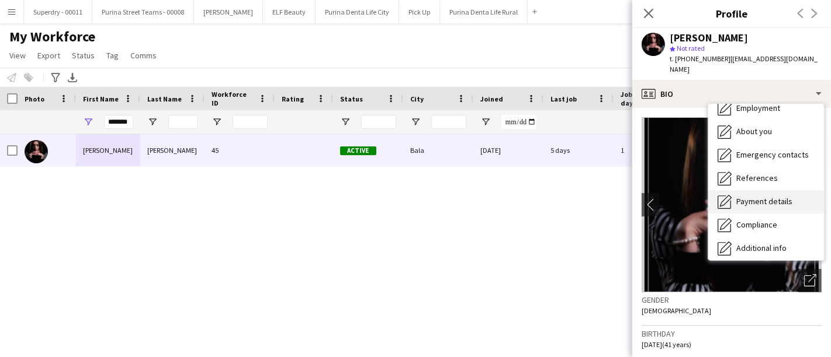
click at [752, 196] on span "Payment details" at bounding box center [764, 201] width 56 height 11
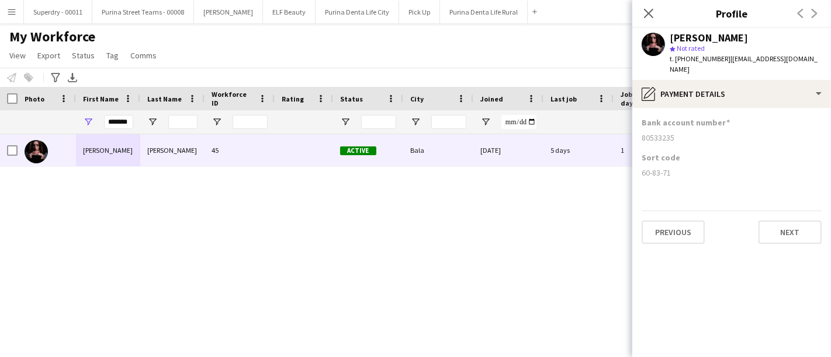
drag, startPoint x: 673, startPoint y: 161, endPoint x: 634, endPoint y: 162, distance: 39.7
click at [634, 162] on app-section-data-types "Bank account number [FINANCIAL_ID] Sort code [FINANCIAL_ID] Previous Next" at bounding box center [731, 232] width 199 height 249
copy div "60-83-71"
drag, startPoint x: 684, startPoint y: 127, endPoint x: 643, endPoint y: 126, distance: 41.5
click at [643, 133] on div "80533235" at bounding box center [731, 138] width 180 height 11
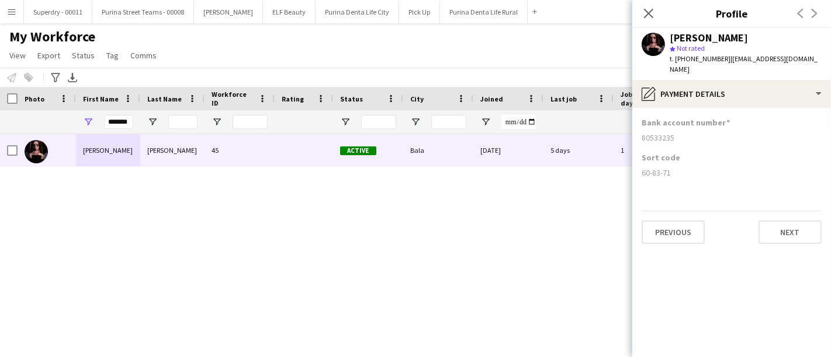
copy div "80533235"
click at [124, 123] on input "*******" at bounding box center [118, 122] width 29 height 14
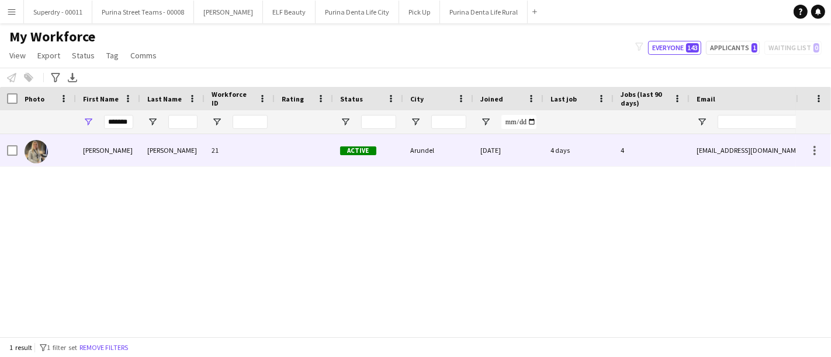
click at [92, 162] on div "[PERSON_NAME]" at bounding box center [108, 150] width 64 height 32
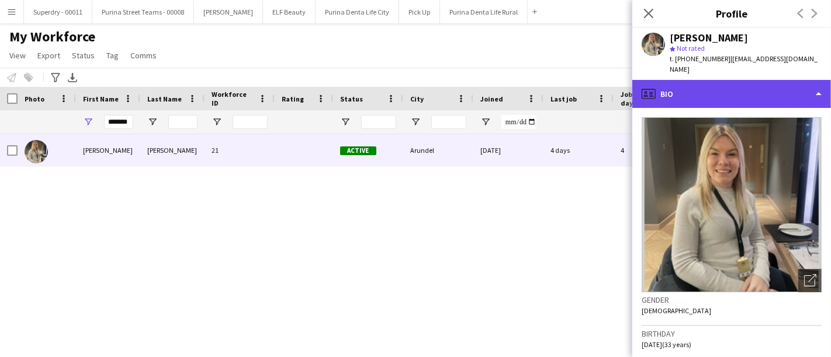
click at [794, 80] on div "profile Bio" at bounding box center [731, 94] width 199 height 28
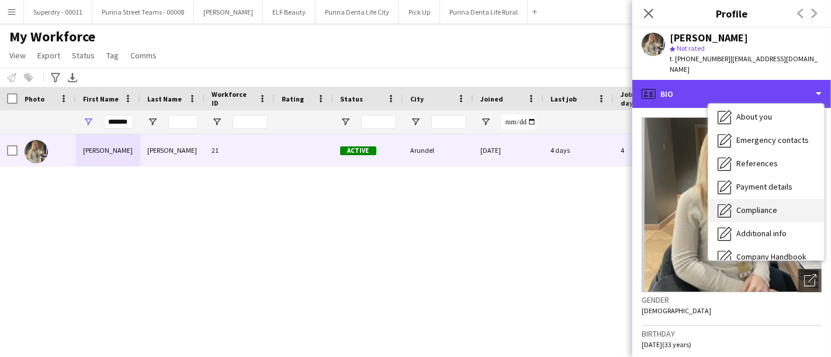
scroll to position [74, 0]
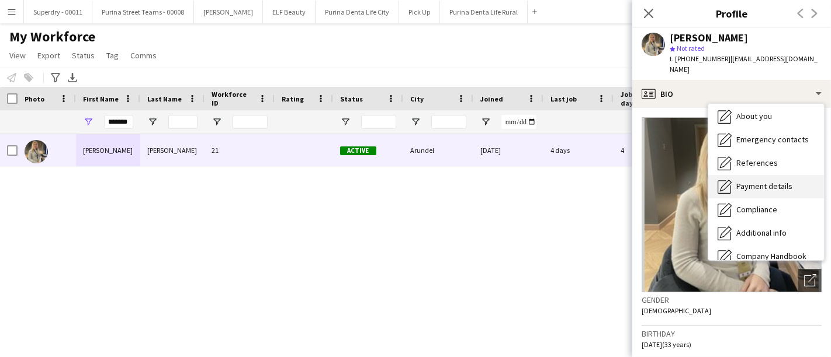
click at [748, 182] on div "Payment details Payment details" at bounding box center [766, 186] width 116 height 23
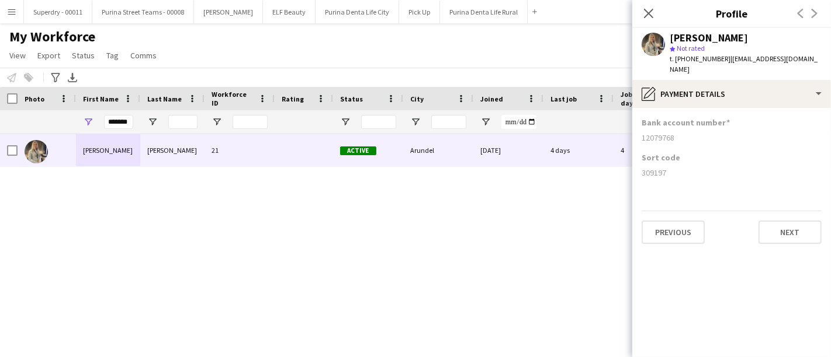
drag, startPoint x: 672, startPoint y: 162, endPoint x: 638, endPoint y: 165, distance: 34.0
click at [638, 165] on app-section-data-types "Bank account number [FINANCIAL_ID] Sort code [FINANCIAL_ID] Previous Next" at bounding box center [731, 232] width 199 height 249
copy div "309197"
click at [125, 116] on input "*******" at bounding box center [118, 122] width 29 height 14
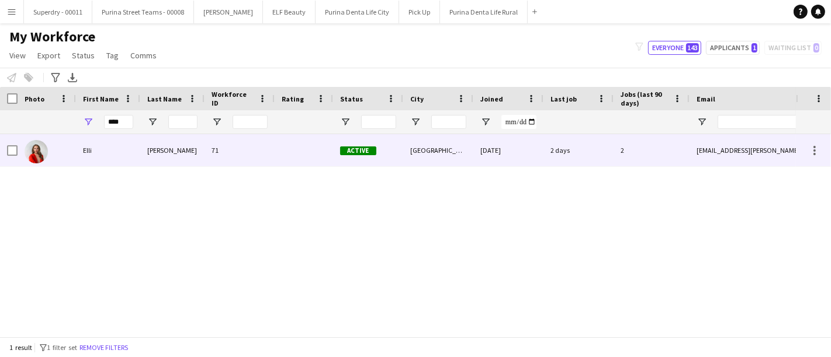
click at [110, 166] on div "Elli" at bounding box center [108, 150] width 64 height 32
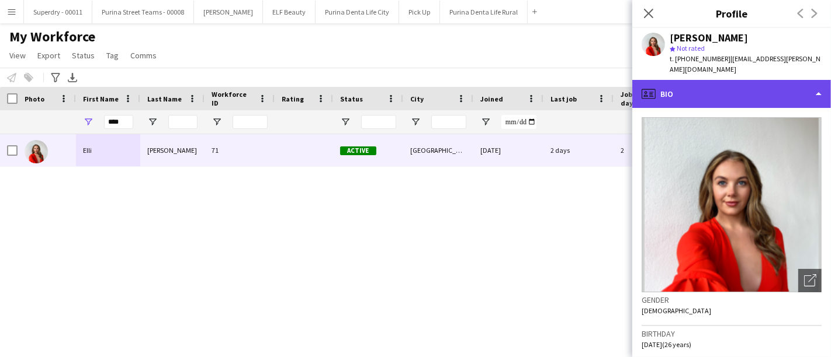
click at [703, 80] on div "profile Bio" at bounding box center [731, 94] width 199 height 28
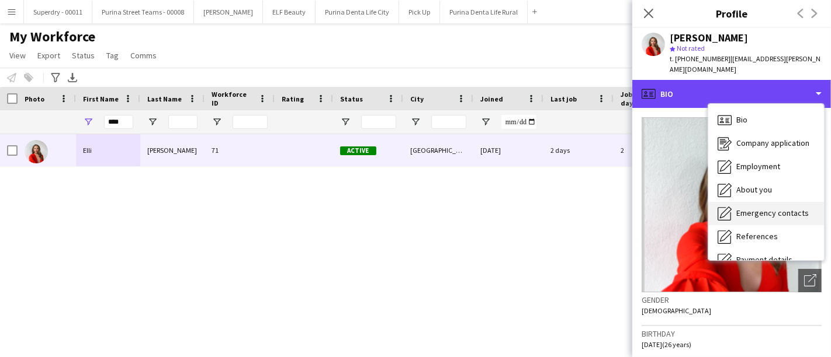
scroll to position [133, 0]
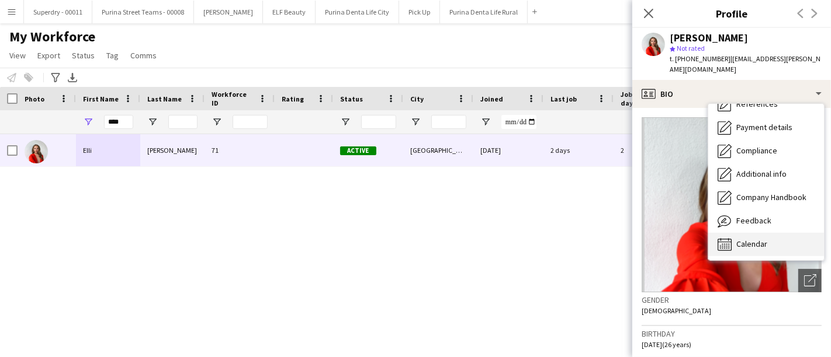
click at [764, 243] on div "Calendar Calendar" at bounding box center [766, 244] width 116 height 23
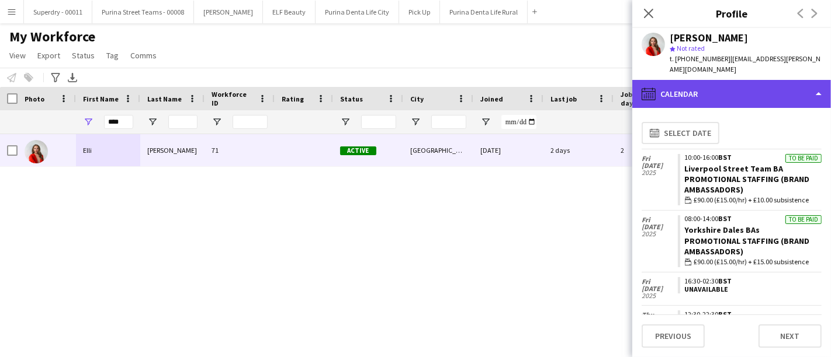
click at [736, 82] on div "calendar-full Calendar" at bounding box center [731, 94] width 199 height 28
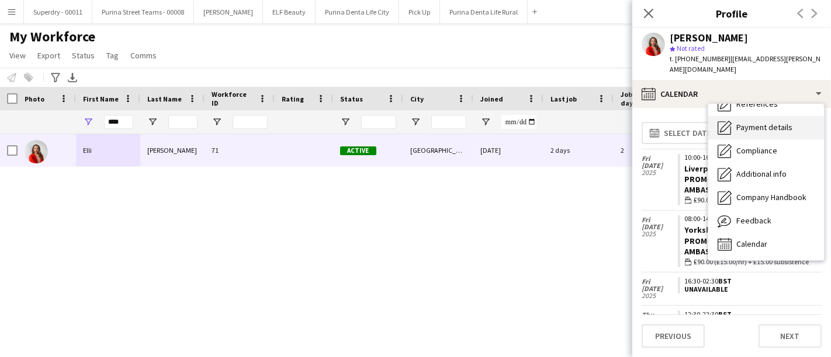
click at [756, 122] on span "Payment details" at bounding box center [764, 127] width 56 height 11
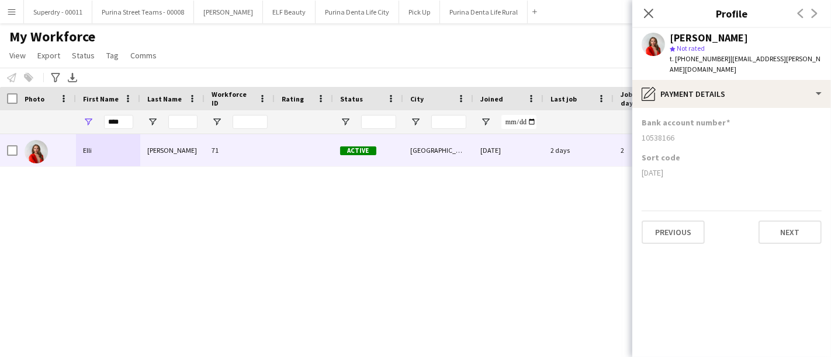
drag, startPoint x: 677, startPoint y: 162, endPoint x: 635, endPoint y: 161, distance: 42.1
click at [635, 161] on app-section-data-types "Bank account number [FINANCIAL_ID] Sort code [DATE] Previous Next" at bounding box center [731, 232] width 199 height 249
copy div "[DATE]"
drag, startPoint x: 686, startPoint y: 124, endPoint x: 641, endPoint y: 123, distance: 45.0
click at [641, 133] on div "10538166" at bounding box center [731, 138] width 180 height 11
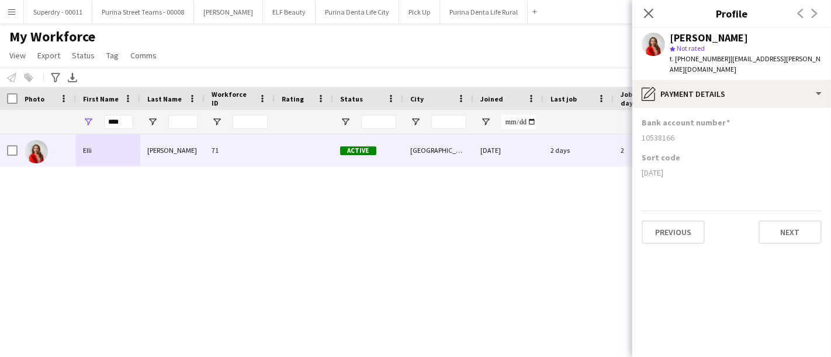
copy div "10538166"
click at [116, 119] on input "****" at bounding box center [118, 122] width 29 height 14
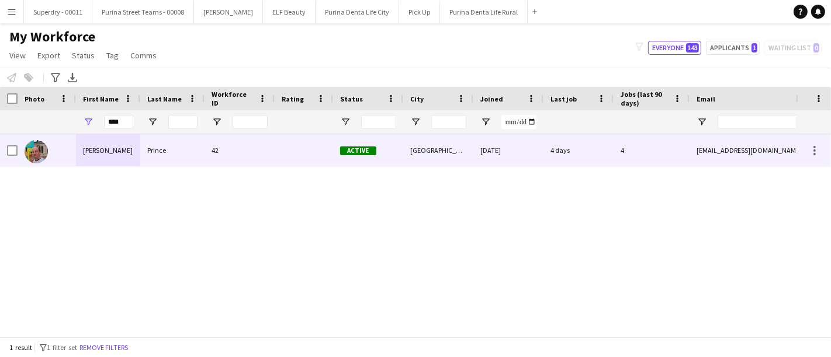
click at [111, 151] on div "[PERSON_NAME]" at bounding box center [108, 150] width 64 height 32
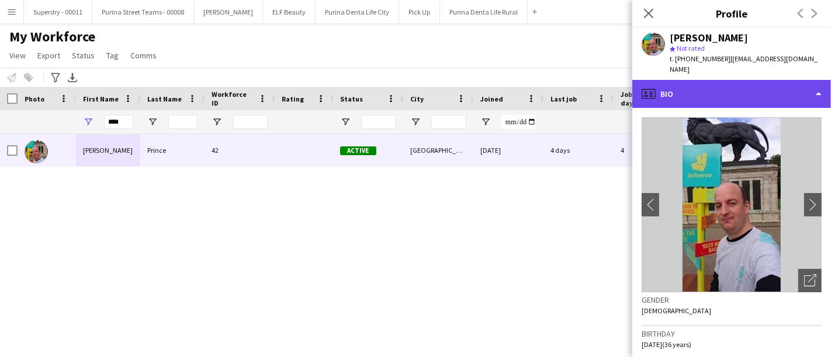
click at [743, 80] on div "profile Bio" at bounding box center [731, 94] width 199 height 28
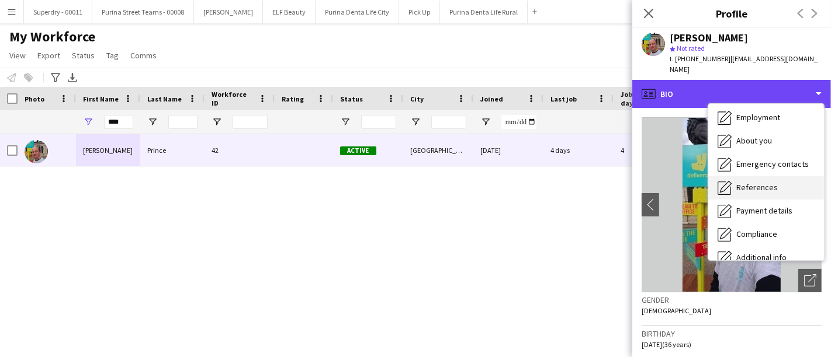
scroll to position [57, 0]
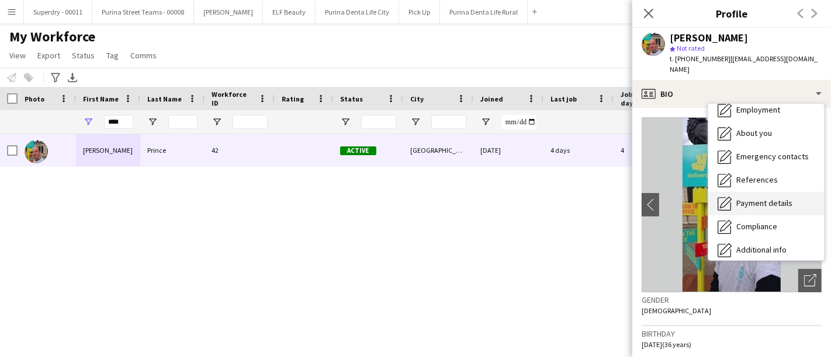
click at [763, 198] on span "Payment details" at bounding box center [764, 203] width 56 height 11
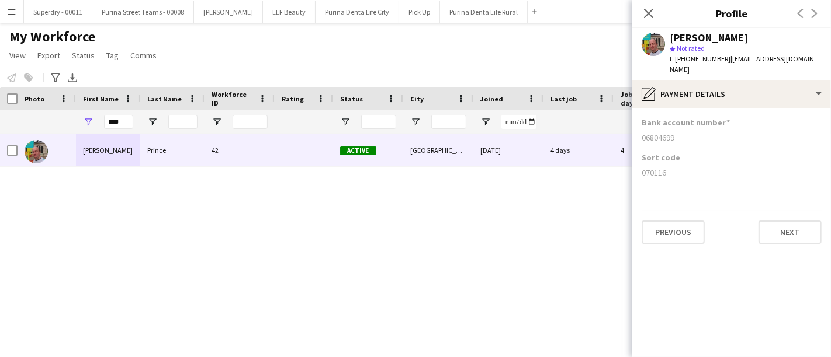
drag, startPoint x: 671, startPoint y: 165, endPoint x: 631, endPoint y: 161, distance: 40.5
click at [631, 161] on body "Menu Boards Boards Boards All jobs Status Workforce Workforce My Workforce Recr…" at bounding box center [415, 178] width 831 height 357
click at [702, 173] on div "Sort code 070116" at bounding box center [731, 169] width 180 height 35
drag, startPoint x: 668, startPoint y: 163, endPoint x: 638, endPoint y: 162, distance: 29.8
click at [638, 162] on app-section-data-types "Bank account number [FINANCIAL_ID] Sort code [FINANCIAL_ID] Previous Next" at bounding box center [731, 232] width 199 height 249
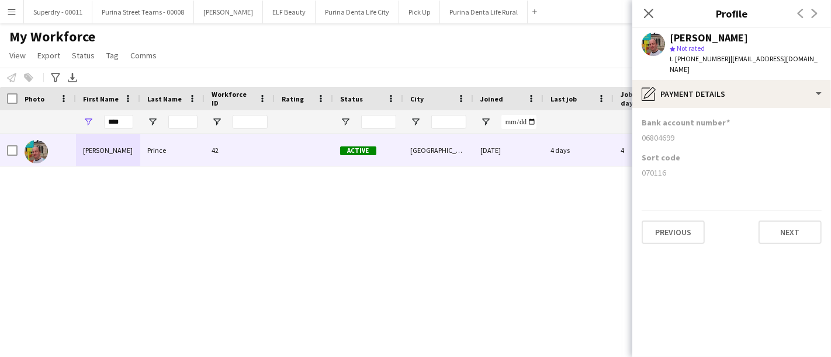
copy div "070116"
drag, startPoint x: 672, startPoint y: 124, endPoint x: 640, endPoint y: 125, distance: 32.1
click at [640, 125] on app-section-data-types "Bank account number [FINANCIAL_ID] Sort code [FINANCIAL_ID] Previous Next" at bounding box center [731, 232] width 199 height 249
click at [671, 133] on div "06804699" at bounding box center [731, 138] width 180 height 11
drag, startPoint x: 675, startPoint y: 126, endPoint x: 640, endPoint y: 126, distance: 34.5
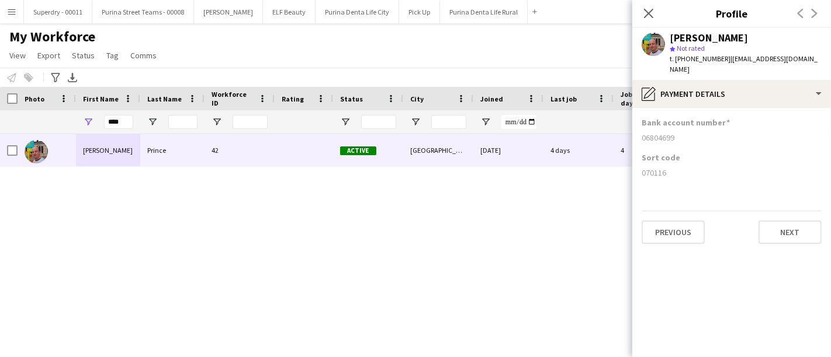
click at [640, 126] on app-section-data-types "Bank account number [FINANCIAL_ID] Sort code [FINANCIAL_ID] Previous Next" at bounding box center [731, 232] width 199 height 249
click at [106, 124] on input "****" at bounding box center [118, 122] width 29 height 14
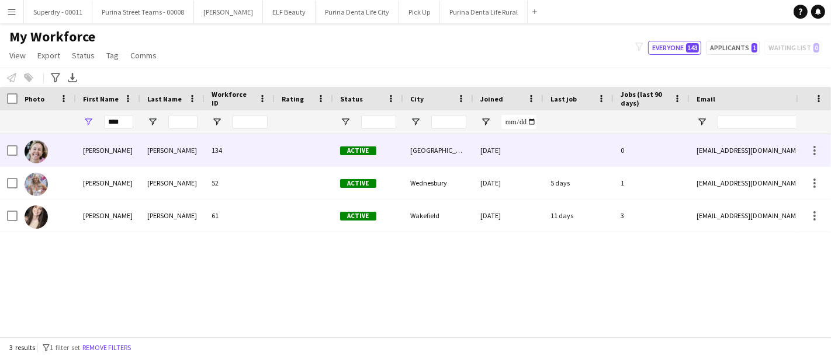
click at [102, 156] on div "[PERSON_NAME]" at bounding box center [108, 150] width 64 height 32
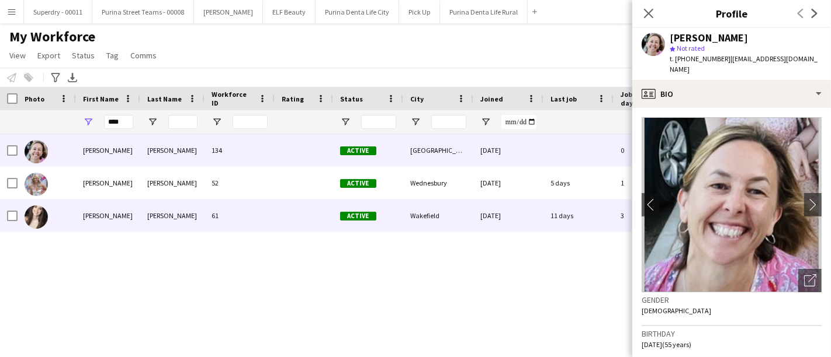
click at [106, 214] on div "[PERSON_NAME]" at bounding box center [108, 216] width 64 height 32
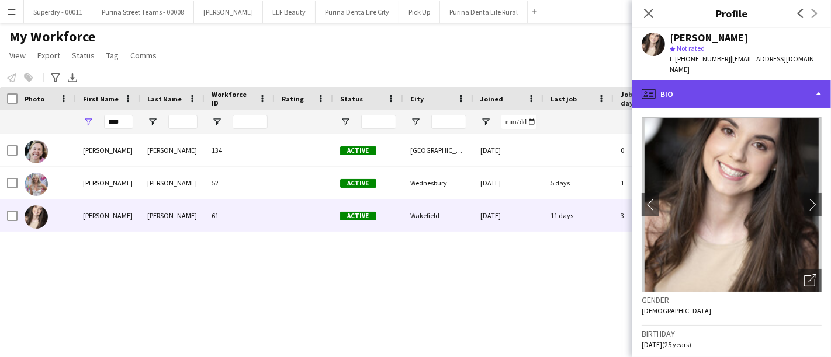
click at [701, 80] on div "profile Bio" at bounding box center [731, 94] width 199 height 28
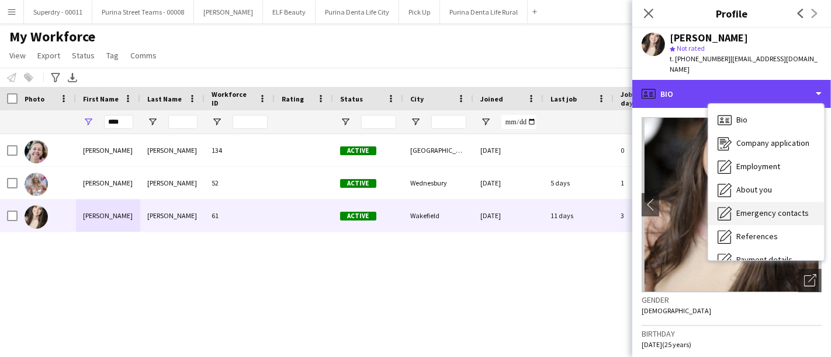
scroll to position [133, 0]
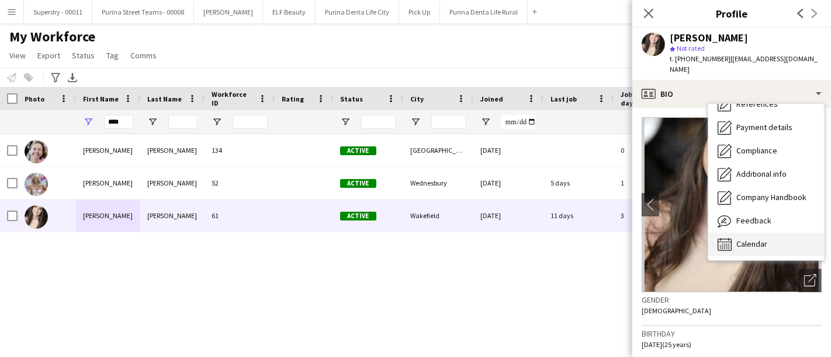
click at [764, 239] on span "Calendar" at bounding box center [751, 244] width 31 height 11
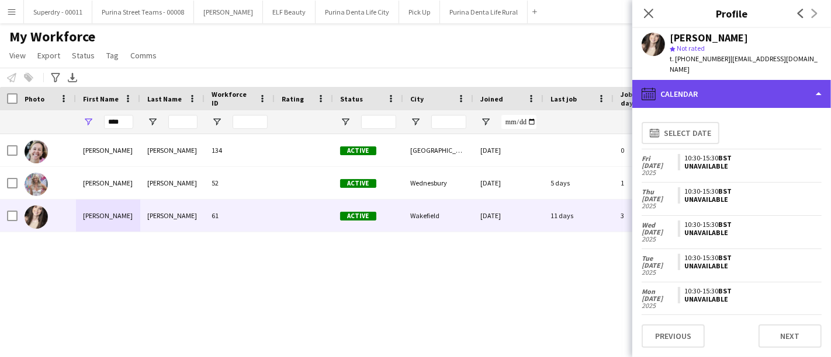
click at [756, 80] on div "calendar-full Calendar" at bounding box center [731, 94] width 199 height 28
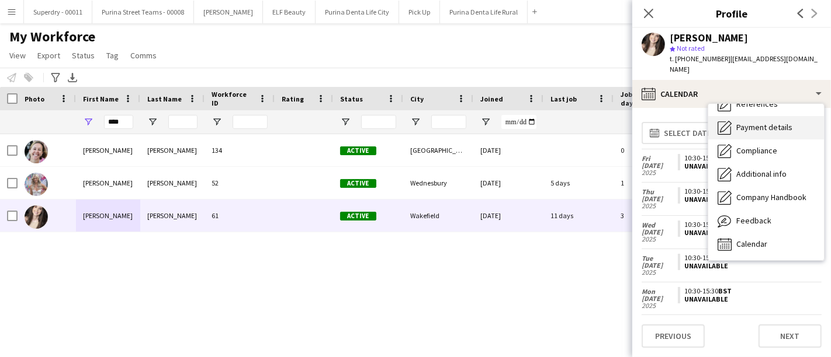
click at [748, 122] on span "Payment details" at bounding box center [764, 127] width 56 height 11
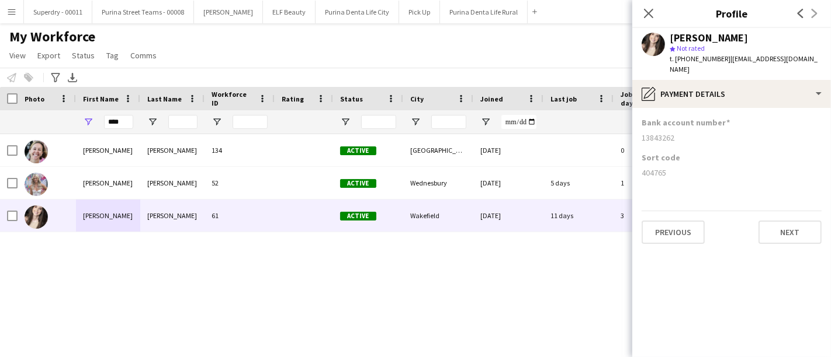
drag, startPoint x: 669, startPoint y: 163, endPoint x: 639, endPoint y: 166, distance: 30.5
click at [639, 166] on app-section-data-types "Bank account number [FINANCIAL_ID] Sort code [FINANCIAL_ID] Previous Next" at bounding box center [731, 232] width 199 height 249
drag, startPoint x: 683, startPoint y: 127, endPoint x: 640, endPoint y: 128, distance: 43.2
click at [640, 128] on app-section-data-types "Bank account number [FINANCIAL_ID] Sort code [FINANCIAL_ID] Previous Next" at bounding box center [731, 232] width 199 height 249
click at [122, 123] on input "****" at bounding box center [118, 122] width 29 height 14
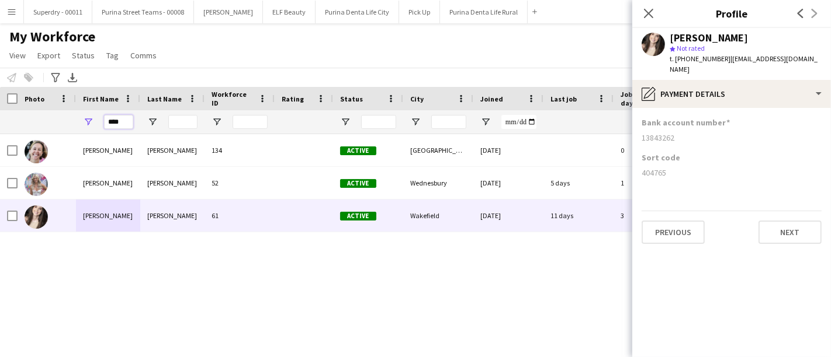
click at [122, 123] on input "****" at bounding box center [118, 122] width 29 height 14
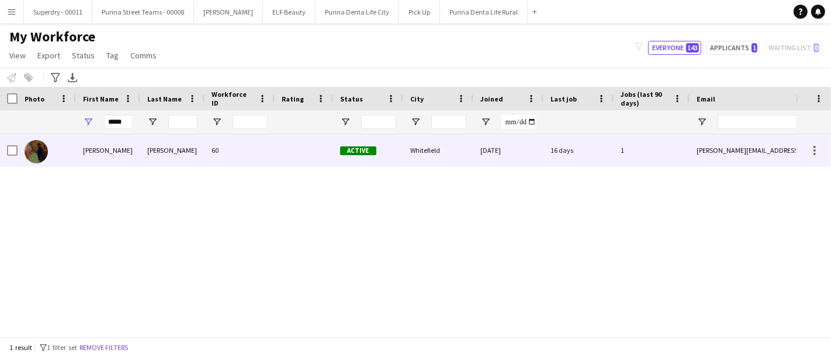
click at [116, 152] on div "[PERSON_NAME]" at bounding box center [108, 150] width 64 height 32
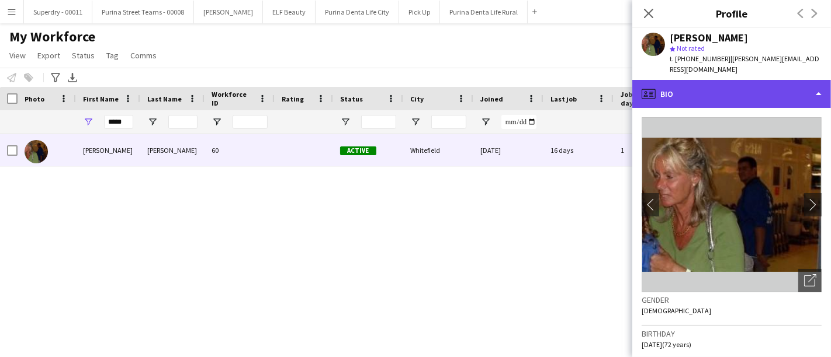
click at [774, 84] on div "profile Bio" at bounding box center [731, 94] width 199 height 28
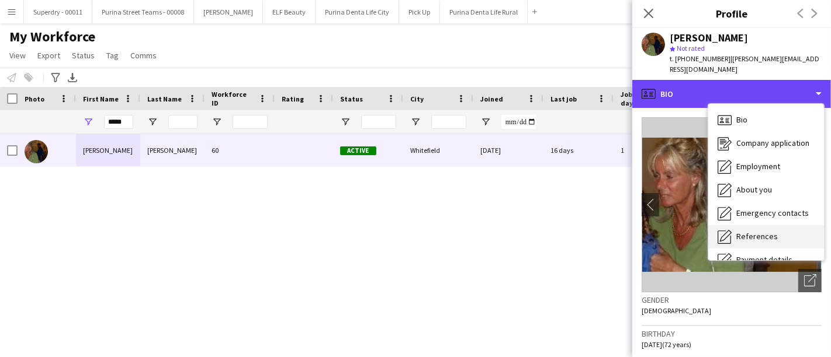
scroll to position [35, 0]
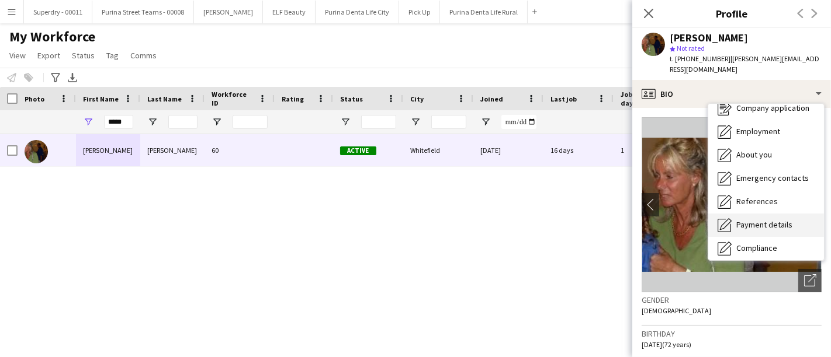
click at [756, 220] on span "Payment details" at bounding box center [764, 225] width 56 height 11
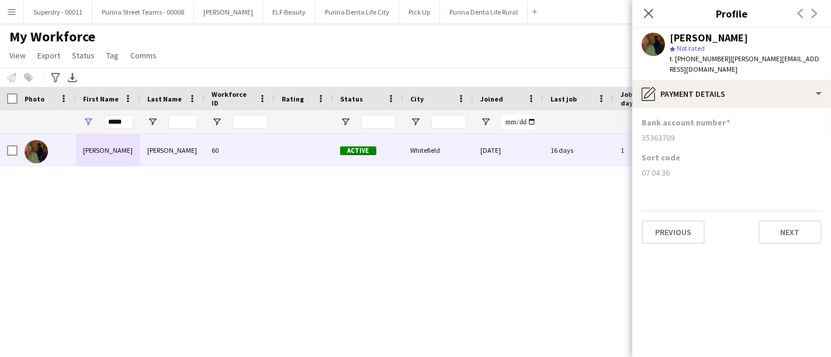
click at [665, 168] on div "07 04 36" at bounding box center [731, 173] width 180 height 11
drag, startPoint x: 669, startPoint y: 164, endPoint x: 626, endPoint y: 164, distance: 43.2
click at [626, 164] on body "Menu Boards Boards Boards All jobs Status Workforce Workforce My Workforce Recr…" at bounding box center [415, 178] width 831 height 357
click at [669, 168] on div "07 04 36" at bounding box center [731, 173] width 180 height 11
drag, startPoint x: 669, startPoint y: 161, endPoint x: 643, endPoint y: 164, distance: 25.9
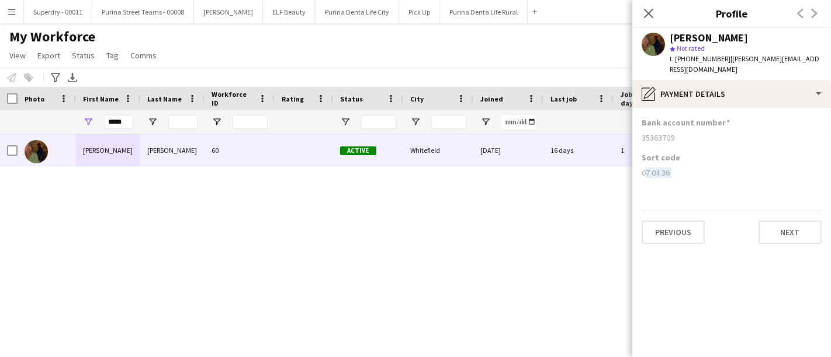
click at [643, 168] on div "07 04 36" at bounding box center [731, 173] width 180 height 11
drag, startPoint x: 681, startPoint y: 127, endPoint x: 639, endPoint y: 127, distance: 41.5
click at [639, 127] on app-section-data-types "Bank account number [FINANCIAL_ID] Sort code 07 04 36 Previous Next" at bounding box center [731, 232] width 199 height 249
click at [121, 123] on input "*****" at bounding box center [118, 122] width 29 height 14
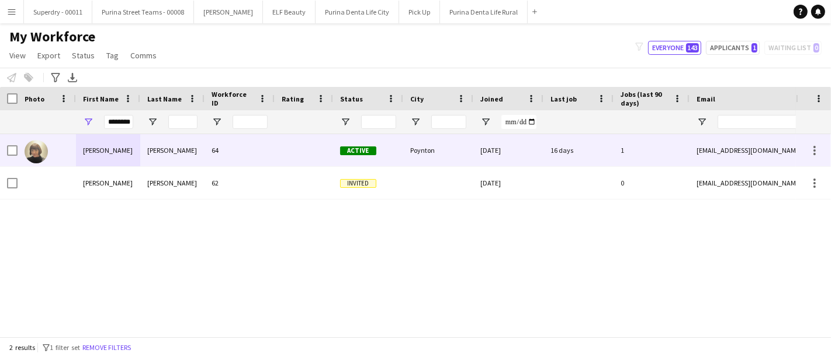
click at [115, 151] on div "[PERSON_NAME]" at bounding box center [108, 150] width 64 height 32
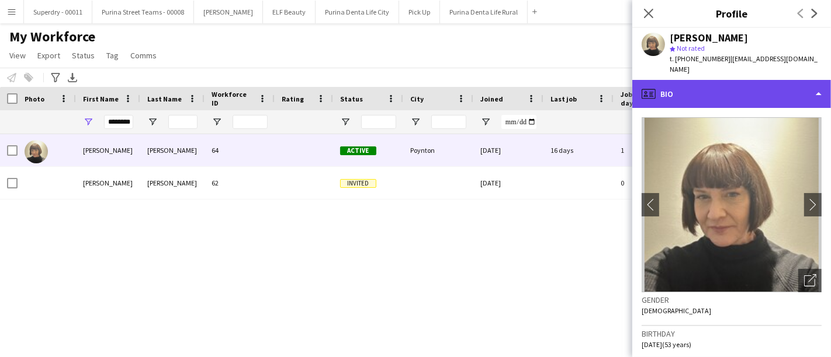
click at [778, 80] on div "profile Bio" at bounding box center [731, 94] width 199 height 28
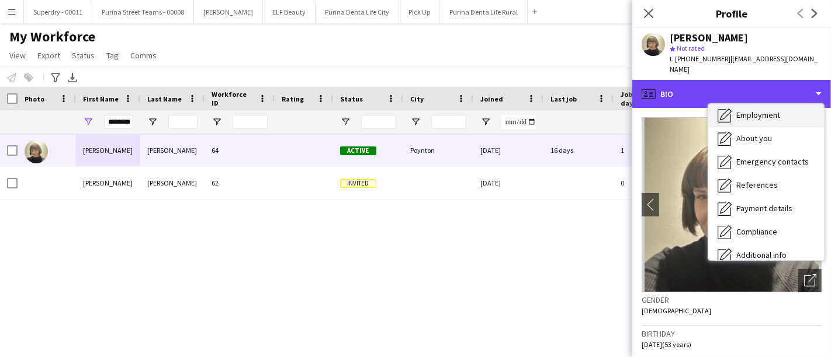
scroll to position [55, 0]
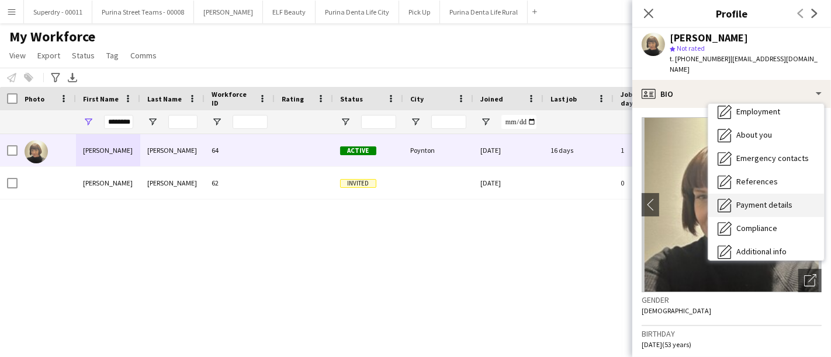
click at [776, 200] on span "Payment details" at bounding box center [764, 205] width 56 height 11
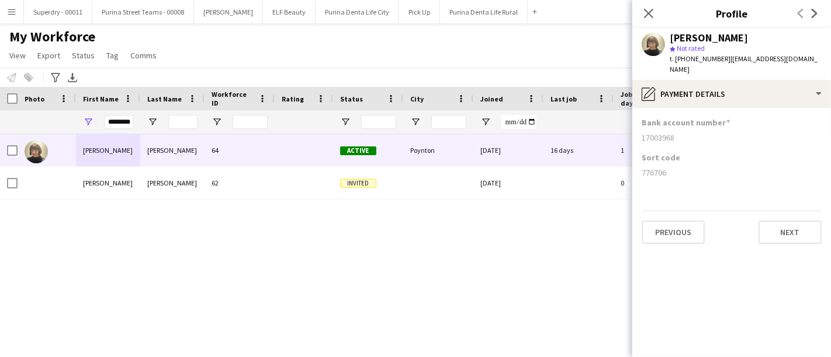
drag, startPoint x: 673, startPoint y: 161, endPoint x: 638, endPoint y: 168, distance: 35.7
click at [638, 168] on app-section-data-types "Bank account number [FINANCIAL_ID] Sort code [FINANCIAL_ID] Previous Next" at bounding box center [731, 232] width 199 height 249
drag, startPoint x: 676, startPoint y: 129, endPoint x: 638, endPoint y: 129, distance: 38.0
click at [638, 129] on app-section-data-types "Bank account number [FINANCIAL_ID] Sort code [FINANCIAL_ID] Previous Next" at bounding box center [731, 232] width 199 height 249
click at [133, 124] on input "********" at bounding box center [118, 122] width 29 height 14
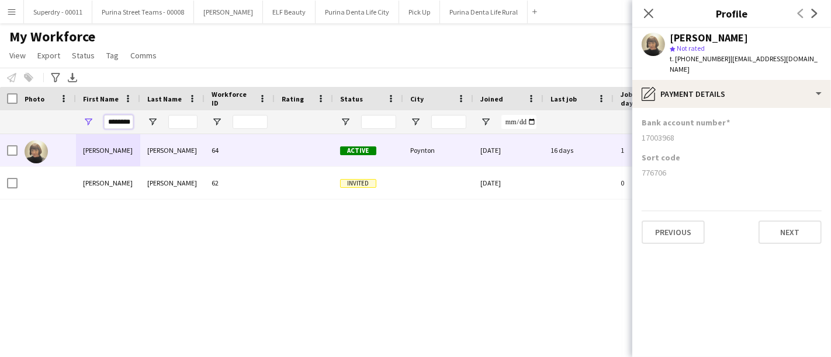
click at [133, 124] on input "********" at bounding box center [118, 122] width 29 height 14
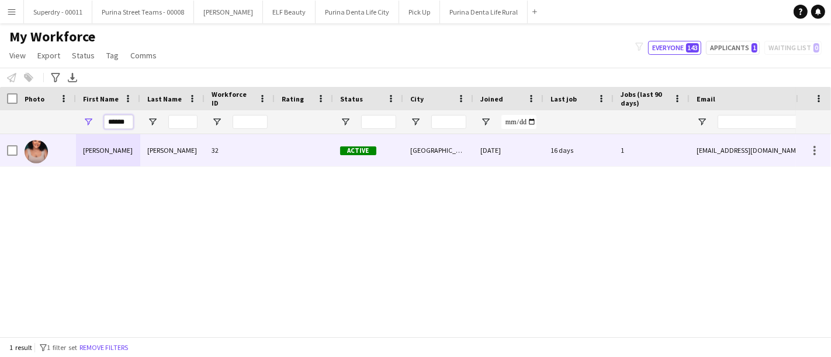
type input "******"
click at [117, 148] on div "[PERSON_NAME]" at bounding box center [108, 150] width 64 height 32
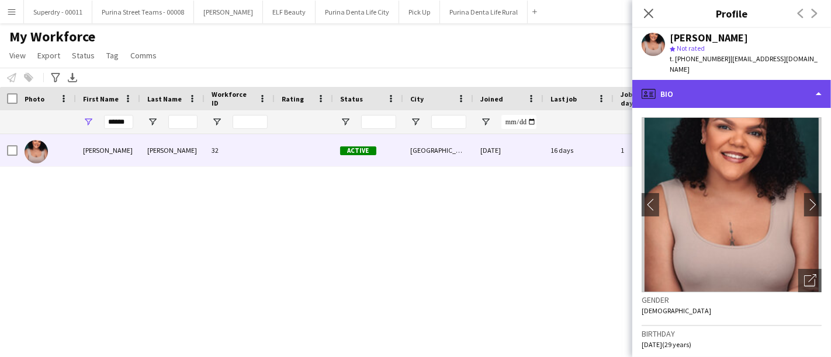
click at [709, 92] on div "profile Bio" at bounding box center [731, 94] width 199 height 28
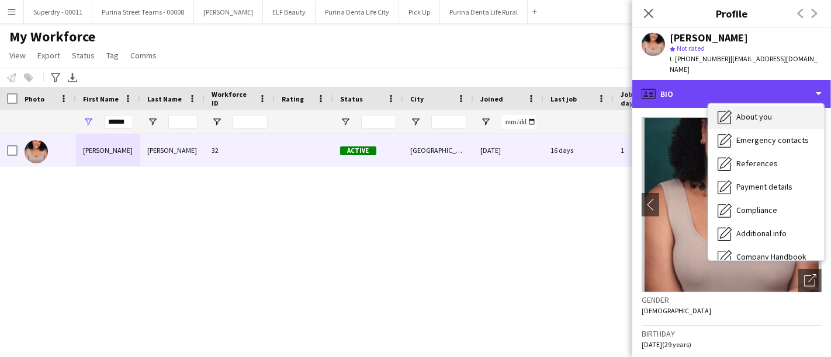
scroll to position [74, 0]
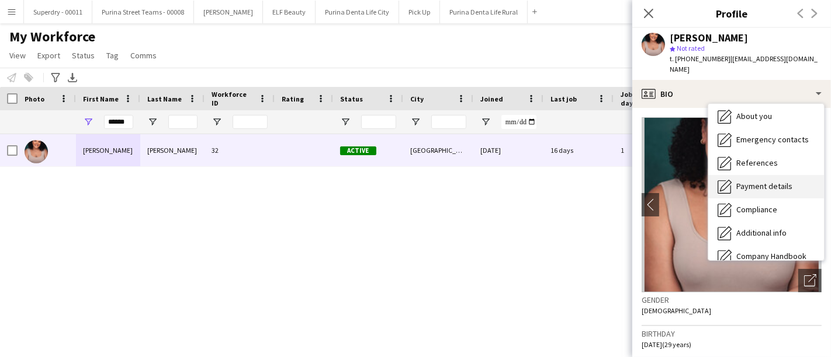
click at [749, 183] on span "Payment details" at bounding box center [764, 186] width 56 height 11
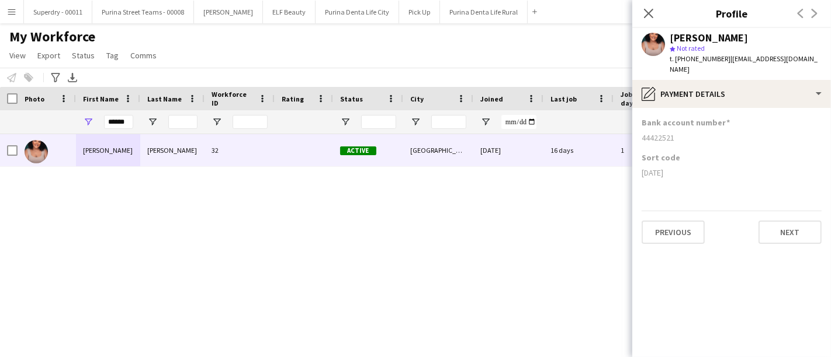
drag, startPoint x: 669, startPoint y: 173, endPoint x: 631, endPoint y: 173, distance: 38.0
click at [631, 173] on body "Menu Boards Boards Boards All jobs Status Workforce Workforce My Workforce Recr…" at bounding box center [415, 178] width 831 height 357
click at [671, 174] on div "[DATE]" at bounding box center [731, 173] width 180 height 11
drag, startPoint x: 673, startPoint y: 174, endPoint x: 642, endPoint y: 174, distance: 31.5
click at [642, 174] on div "[DATE]" at bounding box center [731, 173] width 180 height 11
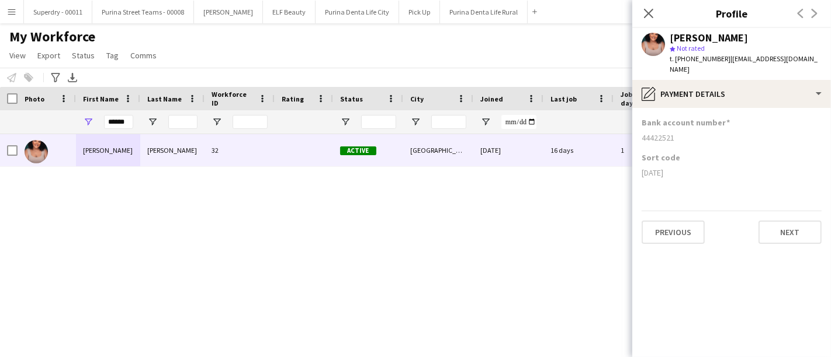
drag, startPoint x: 678, startPoint y: 139, endPoint x: 640, endPoint y: 137, distance: 38.0
click at [640, 137] on app-section-data-types "Bank account number [FINANCIAL_ID] Sort code [DATE] Previous Next" at bounding box center [731, 232] width 199 height 249
click at [24, 8] on button "Superdry - 00011 Close" at bounding box center [58, 12] width 68 height 23
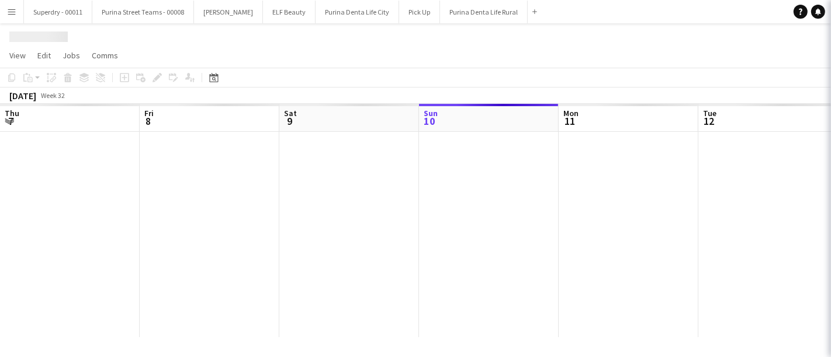
click at [0, 17] on button "Menu" at bounding box center [11, 11] width 23 height 23
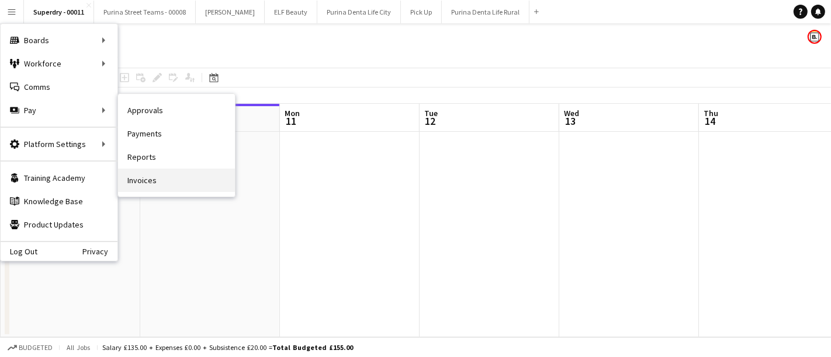
click at [157, 189] on link "Invoices" at bounding box center [176, 180] width 117 height 23
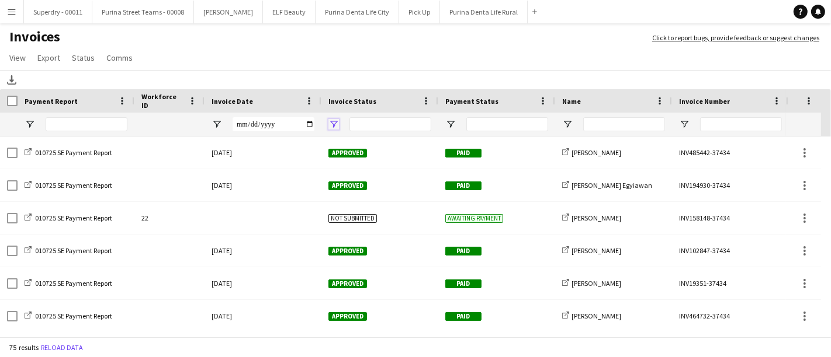
click at [338, 123] on span "Open Filter Menu" at bounding box center [333, 124] width 11 height 11
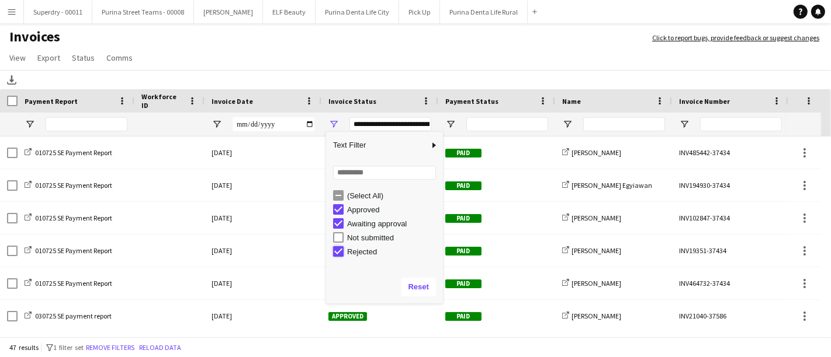
type input "**********"
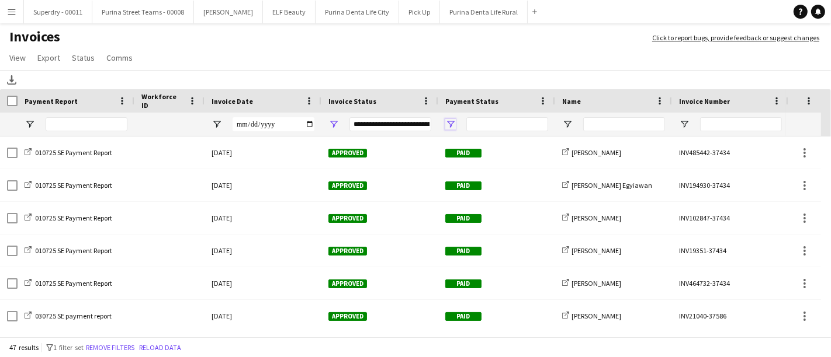
click at [445, 119] on span "Open Filter Menu" at bounding box center [450, 124] width 11 height 11
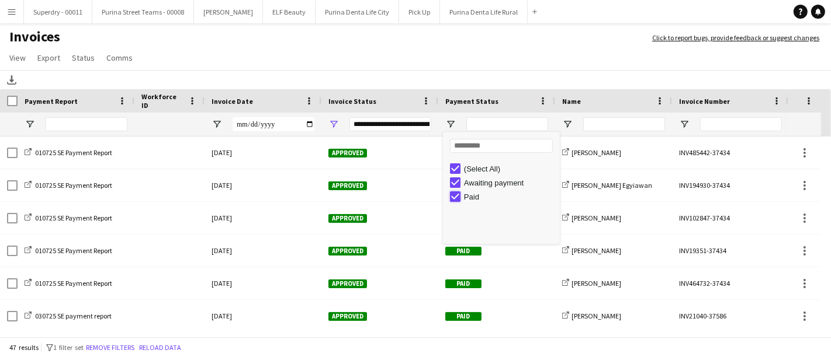
type input "**********"
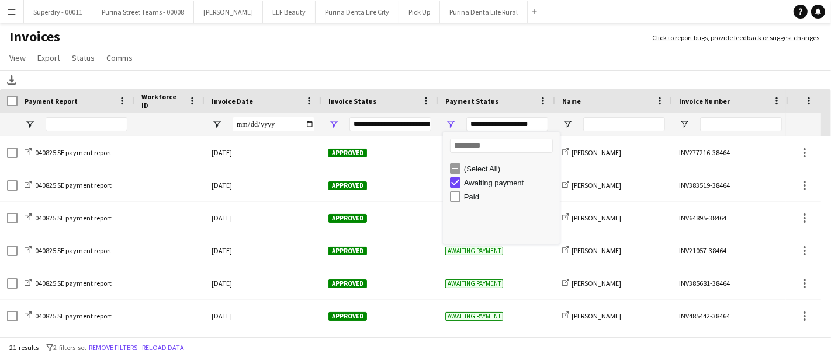
click at [459, 64] on app-page-menu "View Customise view Customise filters Reset Filters Reset View Reset All Export…" at bounding box center [415, 59] width 831 height 22
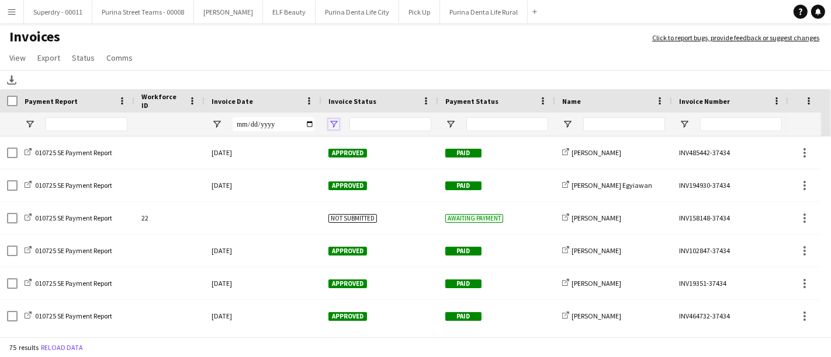
click at [331, 121] on span "Open Filter Menu" at bounding box center [333, 124] width 11 height 11
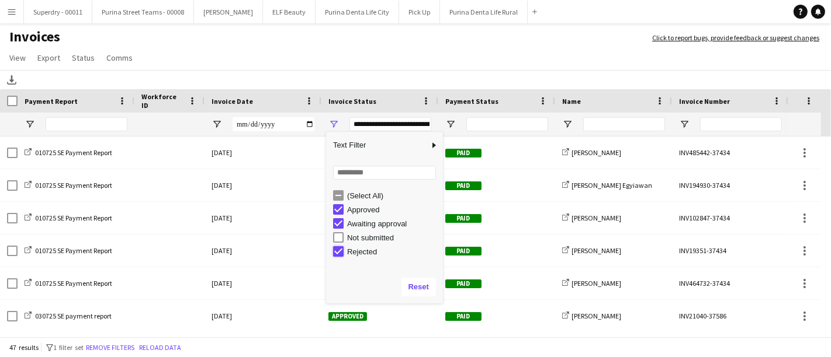
type input "**********"
click at [451, 121] on span "Open Filter Menu" at bounding box center [450, 124] width 11 height 11
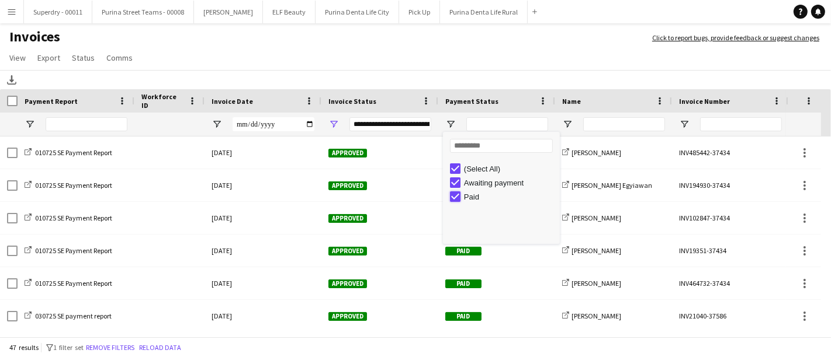
type input "**********"
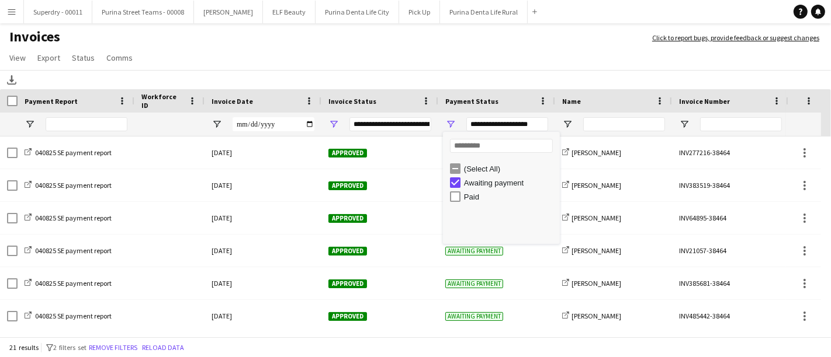
click at [474, 77] on div "Download" at bounding box center [415, 79] width 831 height 19
